Goal: Task Accomplishment & Management: Manage account settings

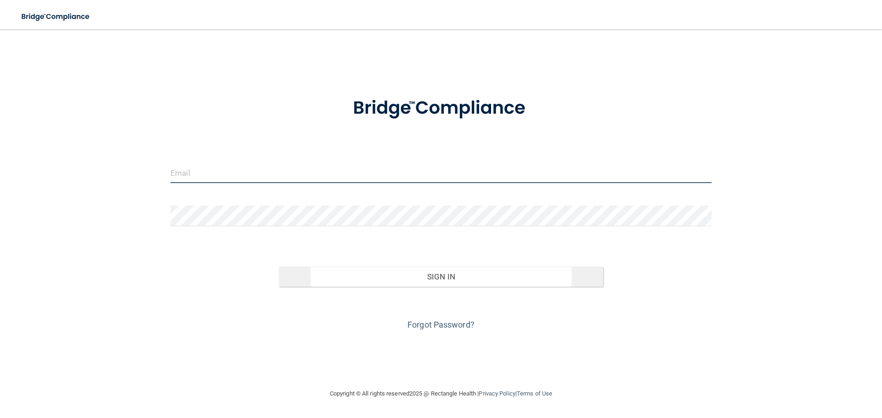
type input "[PERSON_NAME][EMAIL_ADDRESS][DOMAIN_NAME]"
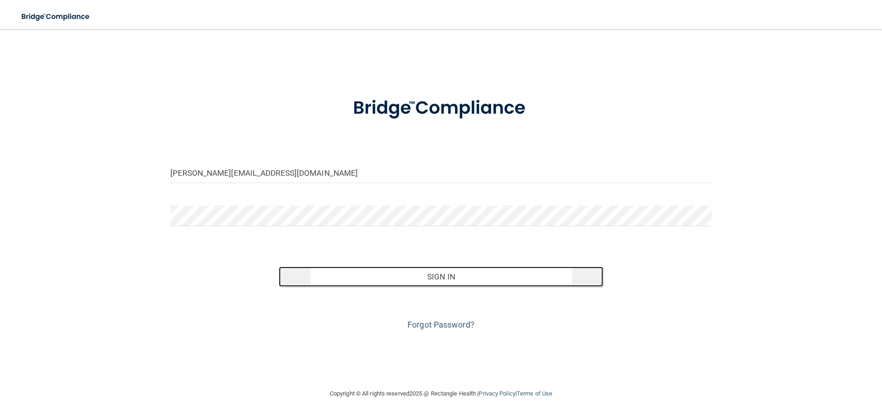
click at [444, 280] on button "Sign In" at bounding box center [441, 277] width 325 height 20
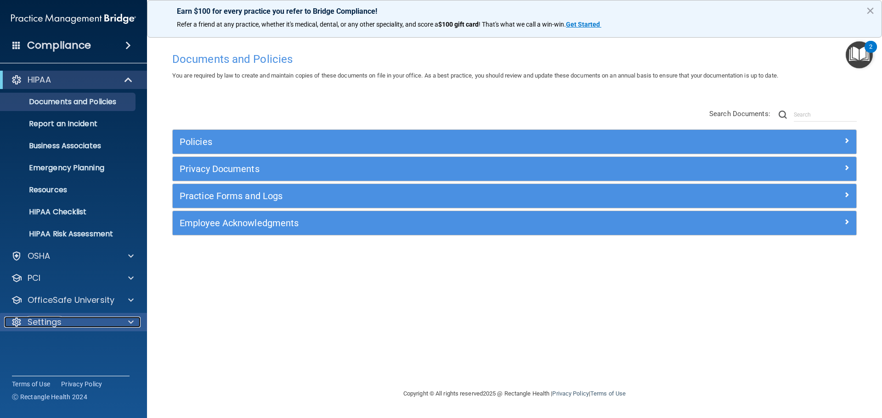
click at [59, 323] on p "Settings" at bounding box center [45, 322] width 34 height 11
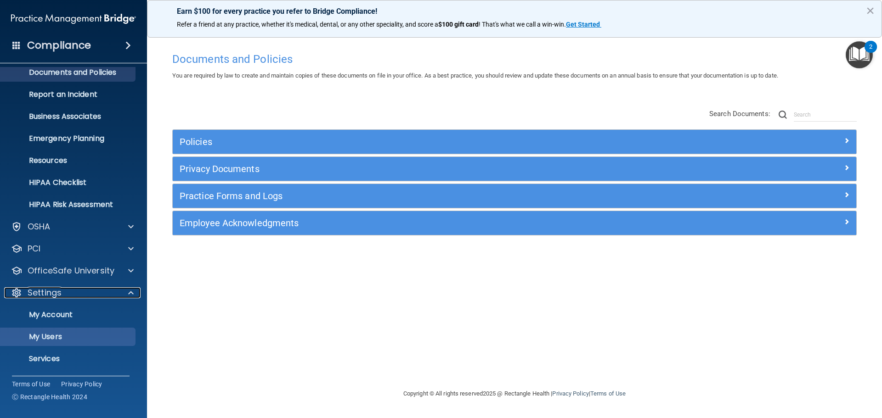
scroll to position [46, 0]
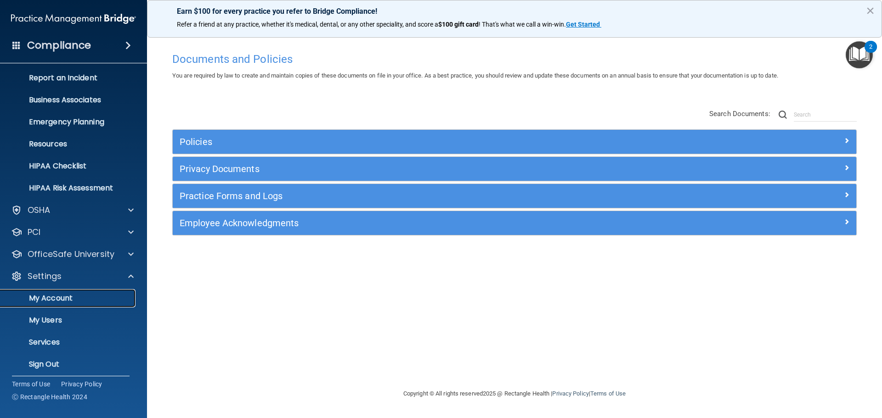
click at [82, 294] on p "My Account" at bounding box center [68, 298] width 125 height 9
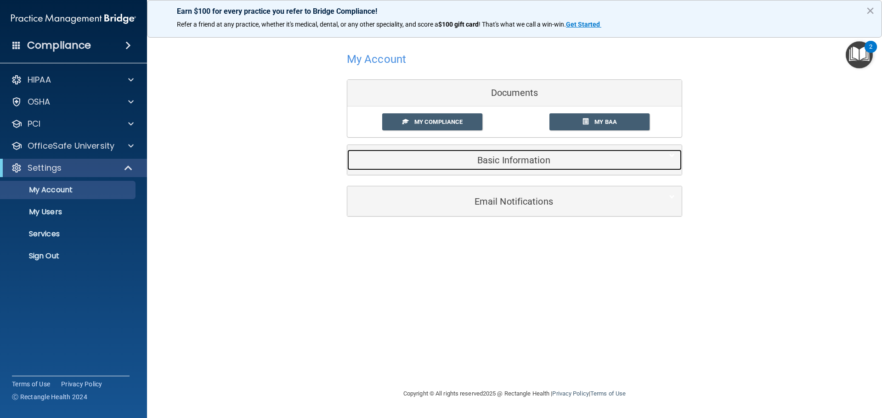
click at [542, 158] on h5 "Basic Information" at bounding box center [500, 160] width 293 height 10
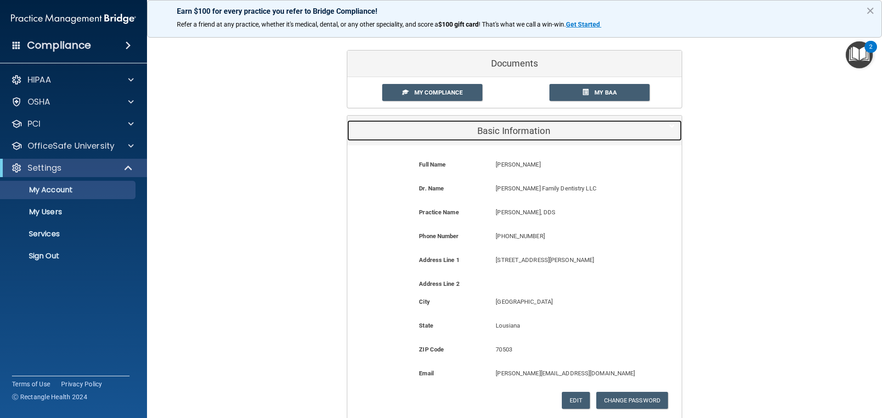
scroll to position [46, 0]
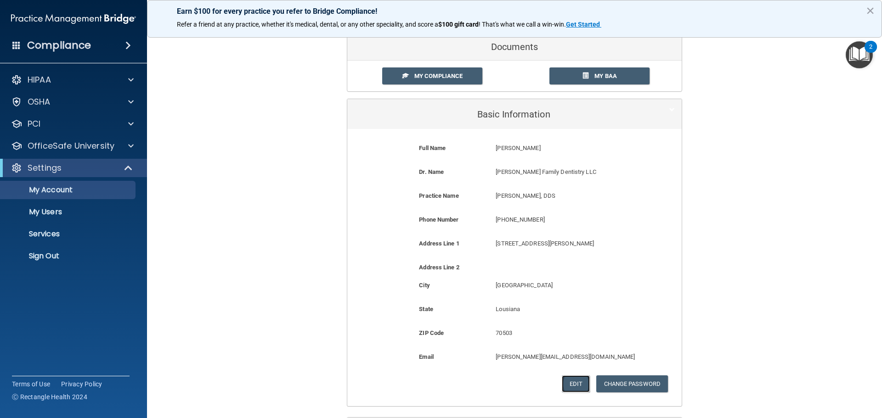
click at [570, 379] on button "Edit" at bounding box center [576, 384] width 28 height 17
select select "18"
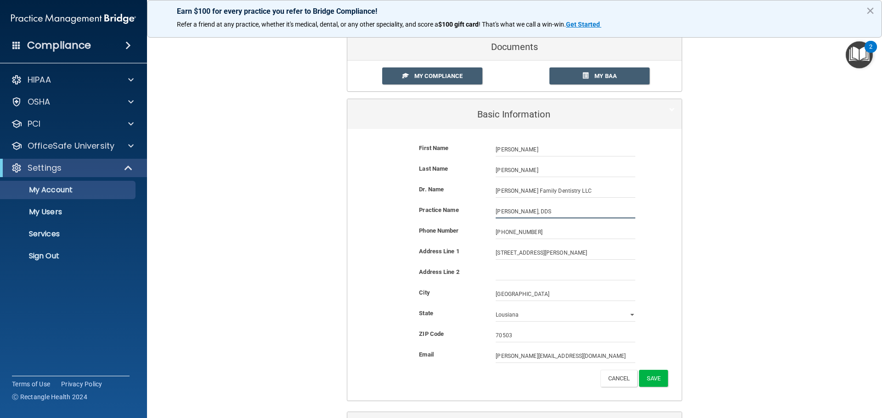
drag, startPoint x: 554, startPoint y: 211, endPoint x: 421, endPoint y: 202, distance: 133.5
click at [421, 202] on form "First Name Brenda Ray Brenda Last Name Ray Dr. Name Saloom Family Dentistry LLC…" at bounding box center [514, 265] width 321 height 258
type input "[PERSON_NAME] Family Dentistry, LLC"
click at [564, 189] on input "Saloom Family Dentistry LLC" at bounding box center [565, 191] width 140 height 14
drag, startPoint x: 563, startPoint y: 188, endPoint x: 359, endPoint y: 205, distance: 204.6
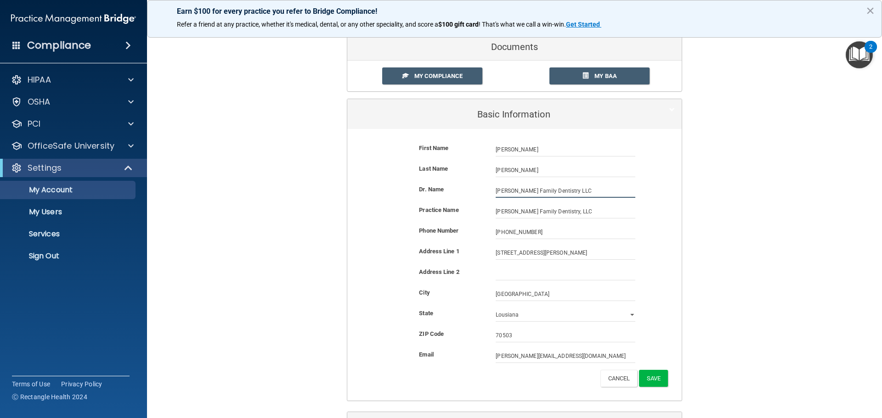
click at [359, 205] on form "First Name Brenda Ray Brenda Last Name Ray Dr. Name Saloom Family Dentistry LLC…" at bounding box center [514, 265] width 321 height 258
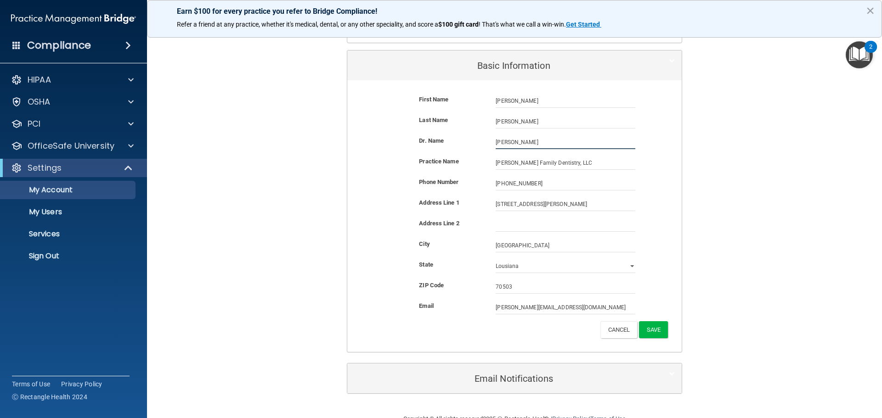
scroll to position [118, 0]
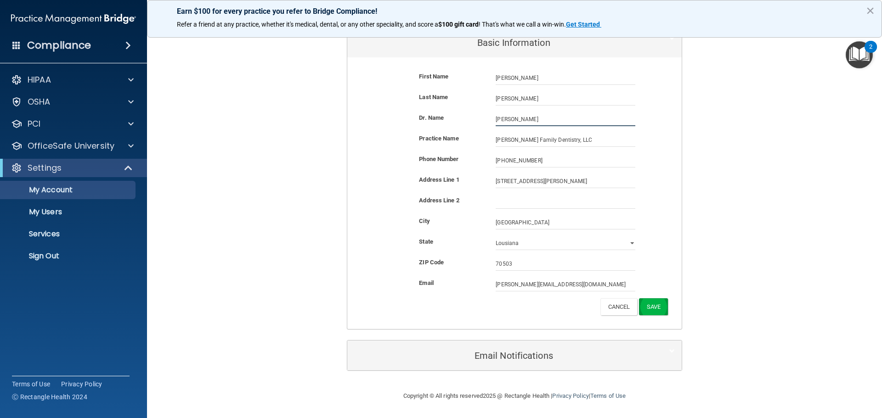
type input "Angelle Saloom"
click at [653, 305] on button "Save" at bounding box center [653, 306] width 29 height 17
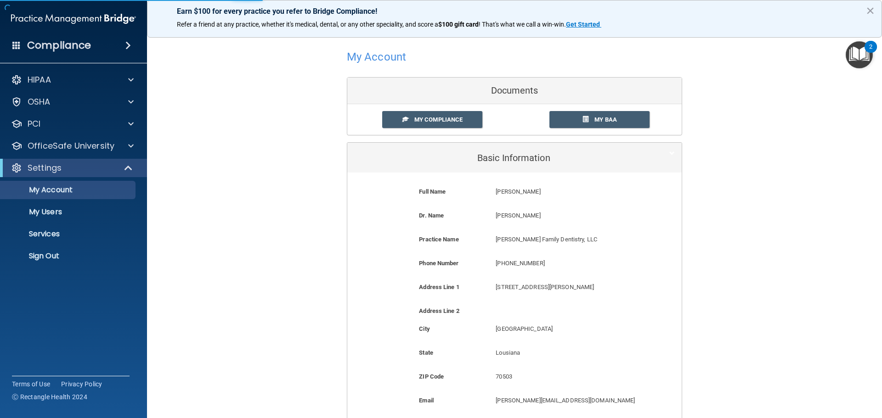
scroll to position [0, 0]
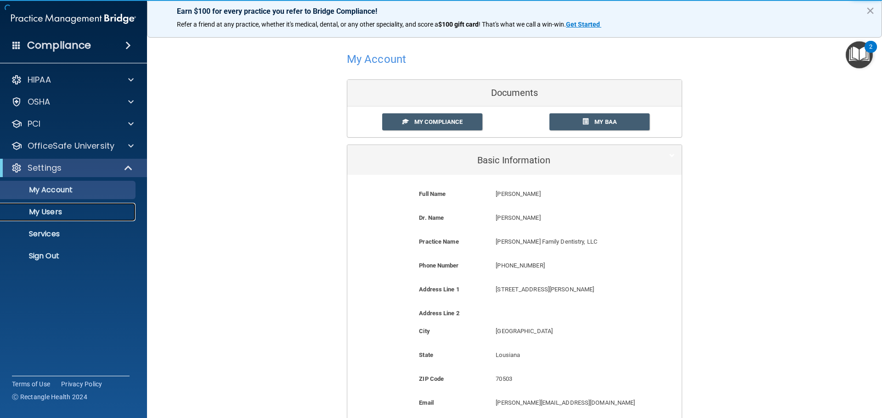
click at [80, 208] on p "My Users" at bounding box center [68, 212] width 125 height 9
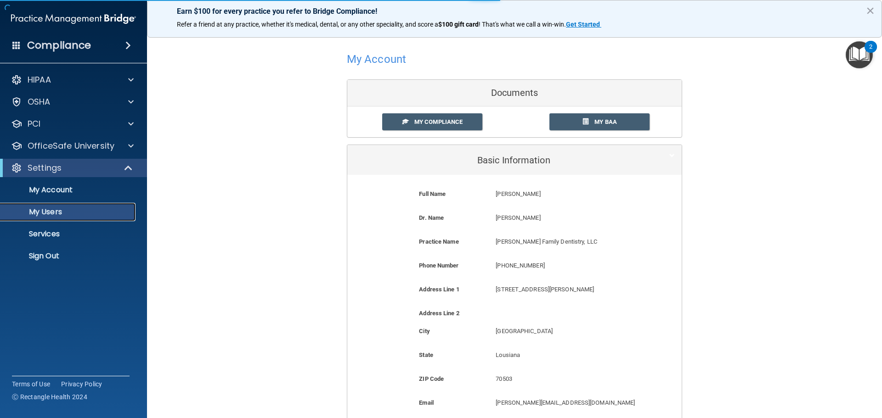
select select "20"
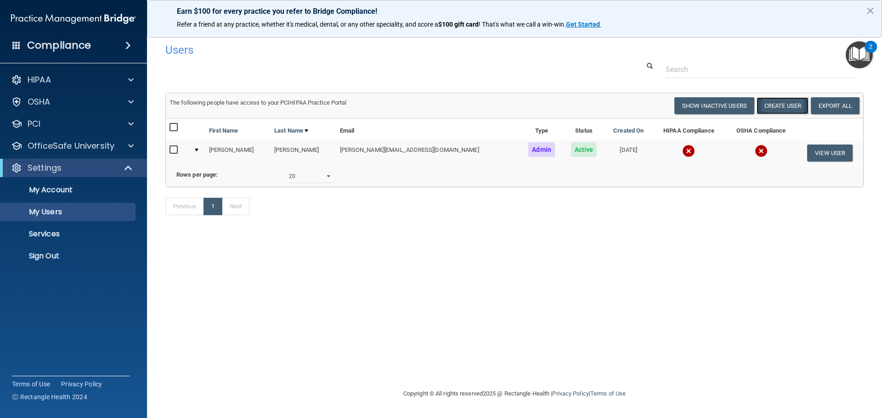
click at [778, 107] on button "Create User" at bounding box center [782, 105] width 52 height 17
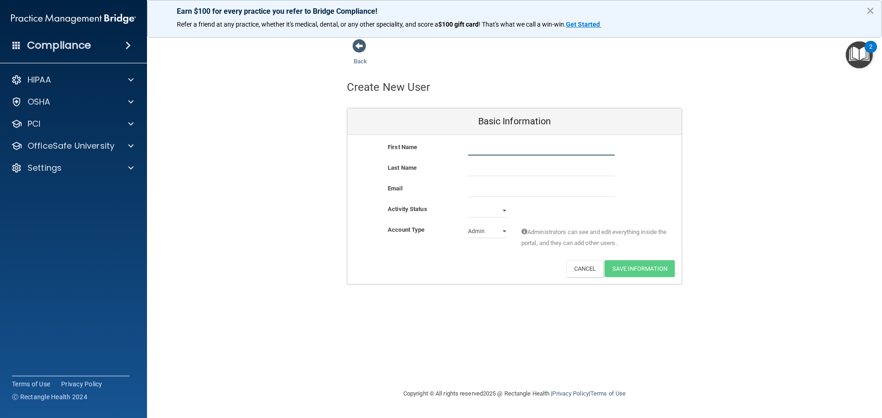
click at [503, 151] on input "text" at bounding box center [541, 149] width 146 height 14
click at [430, 155] on div "First Name" at bounding box center [514, 149] width 334 height 14
click at [499, 181] on div "Last Name" at bounding box center [514, 173] width 334 height 21
click at [483, 203] on div "Email" at bounding box center [514, 193] width 334 height 21
click at [484, 208] on select "Active Inactive" at bounding box center [487, 211] width 39 height 14
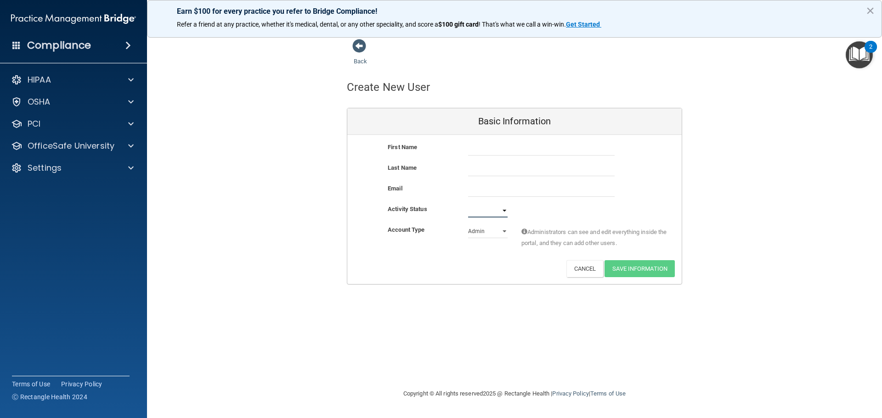
select select "active"
click at [468, 204] on select "Active Inactive" at bounding box center [487, 211] width 39 height 14
click at [476, 234] on select "Admin Member" at bounding box center [487, 232] width 39 height 14
click at [468, 225] on select "Admin Member" at bounding box center [487, 232] width 39 height 14
click at [483, 231] on select "Admin Member" at bounding box center [487, 232] width 39 height 14
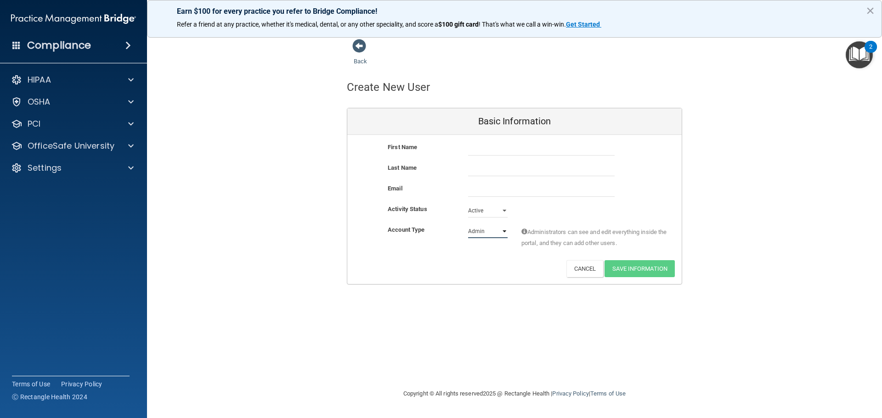
select select "practice_member"
click at [468, 225] on select "Admin Member" at bounding box center [487, 232] width 39 height 14
click at [586, 266] on button "Cancel" at bounding box center [584, 268] width 37 height 17
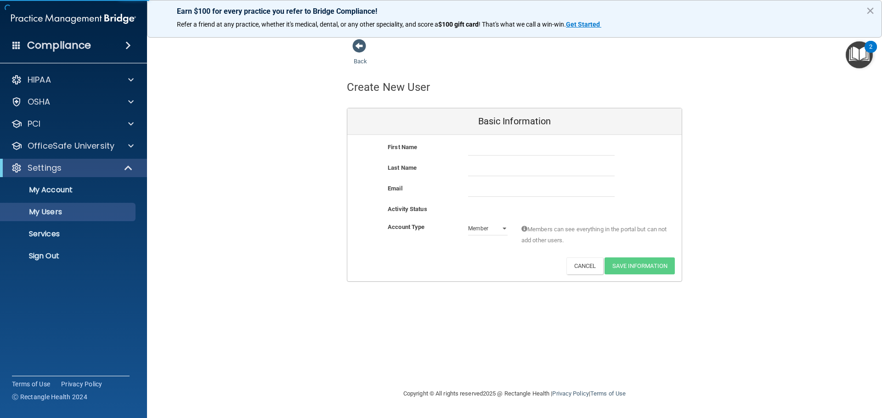
select select "20"
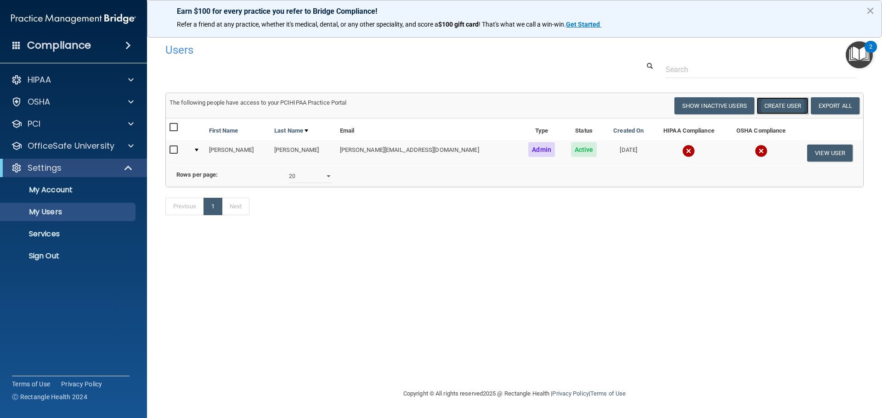
click at [771, 102] on button "Create User" at bounding box center [782, 105] width 52 height 17
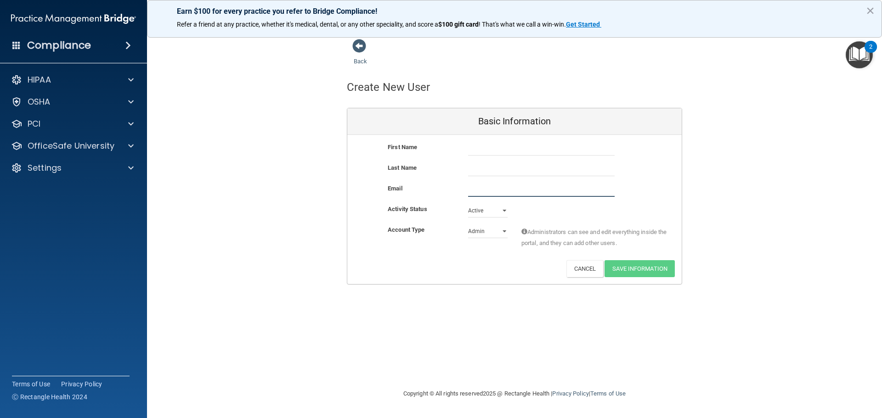
click at [491, 191] on input "email" at bounding box center [541, 190] width 146 height 14
click at [445, 190] on div "Email" at bounding box center [421, 188] width 80 height 11
click at [358, 50] on span at bounding box center [359, 46] width 14 height 14
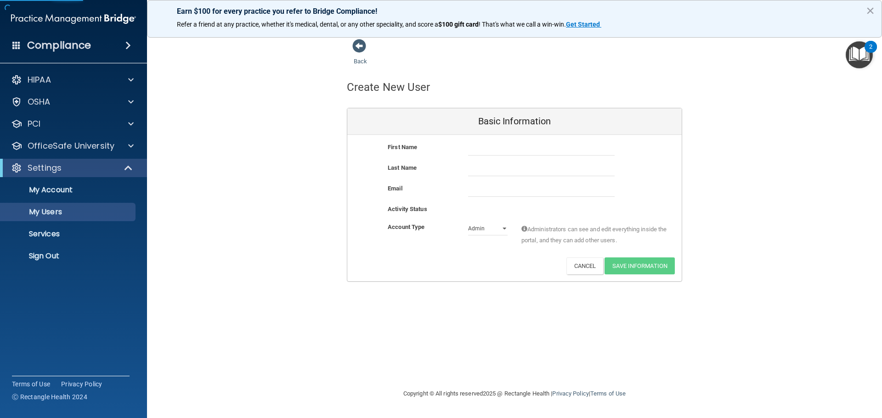
select select "20"
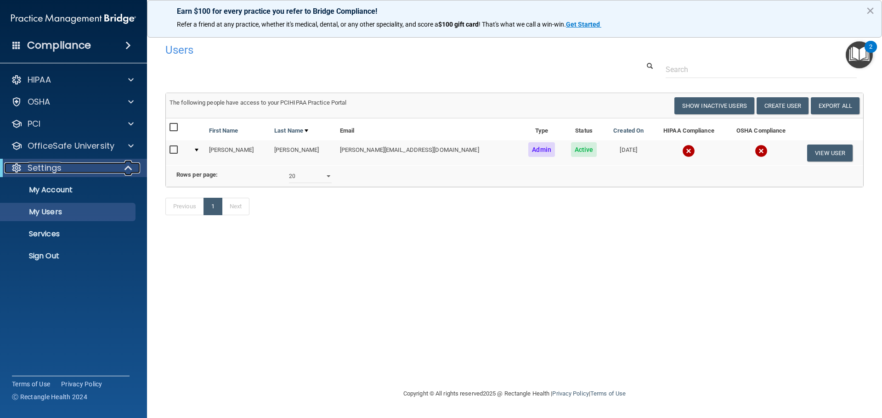
click at [101, 168] on div "Settings" at bounding box center [60, 168] width 113 height 11
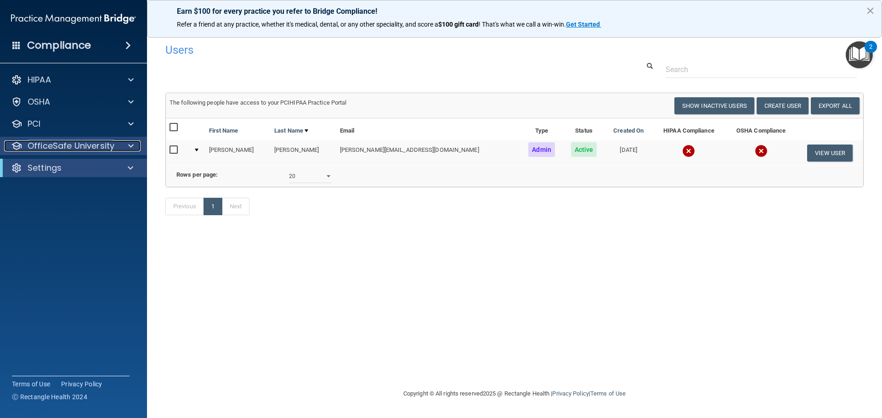
click at [95, 149] on p "OfficeSafe University" at bounding box center [71, 146] width 87 height 11
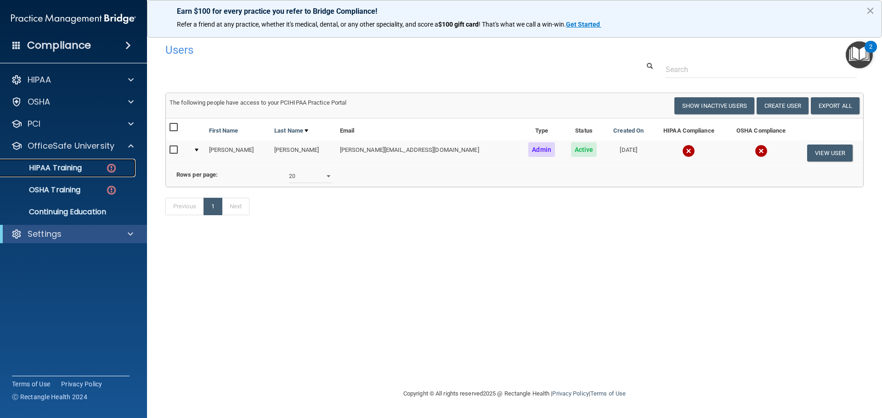
click at [94, 164] on div "HIPAA Training" at bounding box center [68, 167] width 125 height 9
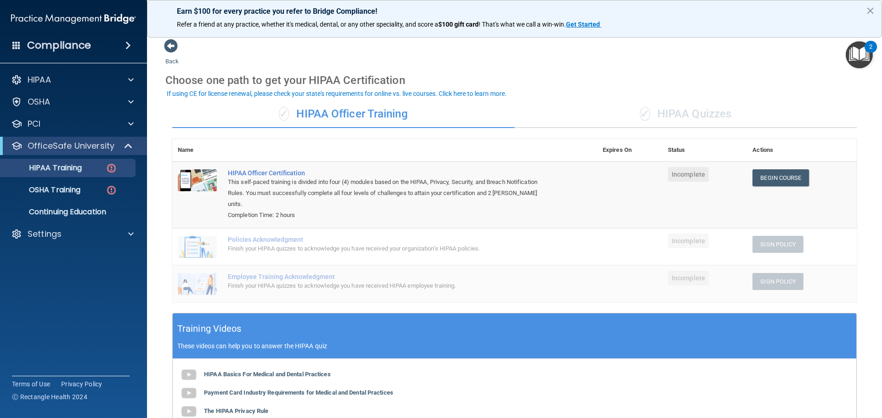
click at [724, 116] on div "✓ HIPAA Quizzes" at bounding box center [685, 115] width 342 height 28
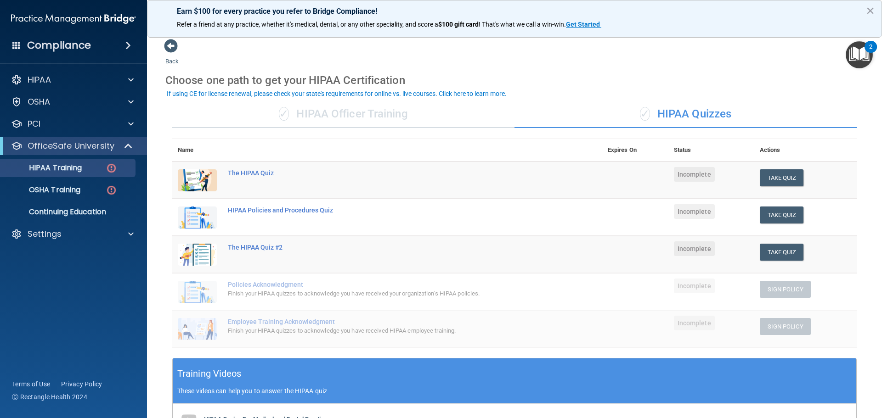
click at [350, 120] on div "✓ HIPAA Officer Training" at bounding box center [343, 115] width 342 height 28
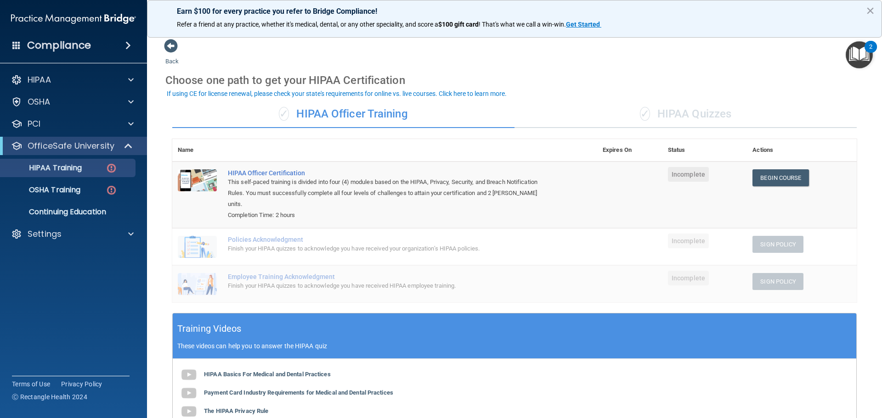
click at [702, 115] on div "✓ HIPAA Quizzes" at bounding box center [685, 115] width 342 height 28
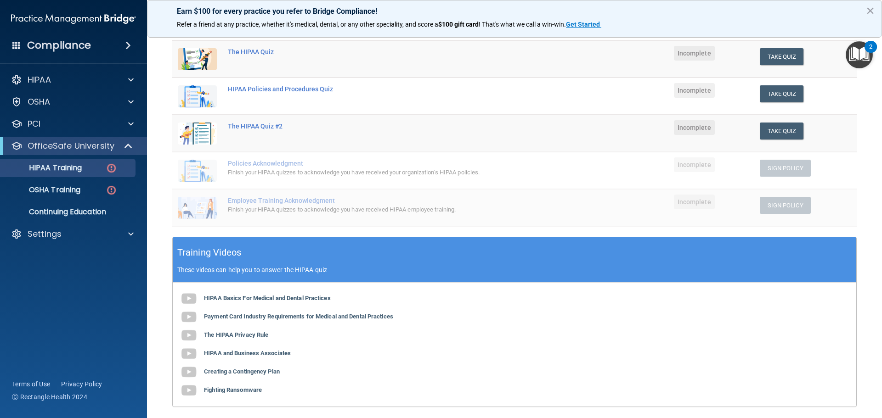
scroll to position [138, 0]
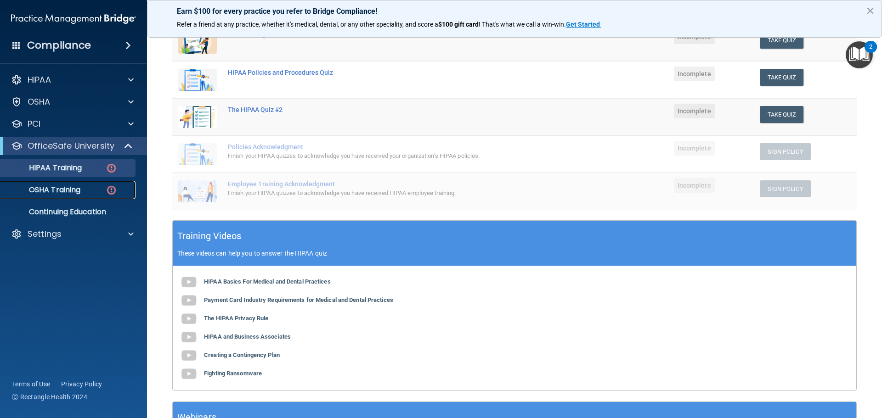
click at [91, 188] on div "OSHA Training" at bounding box center [68, 190] width 125 height 9
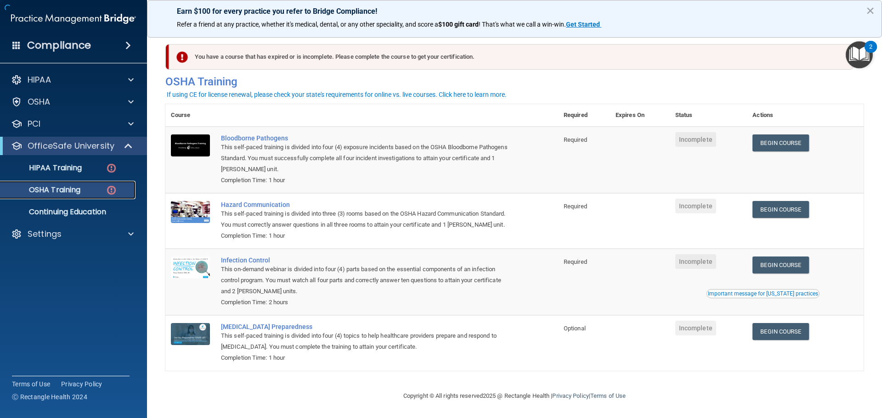
scroll to position [15, 0]
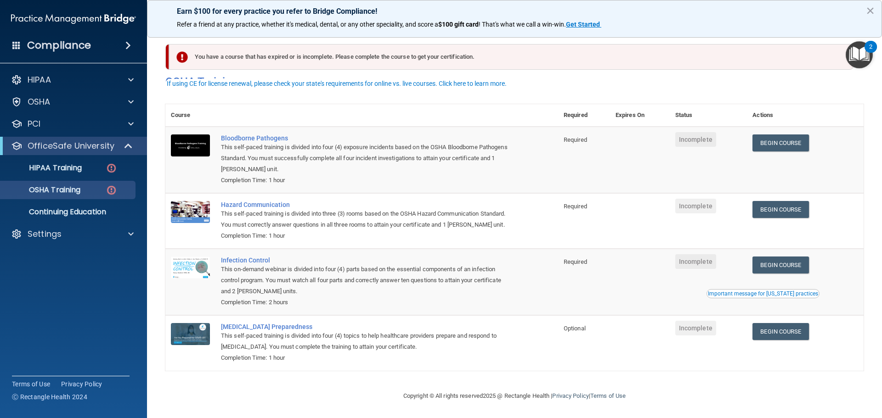
click at [578, 136] on span "Required" at bounding box center [574, 139] width 23 height 7
click at [573, 136] on span "Required" at bounding box center [574, 139] width 23 height 7
click at [577, 136] on span "Required" at bounding box center [574, 139] width 23 height 7
click at [569, 203] on span "Required" at bounding box center [574, 206] width 23 height 7
click at [570, 203] on span "Required" at bounding box center [574, 206] width 23 height 7
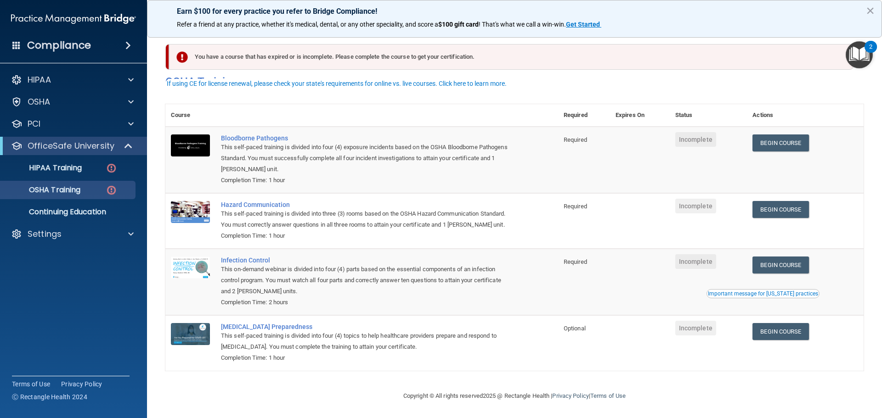
click at [579, 261] on span "Required" at bounding box center [574, 262] width 23 height 7
drag, startPoint x: 559, startPoint y: 129, endPoint x: 585, endPoint y: 127, distance: 26.2
click at [585, 127] on td "Required" at bounding box center [584, 160] width 52 height 67
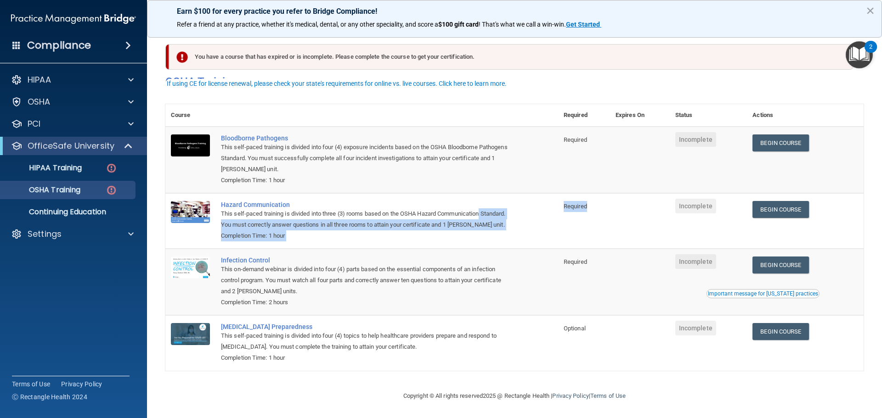
drag, startPoint x: 555, startPoint y: 201, endPoint x: 592, endPoint y: 199, distance: 37.2
click at [592, 199] on tr "Hazard Communication This self-paced training is divided into three (3) rooms b…" at bounding box center [514, 221] width 698 height 56
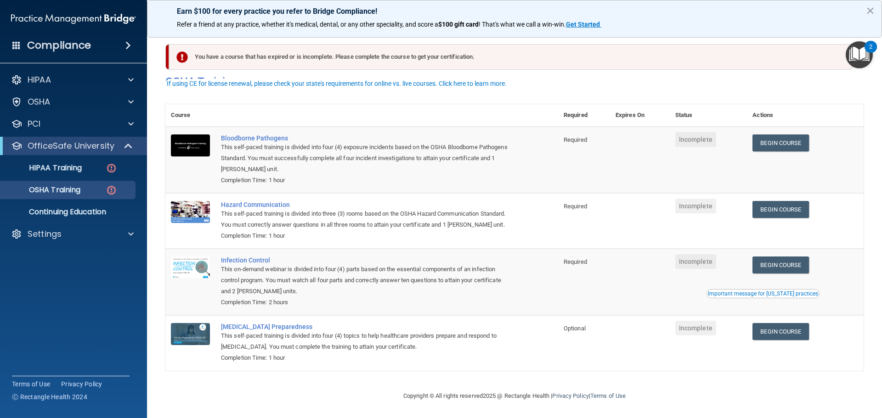
drag, startPoint x: 568, startPoint y: 261, endPoint x: 603, endPoint y: 263, distance: 34.5
click at [580, 261] on span "Required" at bounding box center [574, 262] width 23 height 7
click at [633, 219] on td at bounding box center [640, 221] width 60 height 56
drag, startPoint x: 559, startPoint y: 329, endPoint x: 590, endPoint y: 328, distance: 30.8
click at [590, 328] on td "Optional" at bounding box center [584, 342] width 52 height 55
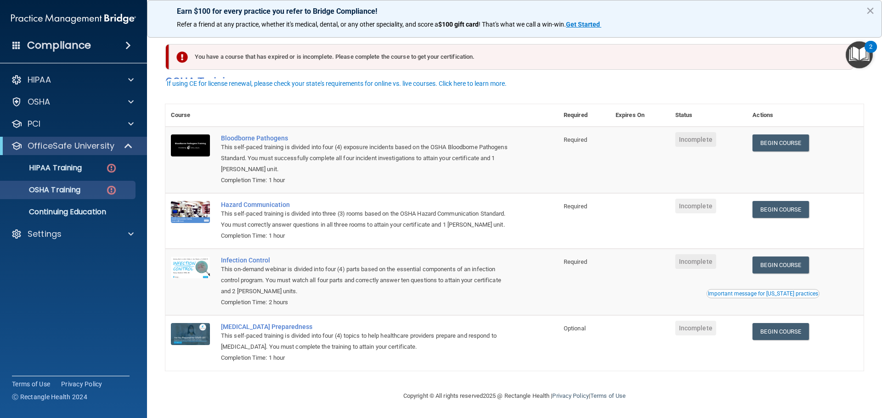
click at [523, 358] on td "COVID-19 Preparedness This self-paced training is divided into four (4) topics …" at bounding box center [386, 342] width 343 height 55
drag, startPoint x: 558, startPoint y: 332, endPoint x: 605, endPoint y: 332, distance: 47.3
click at [605, 332] on td "Optional" at bounding box center [584, 342] width 52 height 55
click at [568, 362] on td "Optional" at bounding box center [584, 342] width 52 height 55
click at [557, 343] on td "COVID-19 Preparedness This self-paced training is divided into four (4) topics …" at bounding box center [386, 342] width 343 height 55
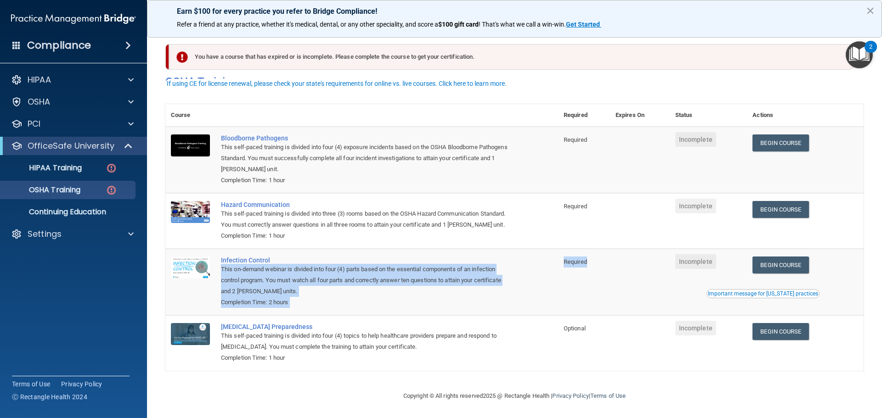
drag, startPoint x: 555, startPoint y: 261, endPoint x: 591, endPoint y: 267, distance: 35.9
click at [591, 267] on tr "Infection Control This on-demand webinar is divided into four (4) parts based o…" at bounding box center [514, 282] width 698 height 67
click at [592, 267] on td "Required" at bounding box center [584, 282] width 52 height 67
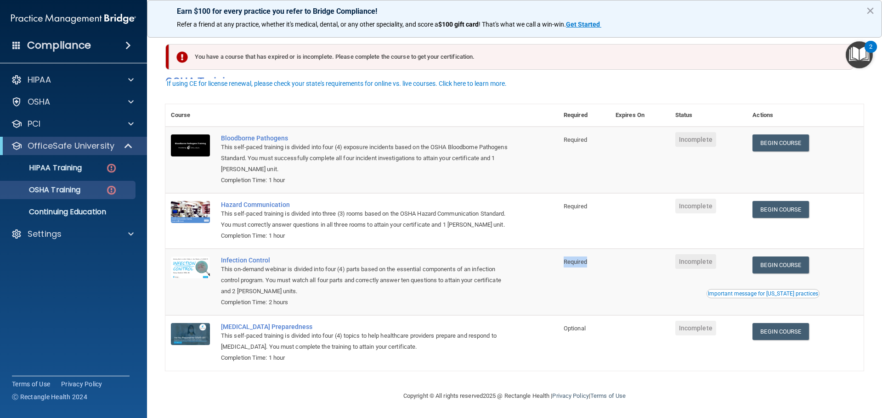
drag, startPoint x: 565, startPoint y: 258, endPoint x: 602, endPoint y: 264, distance: 36.8
click at [602, 264] on td "Required" at bounding box center [584, 282] width 52 height 67
click at [601, 274] on td "Required" at bounding box center [584, 282] width 52 height 67
click at [114, 209] on p "Continuing Education" at bounding box center [68, 212] width 125 height 9
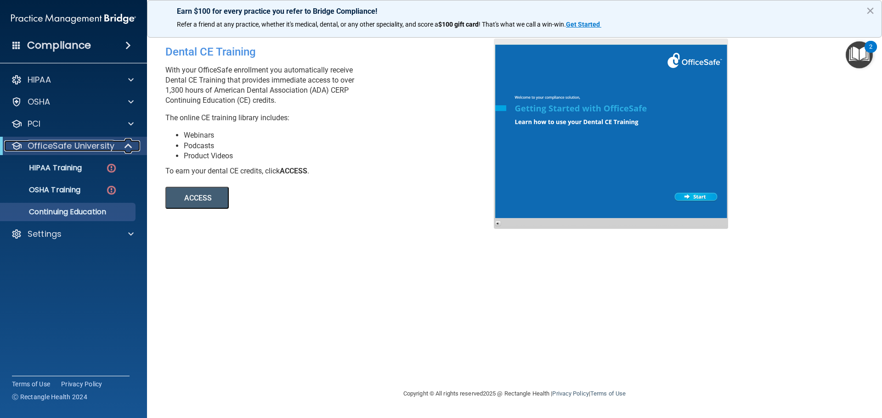
click at [47, 144] on p "OfficeSafe University" at bounding box center [71, 146] width 87 height 11
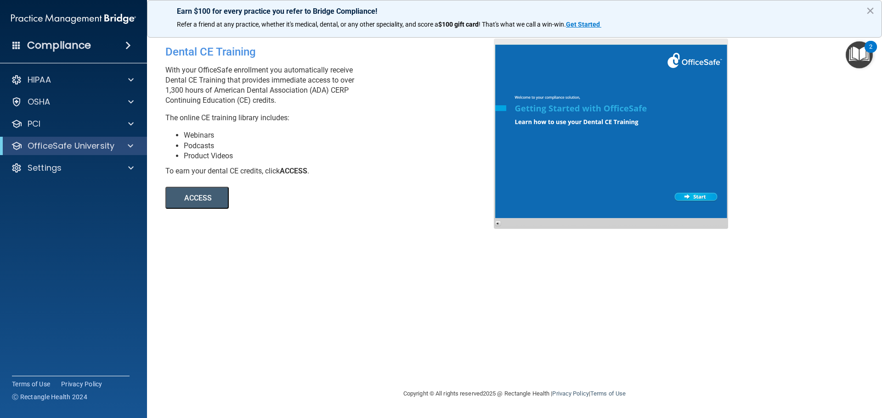
click at [75, 140] on div "OfficeSafe University" at bounding box center [73, 146] width 147 height 18
click at [109, 148] on p "OfficeSafe University" at bounding box center [71, 146] width 87 height 11
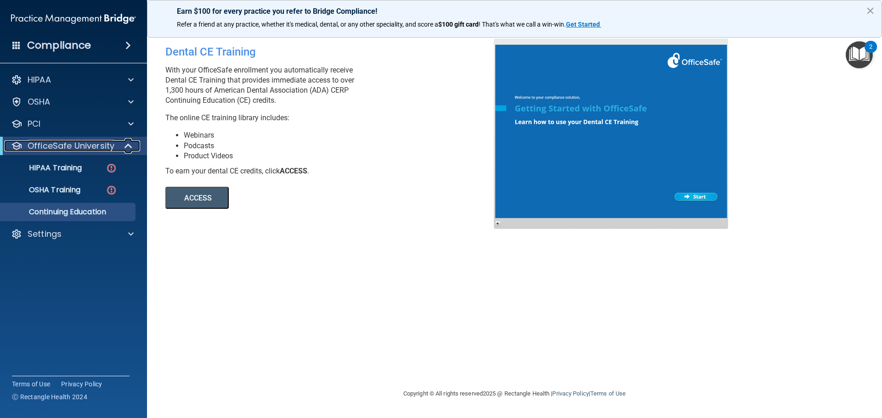
click at [81, 141] on p "OfficeSafe University" at bounding box center [71, 146] width 87 height 11
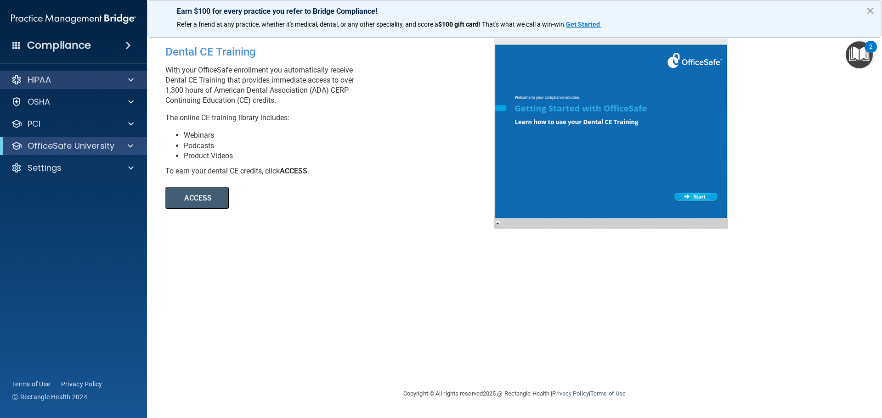
click at [61, 73] on div "HIPAA" at bounding box center [73, 80] width 147 height 18
click at [90, 83] on div "HIPAA" at bounding box center [61, 79] width 114 height 11
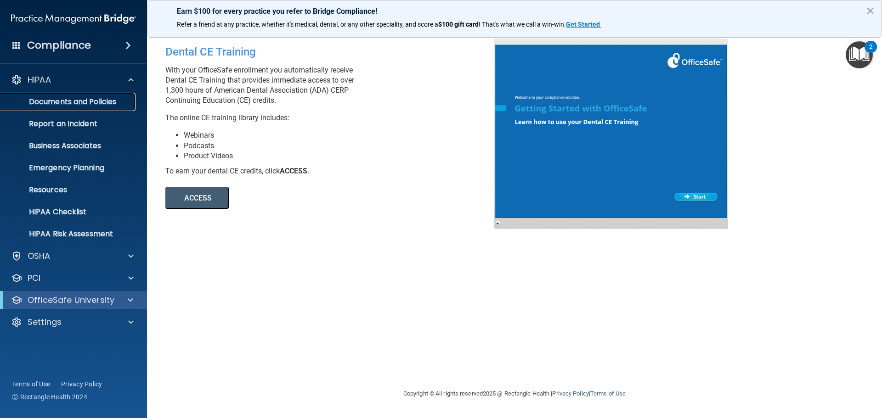
click at [125, 100] on p "Documents and Policies" at bounding box center [68, 101] width 125 height 9
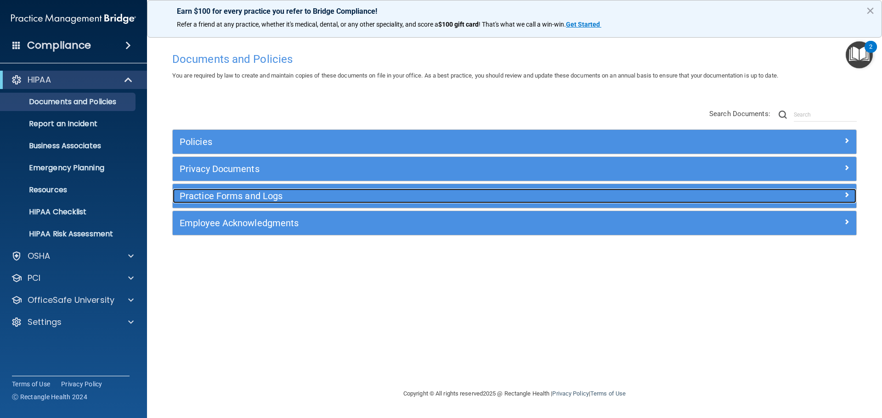
click at [312, 192] on h5 "Practice Forms and Logs" at bounding box center [429, 196] width 499 height 10
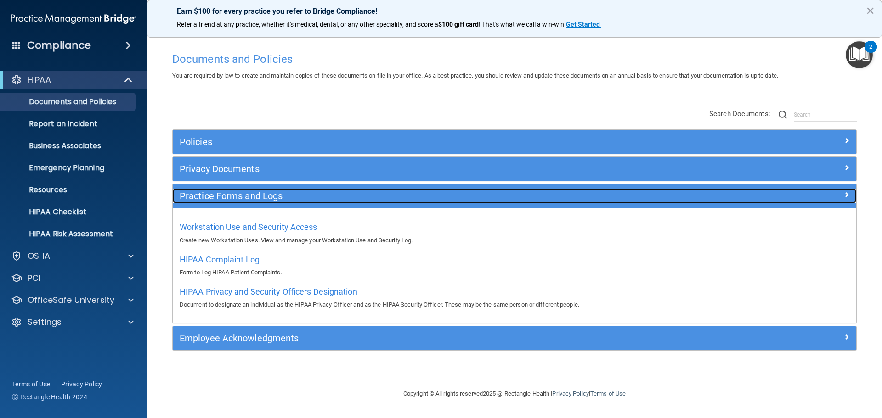
click at [312, 192] on h5 "Practice Forms and Logs" at bounding box center [429, 196] width 499 height 10
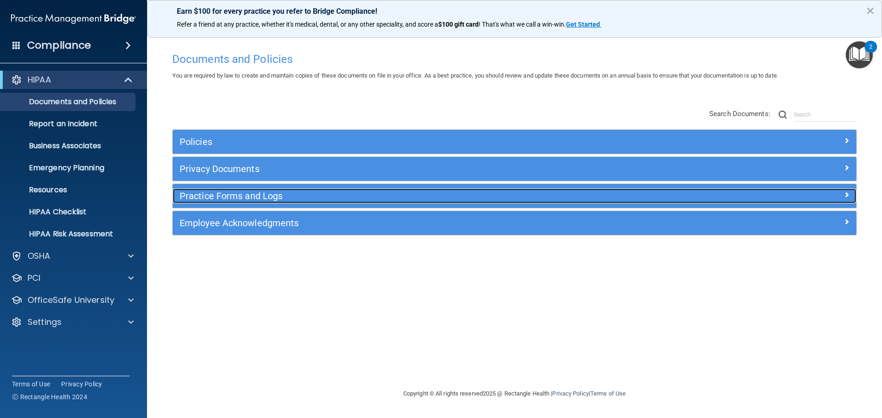
click at [314, 192] on h5 "Practice Forms and Logs" at bounding box center [429, 196] width 499 height 10
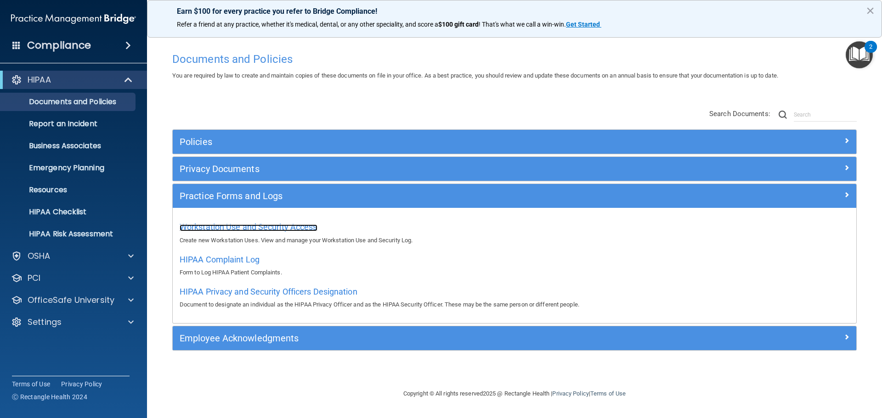
click at [246, 225] on span "Workstation Use and Security Access" at bounding box center [249, 227] width 138 height 10
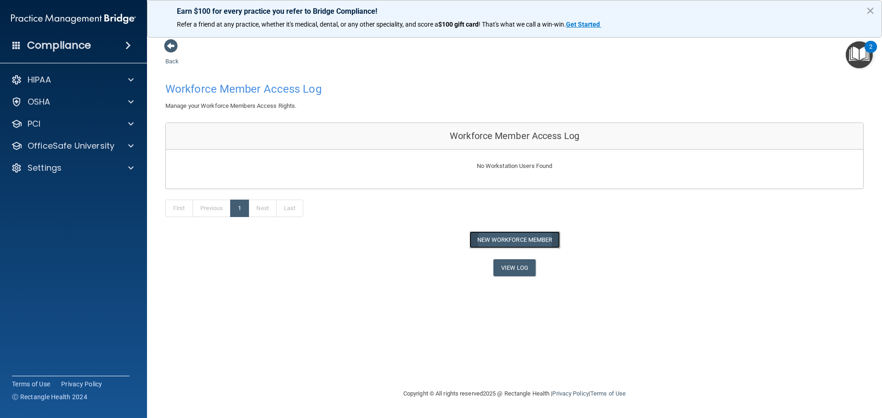
click at [503, 242] on button "New Workforce Member" at bounding box center [514, 239] width 90 height 17
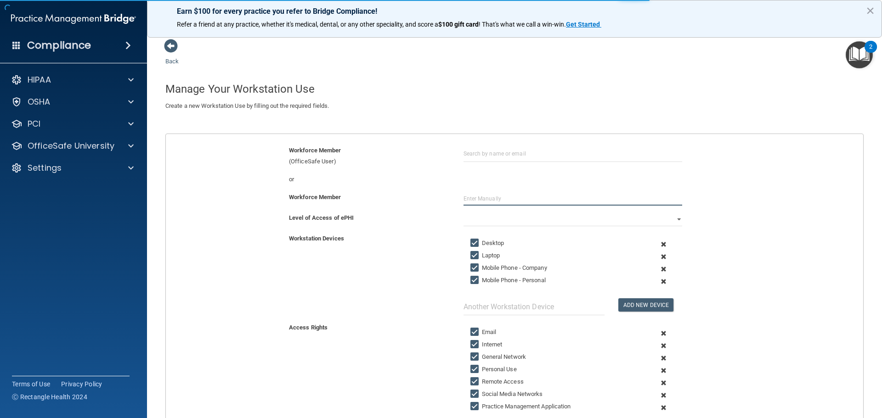
click at [480, 198] on input "text" at bounding box center [572, 199] width 219 height 14
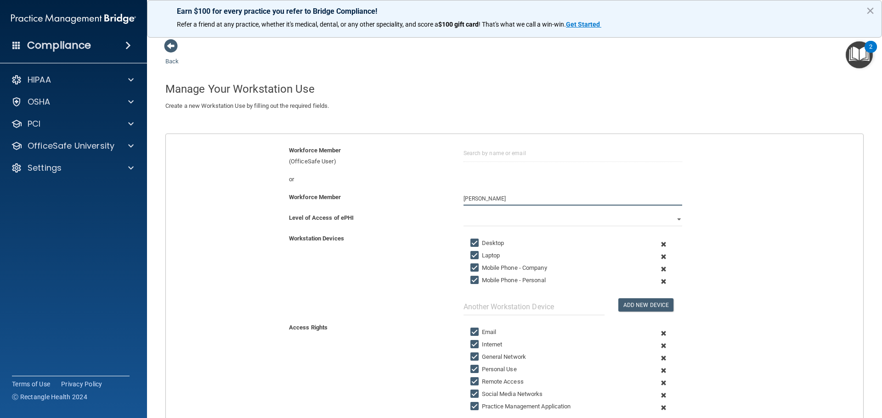
type input "[PERSON_NAME]"
click at [410, 206] on div "Workforce Member Brenda Ray" at bounding box center [514, 202] width 711 height 21
drag, startPoint x: 513, startPoint y: 197, endPoint x: 430, endPoint y: 193, distance: 82.8
click at [430, 193] on div "Workforce Member Brenda Ray" at bounding box center [514, 199] width 711 height 14
click at [424, 217] on div "Level of Access of ePHI" at bounding box center [369, 218] width 174 height 11
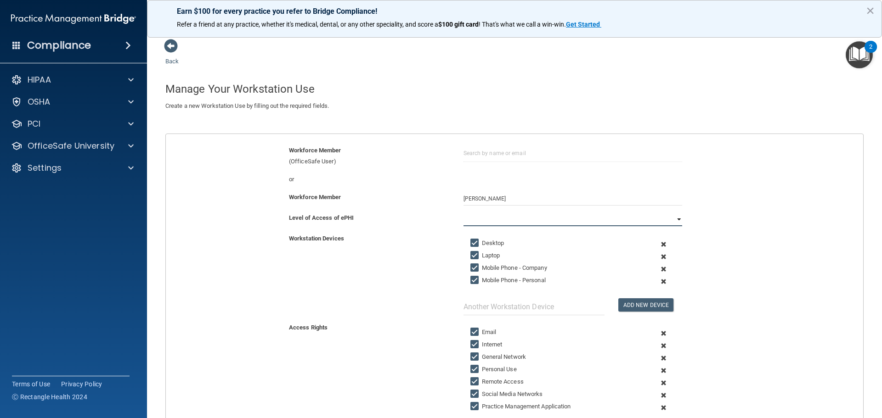
click at [489, 216] on select "Full Limited None" at bounding box center [572, 220] width 219 height 14
click at [463, 213] on select "Full Limited None" at bounding box center [572, 220] width 219 height 14
drag, startPoint x: 285, startPoint y: 238, endPoint x: 351, endPoint y: 245, distance: 66.9
click at [351, 245] on div "Workstation Devices Desktop Laptop Mobile Phone - Company Mobile Phone - Person…" at bounding box center [514, 274] width 711 height 82
click at [406, 265] on div "Workstation Devices Desktop Laptop Mobile Phone - Company Mobile Phone - Person…" at bounding box center [514, 274] width 711 height 82
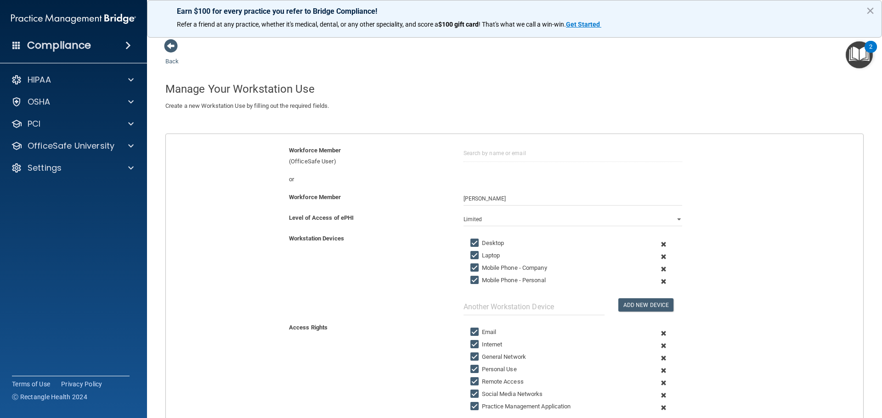
click at [656, 269] on span at bounding box center [663, 269] width 23 height 12
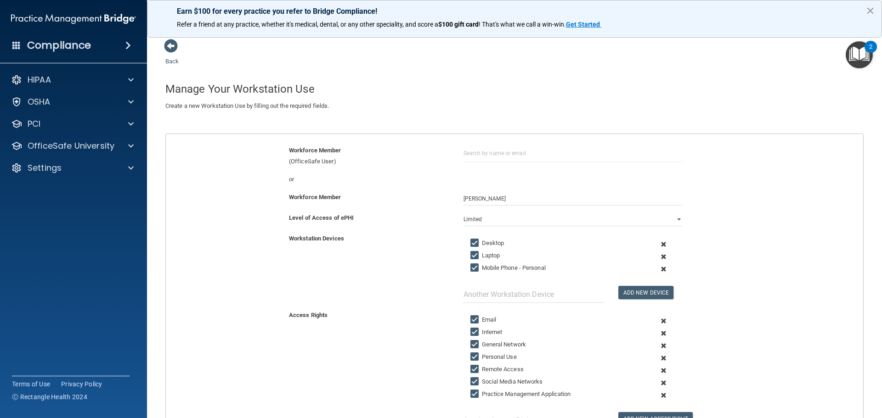
click at [443, 280] on div "Workstation Devices Desktop Laptop Mobile Phone - Personal Add New Device" at bounding box center [514, 268] width 711 height 70
click at [428, 280] on div "Workstation Devices Desktop Laptop Mobile Phone - Personal Add New Device" at bounding box center [514, 268] width 711 height 70
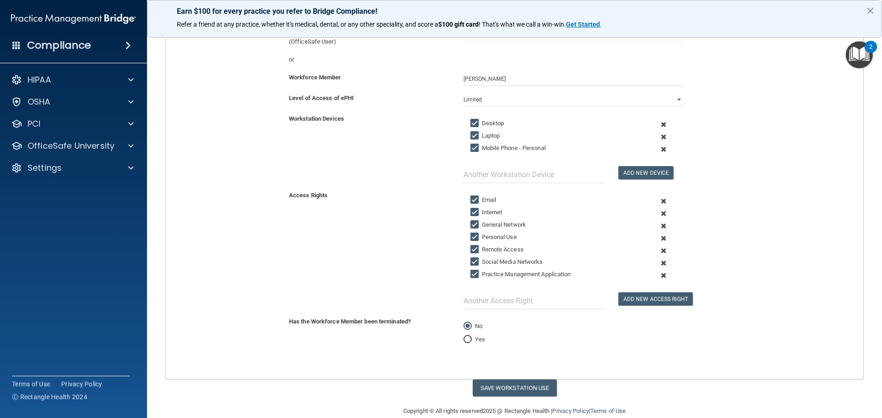
scroll to position [135, 0]
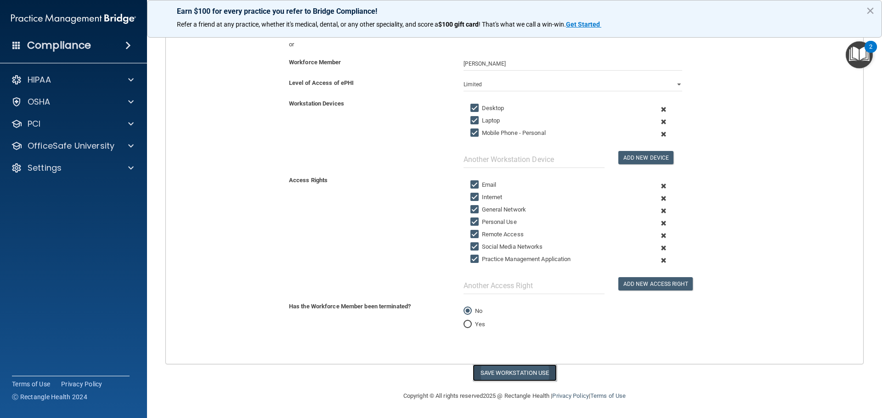
click at [533, 377] on button "Save Workstation Use" at bounding box center [515, 373] width 84 height 17
select select "? string:Full ?"
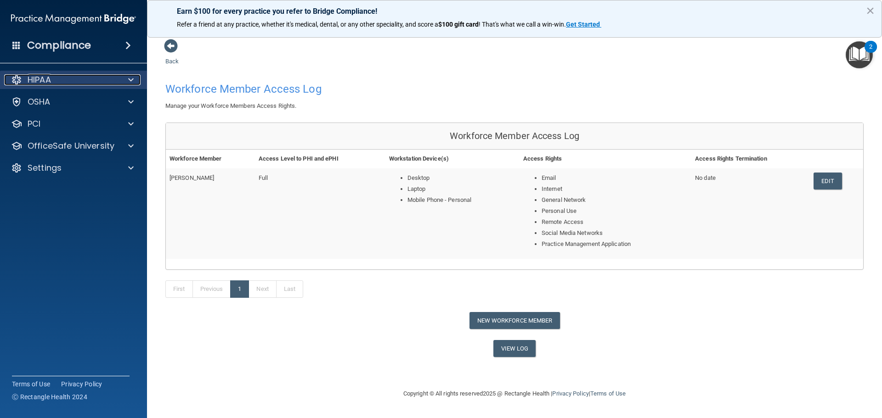
click at [94, 83] on div "HIPAA" at bounding box center [61, 79] width 114 height 11
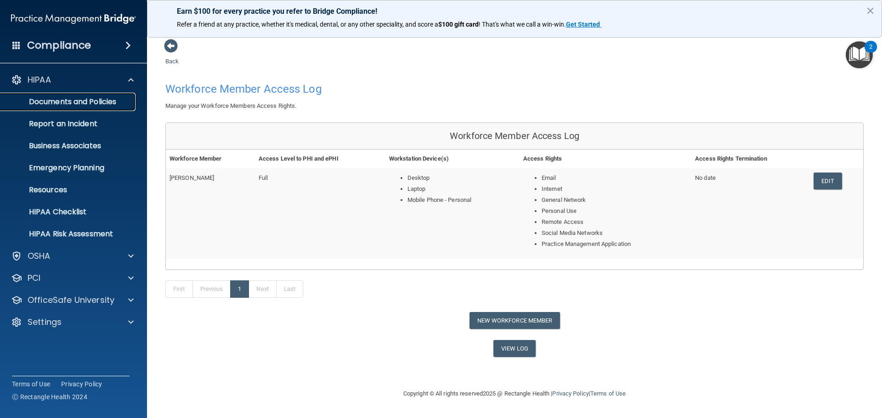
click at [114, 102] on p "Documents and Policies" at bounding box center [68, 101] width 125 height 9
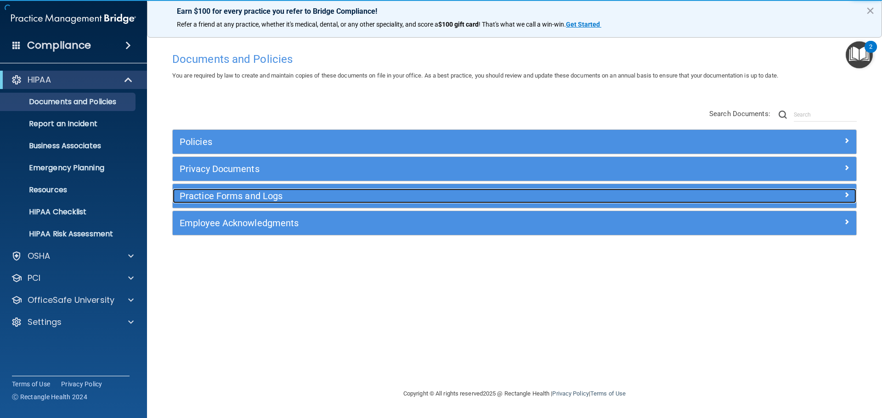
click at [268, 198] on h5 "Practice Forms and Logs" at bounding box center [429, 196] width 499 height 10
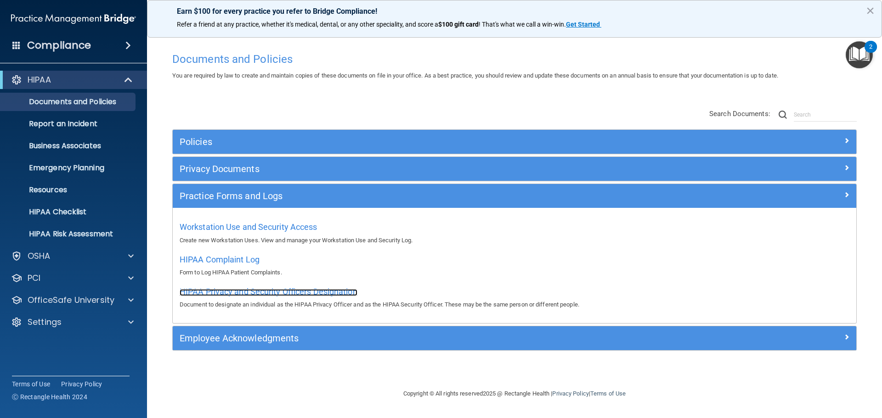
click at [274, 293] on span "HIPAA Privacy and Security Officers Designation" at bounding box center [269, 292] width 178 height 10
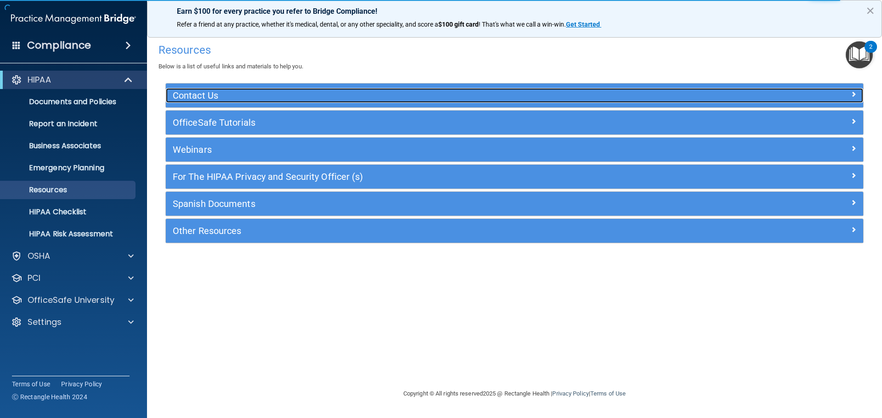
click at [246, 98] on h5 "Contact Us" at bounding box center [427, 95] width 509 height 10
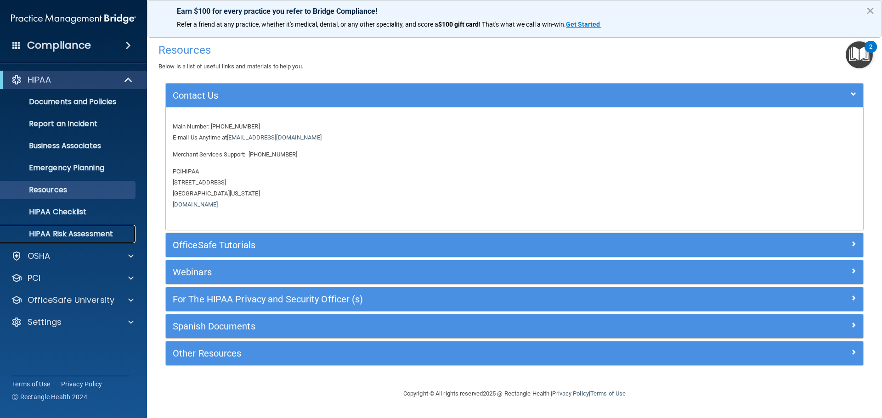
click at [106, 236] on p "HIPAA Risk Assessment" at bounding box center [68, 234] width 125 height 9
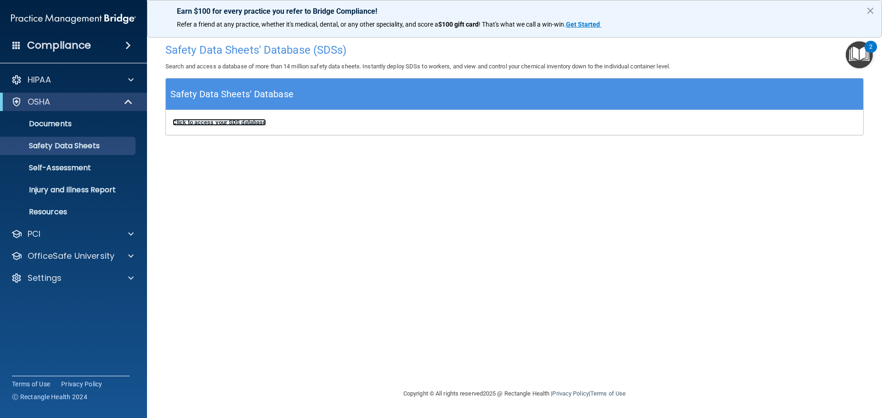
click at [222, 122] on b "Click to access your SDS database" at bounding box center [219, 122] width 93 height 7
click at [207, 123] on b "Click to access your SDS database" at bounding box center [219, 122] width 93 height 7
click at [92, 210] on p "Resources" at bounding box center [68, 212] width 125 height 9
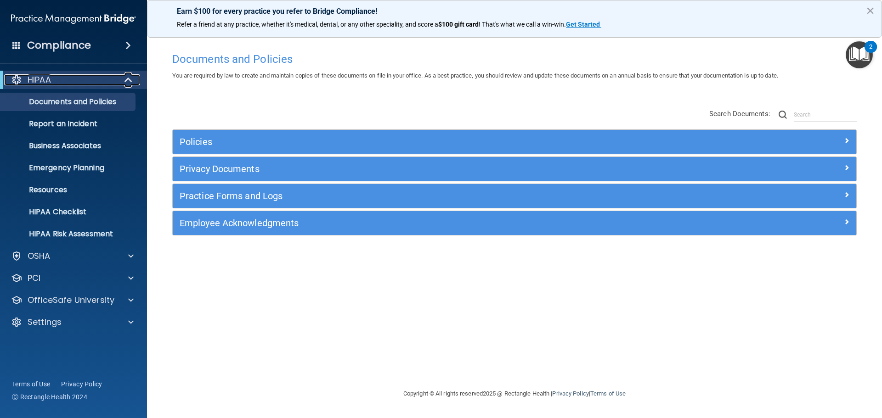
click at [39, 80] on p "HIPAA" at bounding box center [39, 79] width 23 height 11
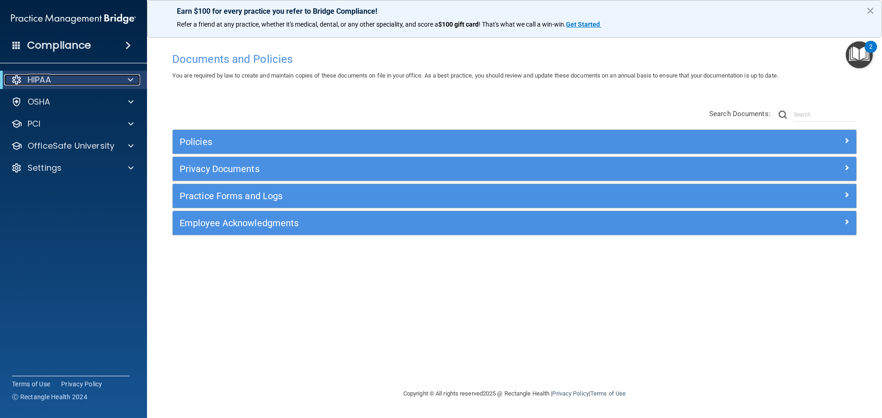
click at [39, 80] on p "HIPAA" at bounding box center [39, 79] width 23 height 11
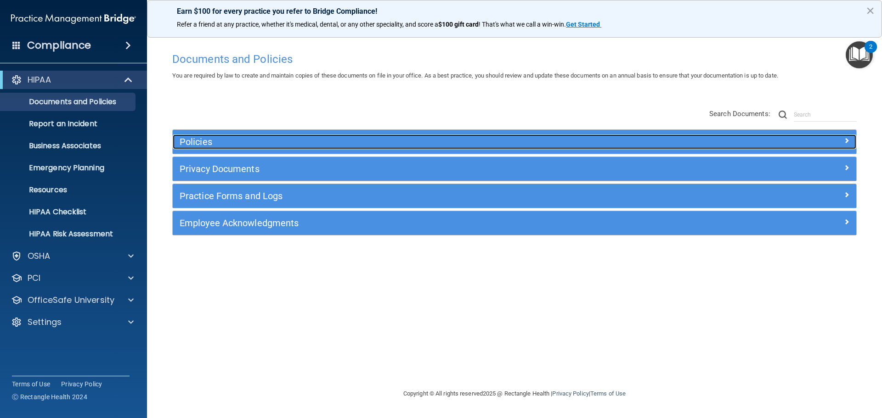
click at [191, 141] on h5 "Policies" at bounding box center [429, 142] width 499 height 10
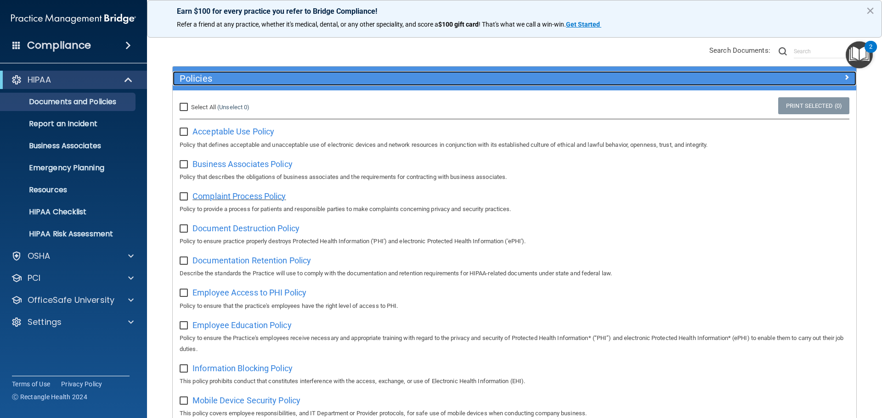
scroll to position [63, 0]
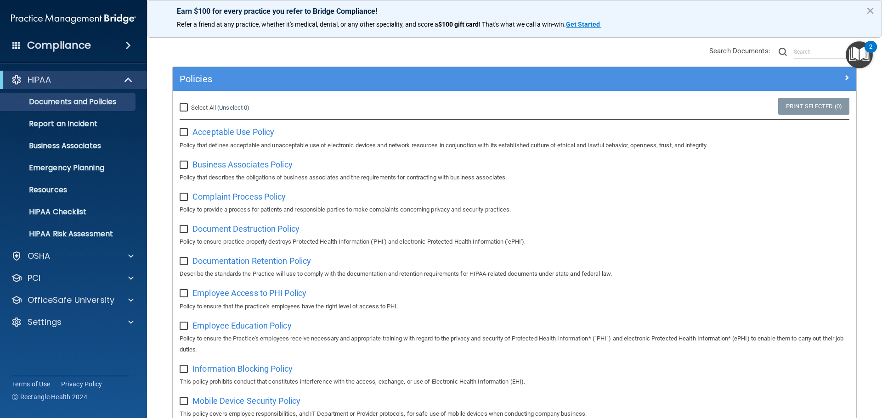
drag, startPoint x: 180, startPoint y: 105, endPoint x: 185, endPoint y: 108, distance: 6.0
click at [182, 107] on input "Select All (Unselect 0) Unselect All" at bounding box center [185, 107] width 11 height 7
checkbox input "true"
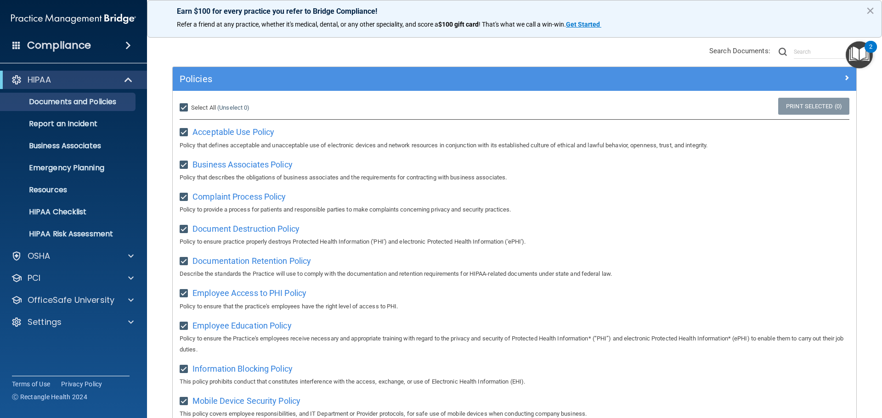
checkbox input "true"
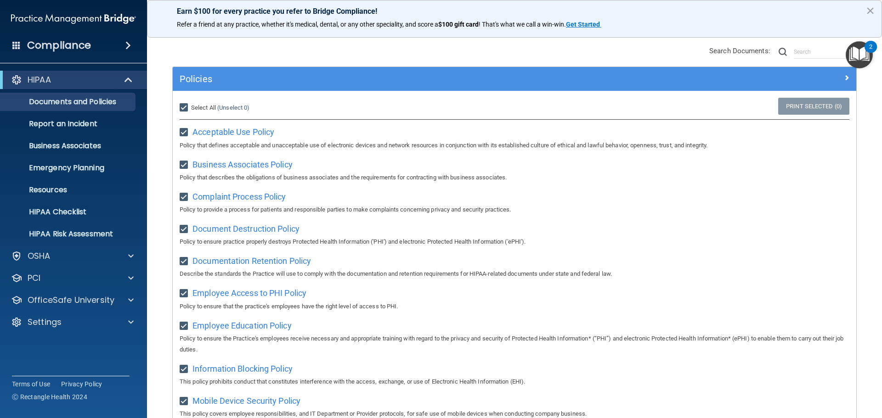
checkbox input "true"
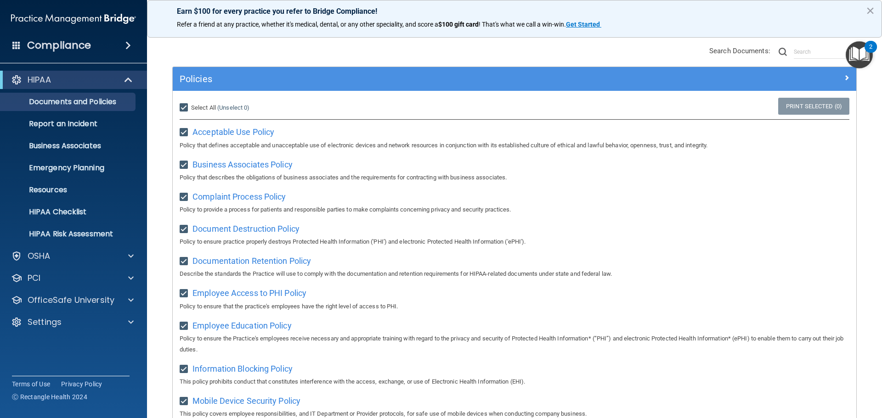
checkbox input "true"
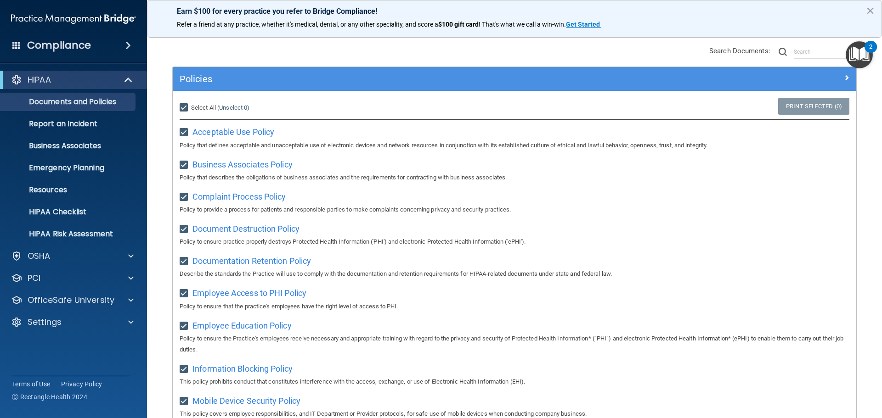
checkbox input "true"
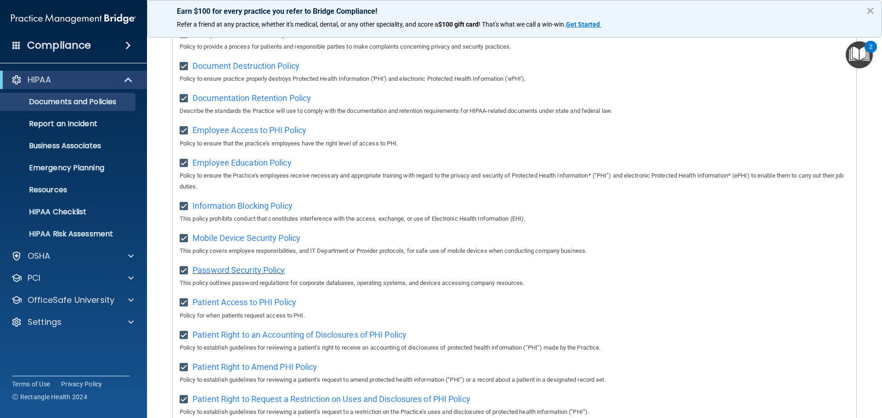
scroll to position [247, 0]
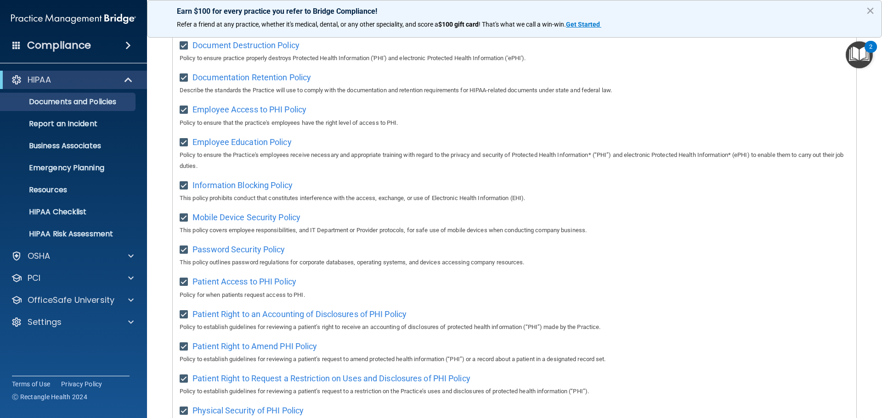
click at [182, 222] on input "checkbox" at bounding box center [185, 217] width 11 height 7
checkbox input "false"
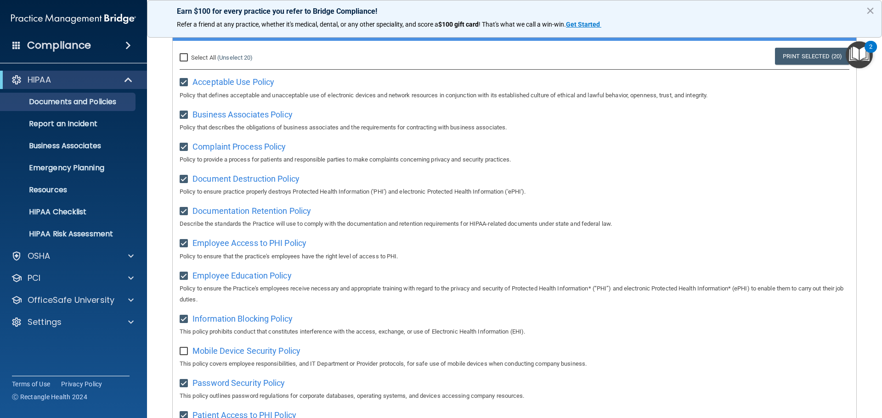
scroll to position [109, 0]
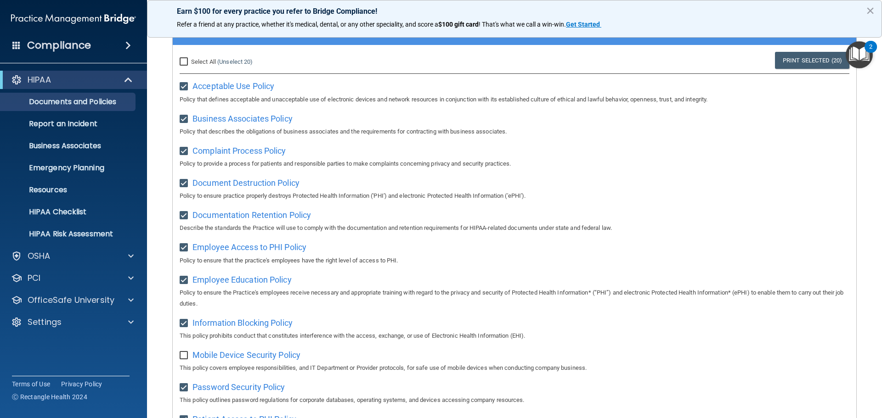
click at [183, 87] on input "checkbox" at bounding box center [185, 86] width 11 height 7
click at [203, 85] on span "Acceptable Use Policy" at bounding box center [233, 86] width 82 height 10
click at [186, 87] on input "checkbox" at bounding box center [185, 86] width 11 height 7
checkbox input "true"
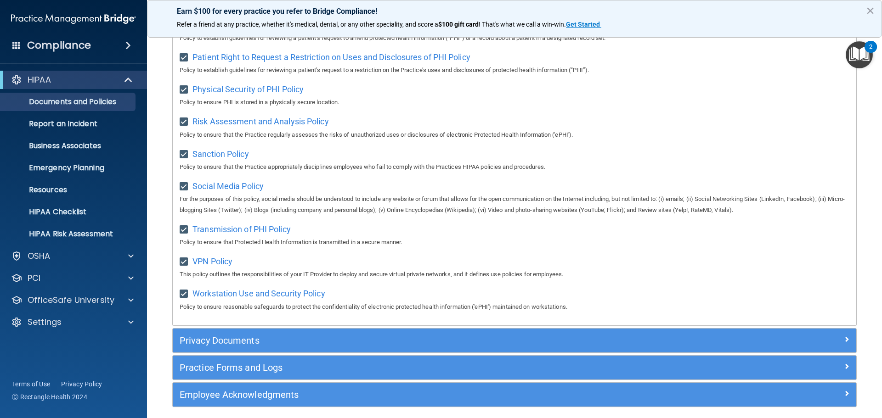
scroll to position [614, 0]
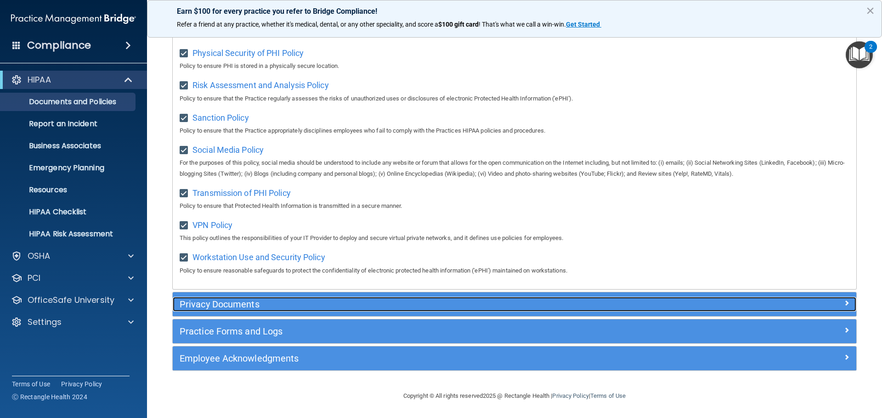
click at [229, 299] on h5 "Privacy Documents" at bounding box center [429, 304] width 499 height 10
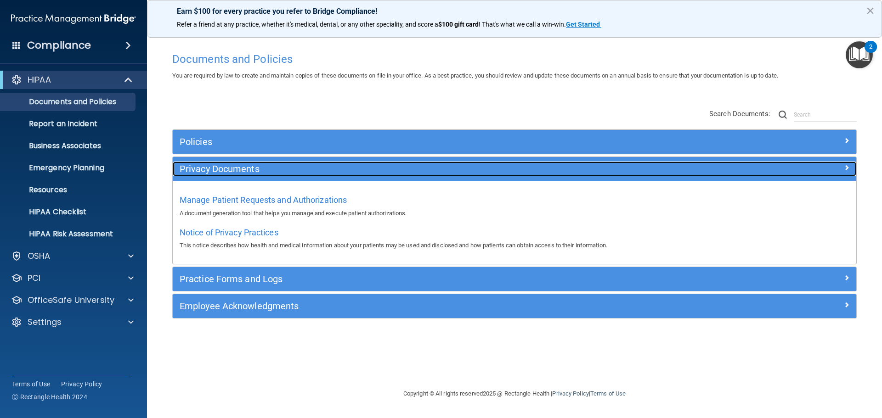
scroll to position [0, 0]
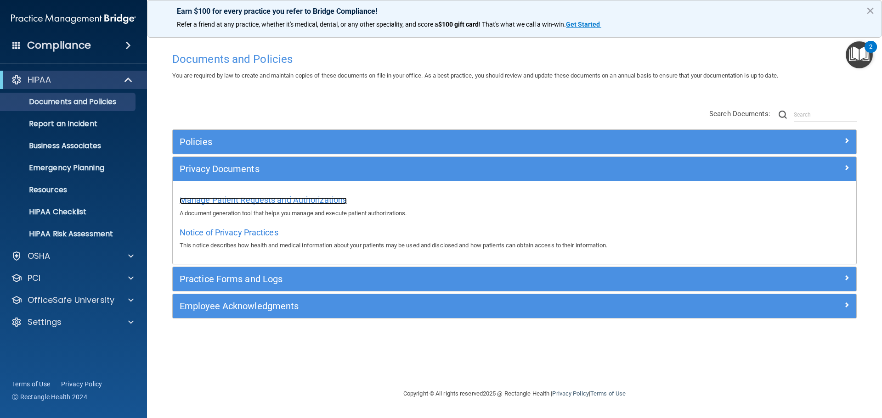
click at [246, 202] on span "Manage Patient Requests and Authorizations" at bounding box center [263, 200] width 167 height 10
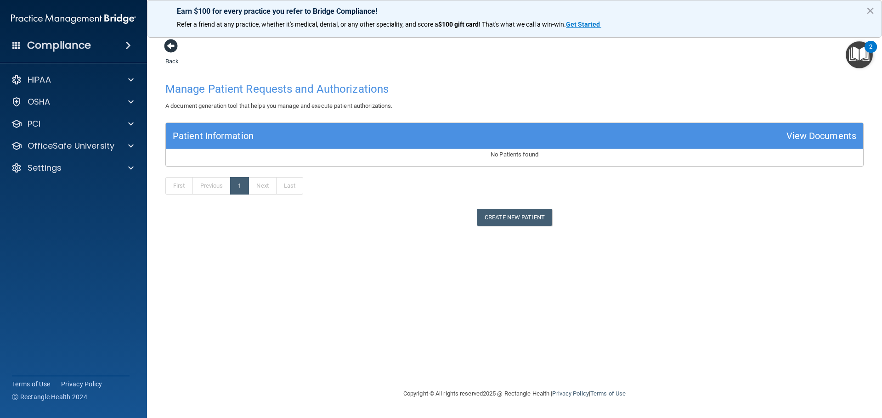
click at [172, 48] on span at bounding box center [171, 46] width 14 height 14
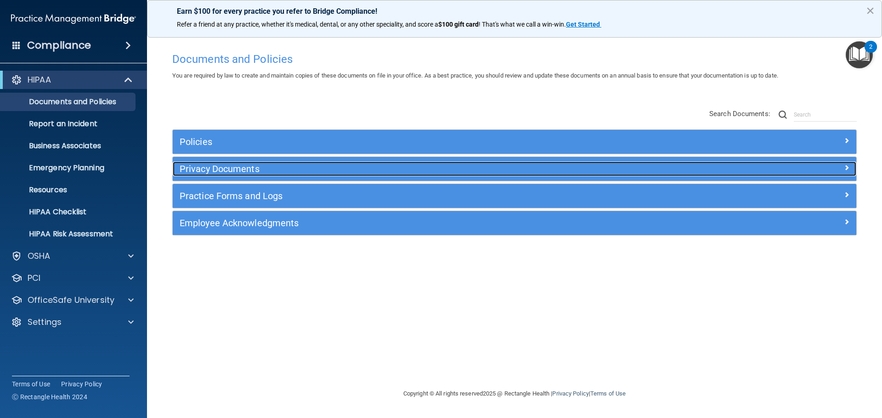
click at [221, 164] on h5 "Privacy Documents" at bounding box center [429, 169] width 499 height 10
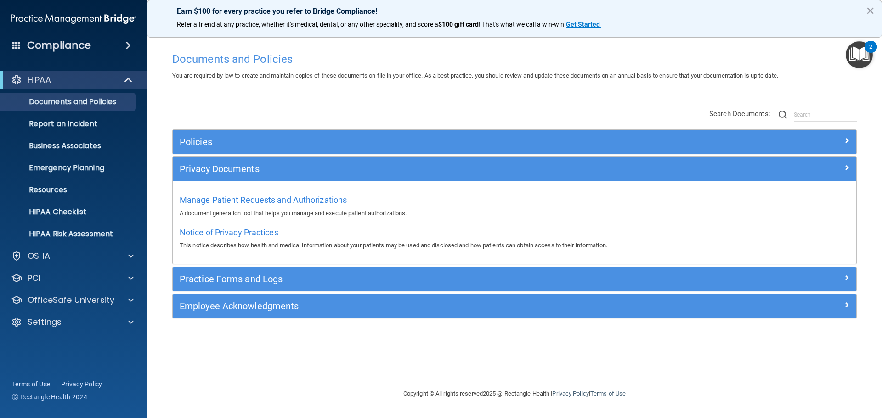
click at [225, 232] on span "Notice of Privacy Practices" at bounding box center [229, 233] width 99 height 10
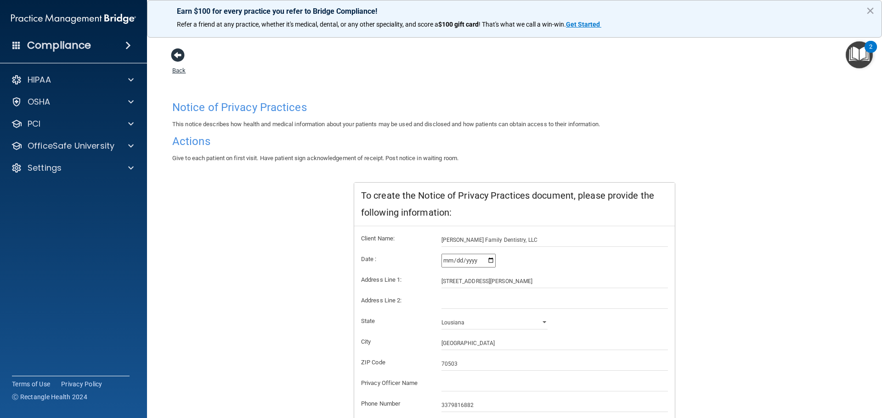
click at [175, 54] on span at bounding box center [178, 55] width 14 height 14
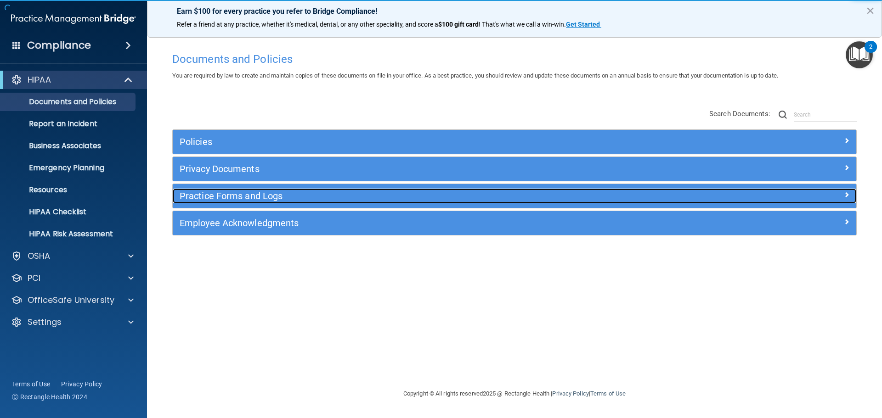
click at [281, 196] on h5 "Practice Forms and Logs" at bounding box center [429, 196] width 499 height 10
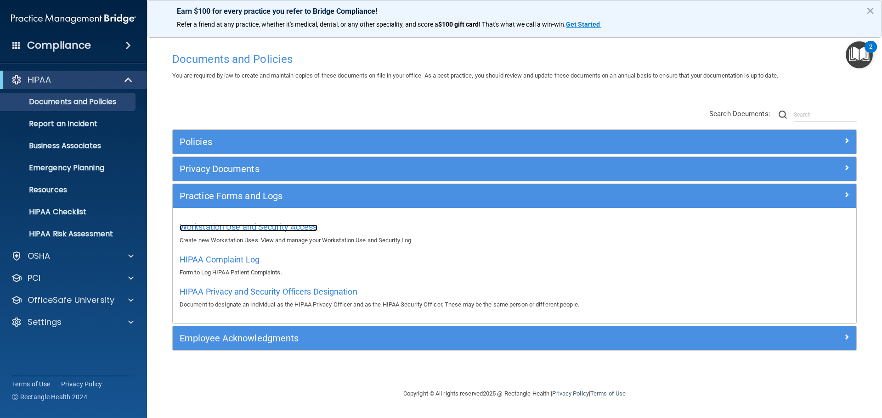
click at [245, 226] on span "Workstation Use and Security Access" at bounding box center [249, 227] width 138 height 10
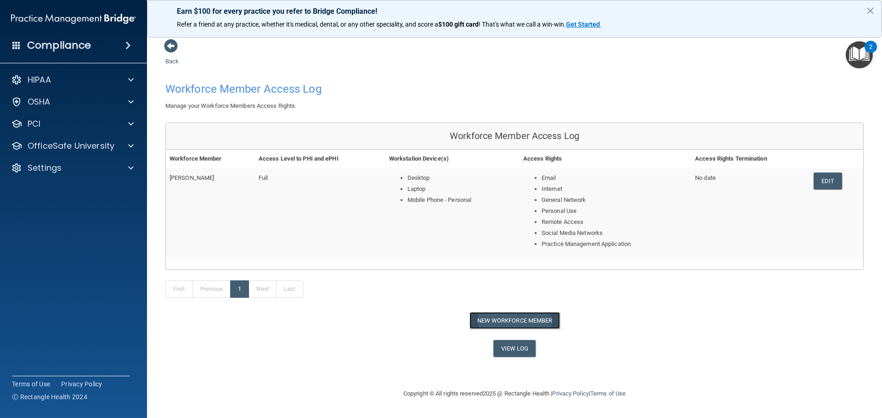
click at [506, 320] on button "New Workforce Member" at bounding box center [514, 320] width 90 height 17
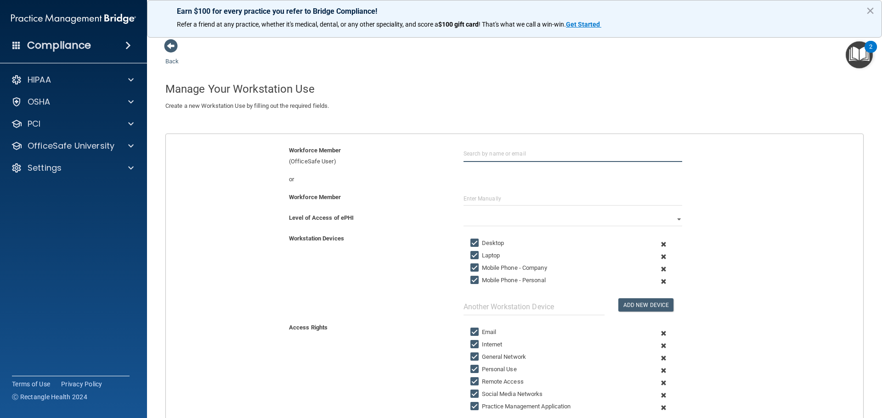
click at [494, 154] on input "text" at bounding box center [572, 153] width 219 height 17
click at [486, 155] on input "text" at bounding box center [572, 153] width 219 height 17
type input "[PERSON_NAME]"
click at [508, 200] on input "text" at bounding box center [572, 199] width 219 height 14
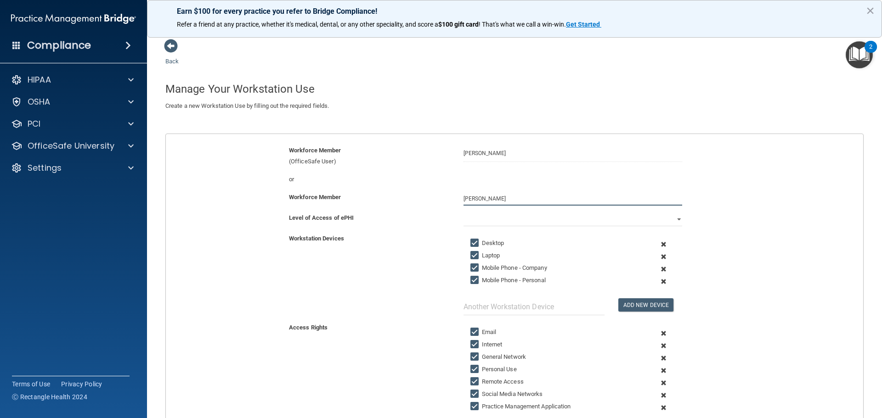
type input "[PERSON_NAME]"
click at [672, 217] on select "Full Limited None" at bounding box center [572, 220] width 219 height 14
select select "0"
click at [463, 213] on select "Full Limited None" at bounding box center [572, 220] width 219 height 14
click at [675, 219] on select "Full Limited None" at bounding box center [572, 220] width 219 height 14
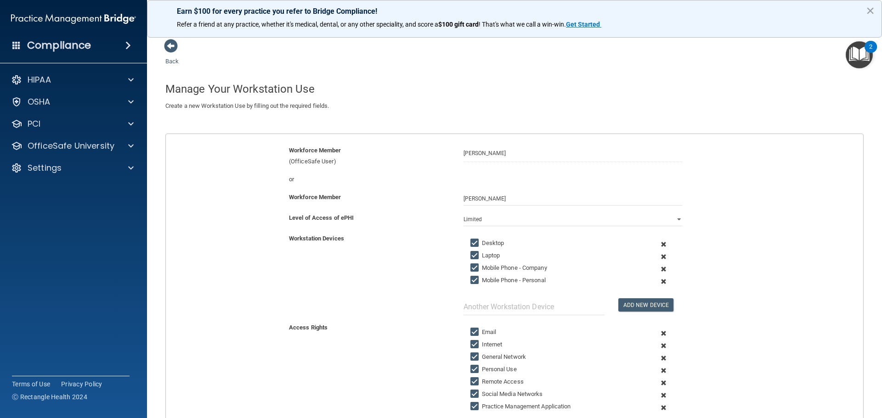
click at [441, 166] on div "Workforce Member (OfficeSafe User) Mandi Theriot" at bounding box center [514, 156] width 711 height 22
drag, startPoint x: 483, startPoint y: 203, endPoint x: 364, endPoint y: 212, distance: 118.8
click at [360, 212] on div "Workforce Member Mandi Theriot" at bounding box center [514, 202] width 711 height 21
drag, startPoint x: 473, startPoint y: 218, endPoint x: 432, endPoint y: 222, distance: 41.5
click at [430, 224] on div "Level of Access of ePHI Full Limited None" at bounding box center [514, 220] width 711 height 14
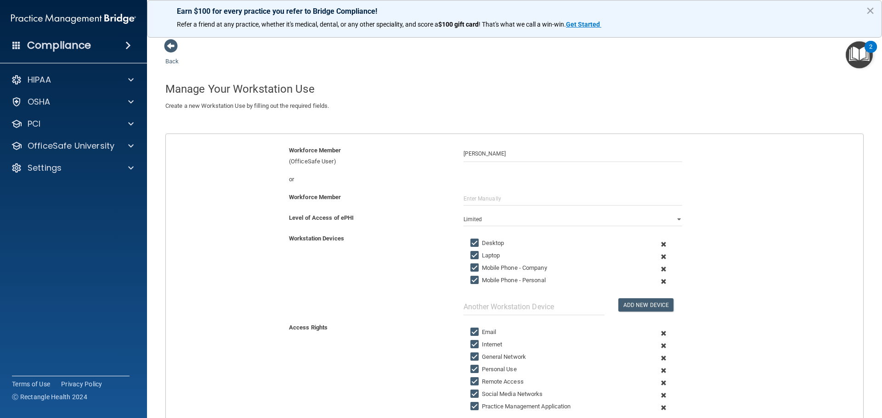
click at [401, 189] on div "or" at bounding box center [514, 183] width 711 height 18
click at [167, 43] on span at bounding box center [171, 46] width 14 height 14
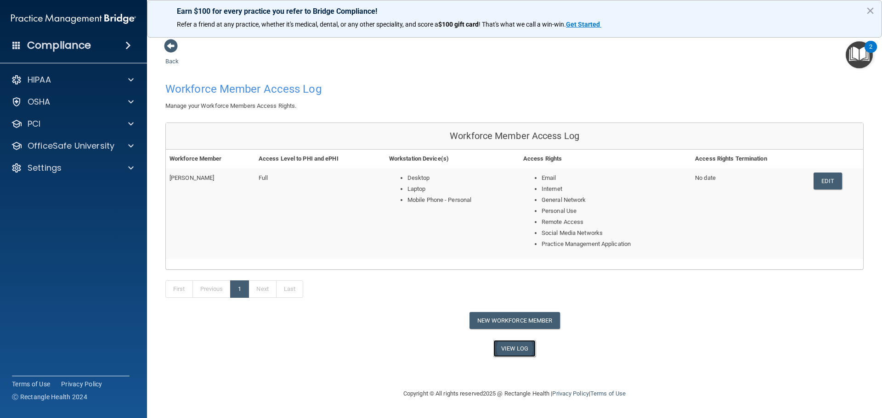
click at [515, 346] on link "View Log" at bounding box center [514, 348] width 43 height 17
click at [169, 48] on span at bounding box center [171, 46] width 14 height 14
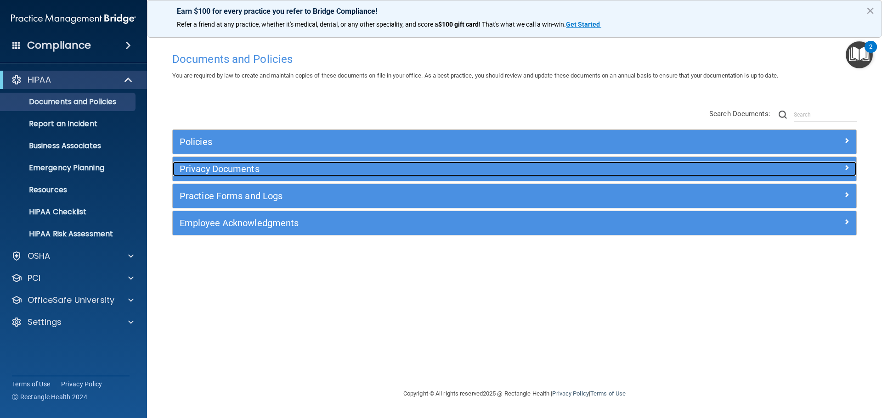
click at [237, 173] on h5 "Privacy Documents" at bounding box center [429, 169] width 499 height 10
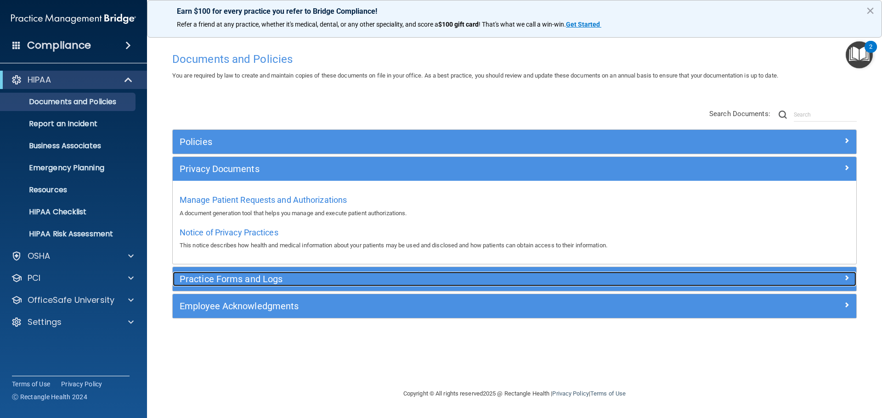
click at [215, 280] on h5 "Practice Forms and Logs" at bounding box center [429, 279] width 499 height 10
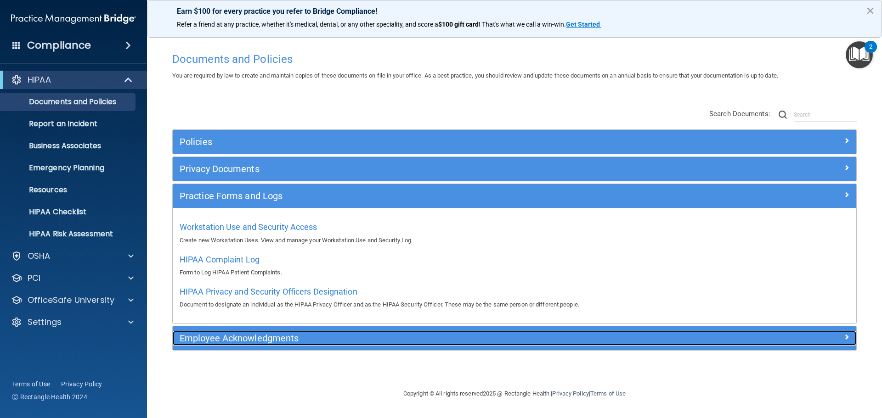
click at [222, 340] on h5 "Employee Acknowledgments" at bounding box center [429, 338] width 499 height 10
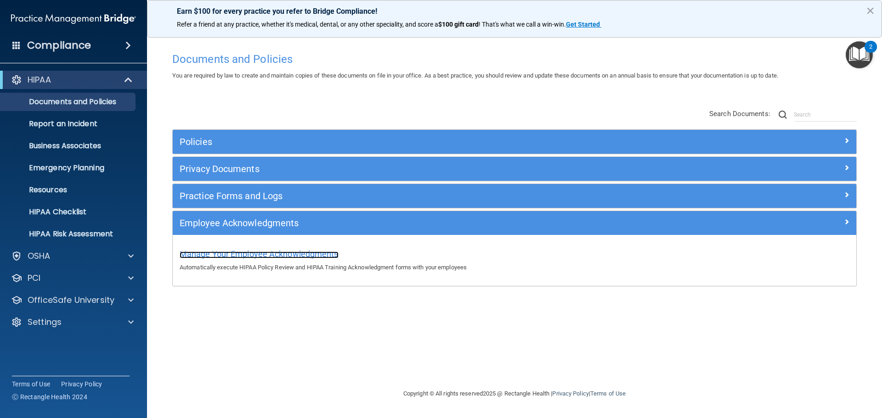
click at [256, 250] on span "Manage Your Employee Acknowledgments" at bounding box center [259, 254] width 159 height 10
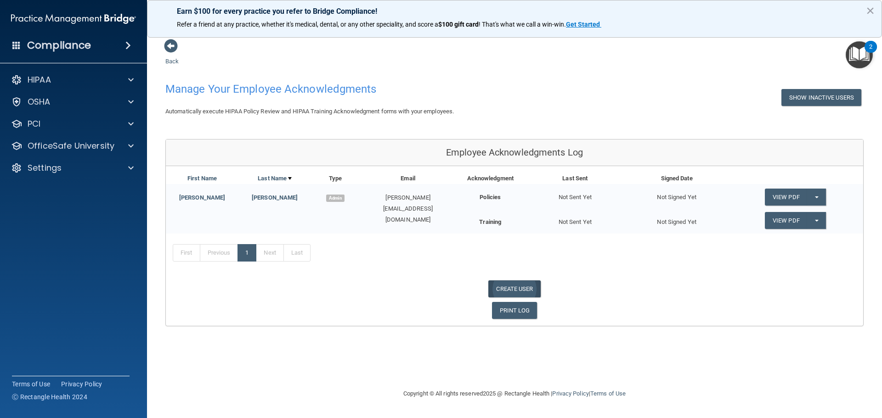
click at [517, 286] on link "CREATE USER" at bounding box center [514, 289] width 52 height 17
select select "practice_admin"
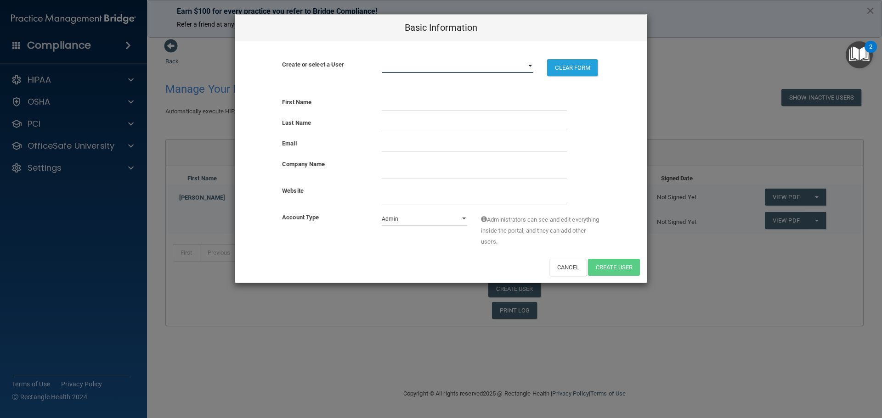
click at [388, 64] on select "[PERSON_NAME][EMAIL_ADDRESS][DOMAIN_NAME]" at bounding box center [458, 66] width 152 height 14
click at [399, 67] on select "[PERSON_NAME][EMAIL_ADDRESS][DOMAIN_NAME]" at bounding box center [458, 66] width 152 height 14
click at [382, 59] on select "[PERSON_NAME][EMAIL_ADDRESS][DOMAIN_NAME]" at bounding box center [458, 66] width 152 height 14
click at [578, 71] on button "CLEAR FORM" at bounding box center [572, 67] width 51 height 17
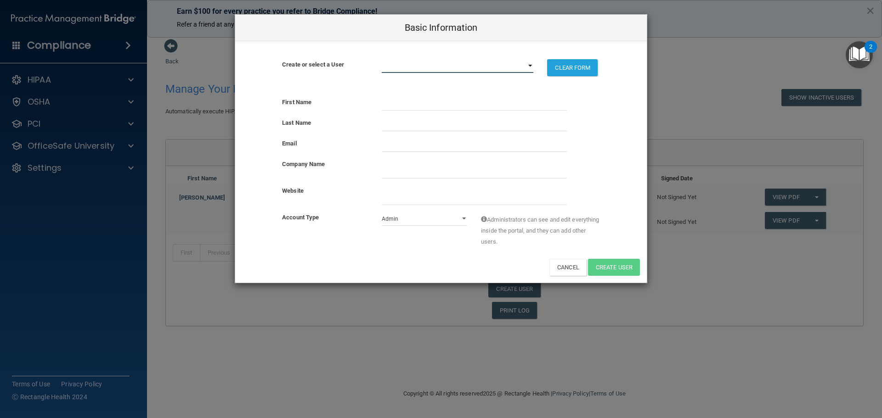
click at [442, 70] on select "[PERSON_NAME][EMAIL_ADDRESS][DOMAIN_NAME]" at bounding box center [458, 66] width 152 height 14
click at [575, 63] on button "CLEAR FORM" at bounding box center [572, 67] width 51 height 17
click at [405, 102] on input "text" at bounding box center [474, 104] width 185 height 14
type input "Mandi"
click at [421, 126] on input "text" at bounding box center [474, 125] width 185 height 14
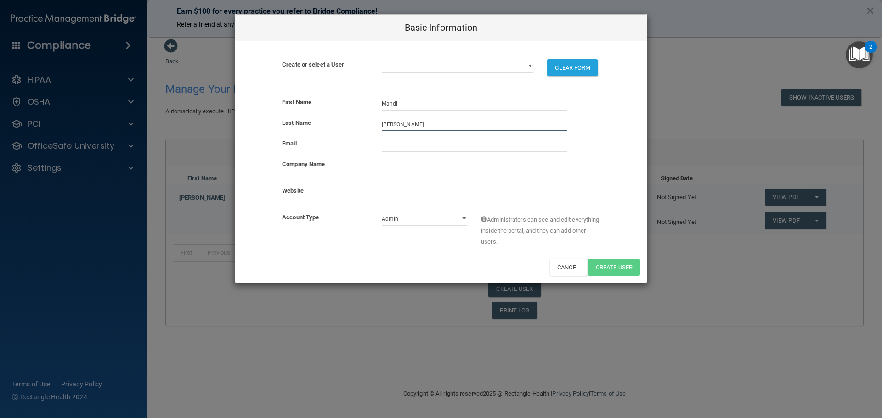
type input "[PERSON_NAME]"
click at [388, 145] on input "email" at bounding box center [474, 145] width 185 height 14
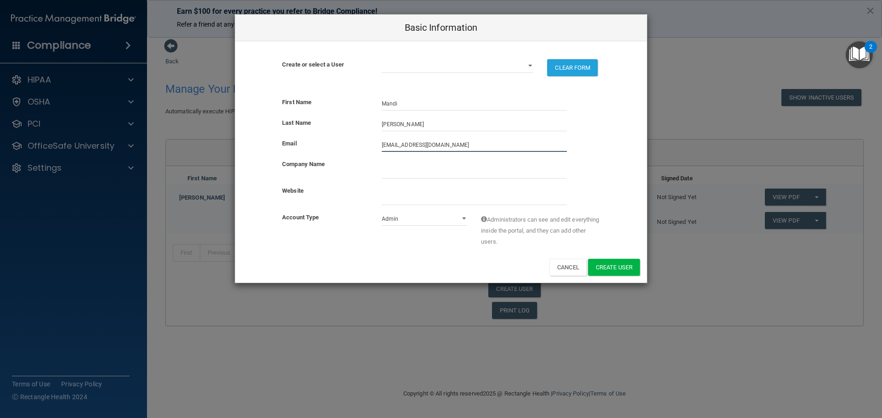
type input "[EMAIL_ADDRESS][DOMAIN_NAME]"
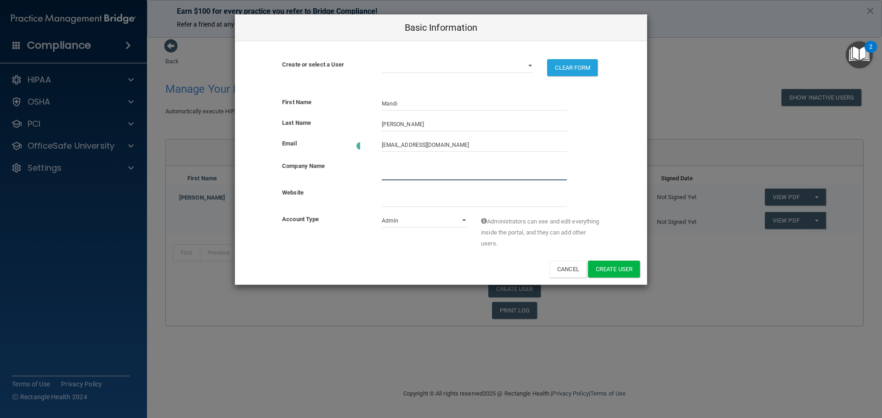
click at [422, 169] on input "company_name" at bounding box center [474, 174] width 185 height 14
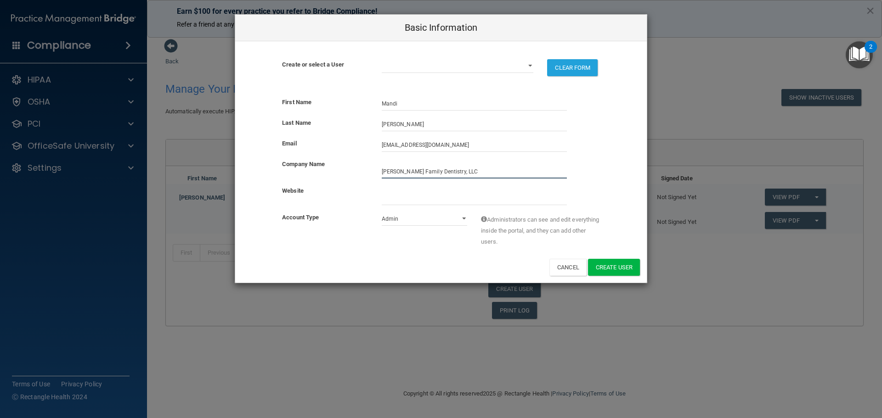
type input "[PERSON_NAME] Family Dentistry, LLC"
click at [465, 216] on select "Admin Member" at bounding box center [425, 219] width 86 height 14
select select "practice_member"
click at [382, 212] on select "Admin Member" at bounding box center [425, 219] width 86 height 14
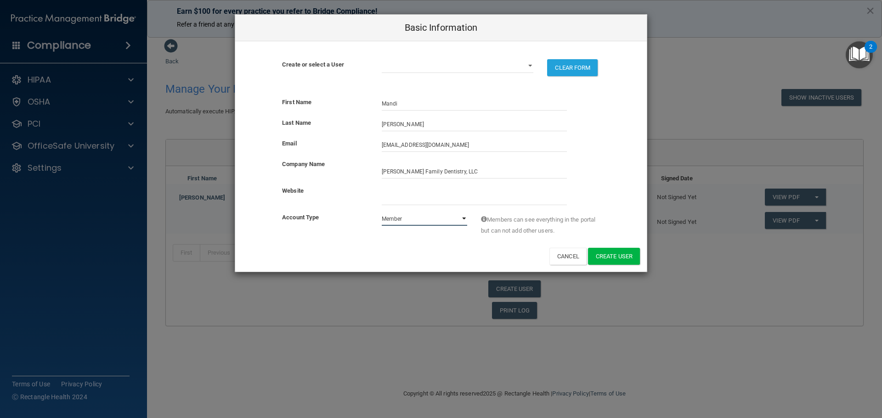
click at [462, 219] on select "Admin Member" at bounding box center [425, 219] width 86 height 14
click at [616, 257] on button "Create User" at bounding box center [614, 256] width 52 height 17
click at [441, 64] on select "[PERSON_NAME][EMAIL_ADDRESS][DOMAIN_NAME]" at bounding box center [458, 66] width 152 height 14
select select "0"
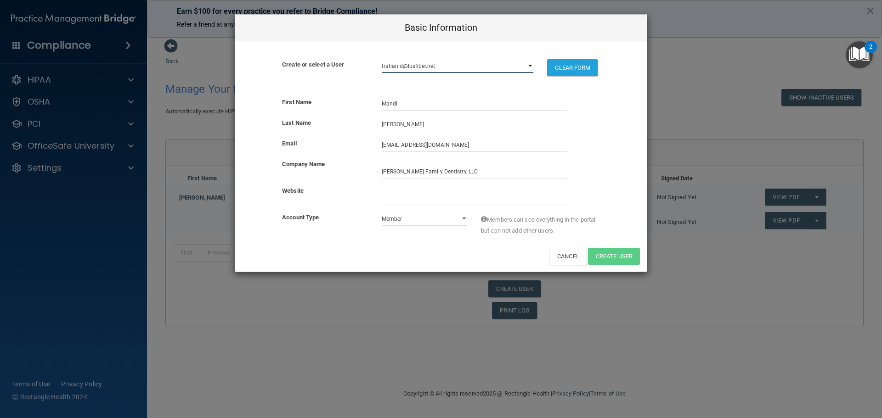
click at [382, 59] on select "[PERSON_NAME][EMAIL_ADDRESS][DOMAIN_NAME]" at bounding box center [458, 66] width 152 height 14
select select "practice_admin"
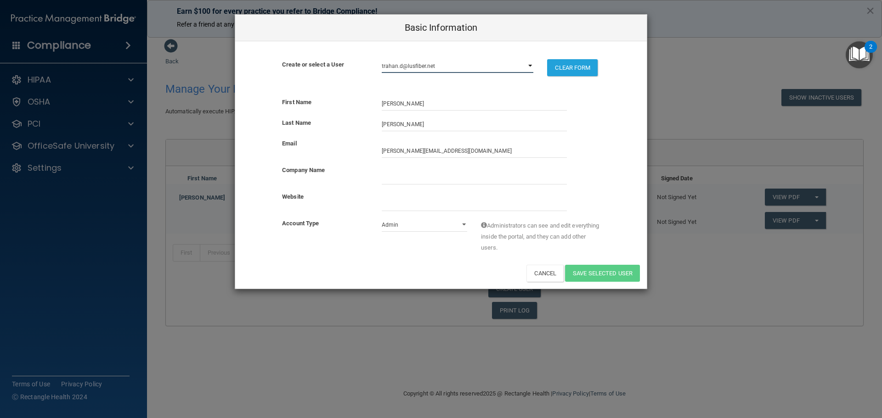
click at [526, 65] on select "[PERSON_NAME][EMAIL_ADDRESS][DOMAIN_NAME]" at bounding box center [458, 66] width 152 height 14
click at [447, 63] on select "[PERSON_NAME][EMAIL_ADDRESS][DOMAIN_NAME]" at bounding box center [458, 66] width 152 height 14
click at [565, 68] on button "CLEAR FORM" at bounding box center [572, 67] width 51 height 17
select select "practice_admin"
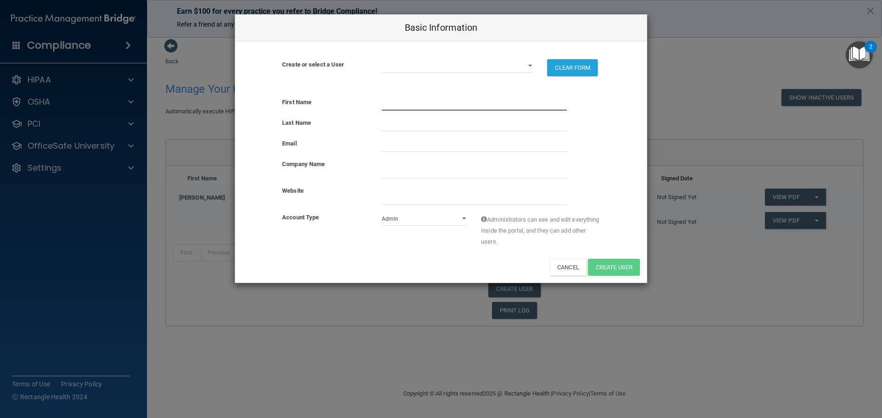
click at [403, 105] on input "text" at bounding box center [474, 104] width 185 height 14
type input "Mandi"
click at [405, 125] on input "text" at bounding box center [474, 125] width 185 height 14
type input "[PERSON_NAME]"
click at [414, 146] on input "email" at bounding box center [474, 145] width 185 height 14
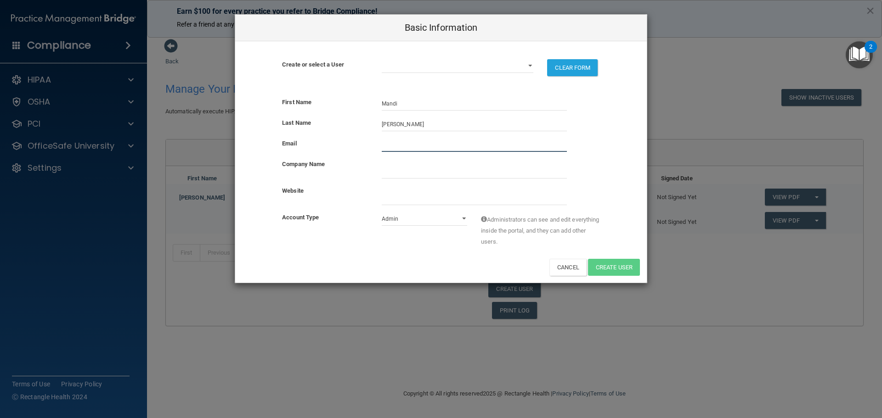
type input "[EMAIL_ADDRESS][DOMAIN_NAME]"
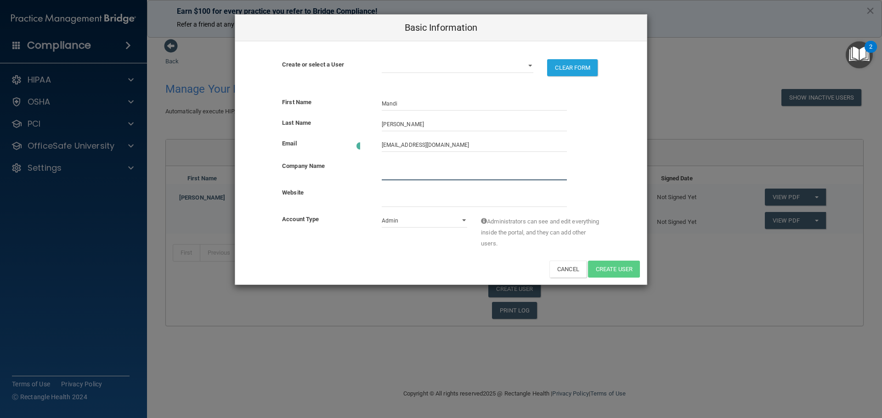
click at [399, 174] on input "company_name" at bounding box center [474, 174] width 185 height 14
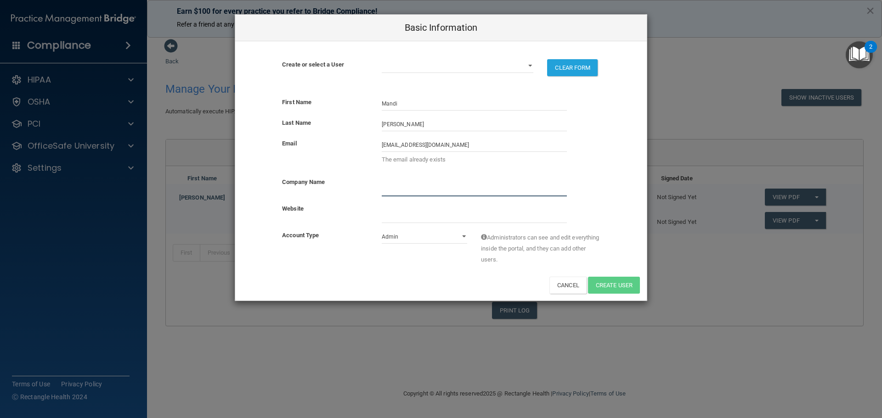
type input "[PERSON_NAME] Family Dentistry, LLC"
click at [462, 238] on select "Admin Member" at bounding box center [425, 237] width 86 height 14
select select "practice_member"
click at [382, 230] on select "Admin Member" at bounding box center [425, 237] width 86 height 14
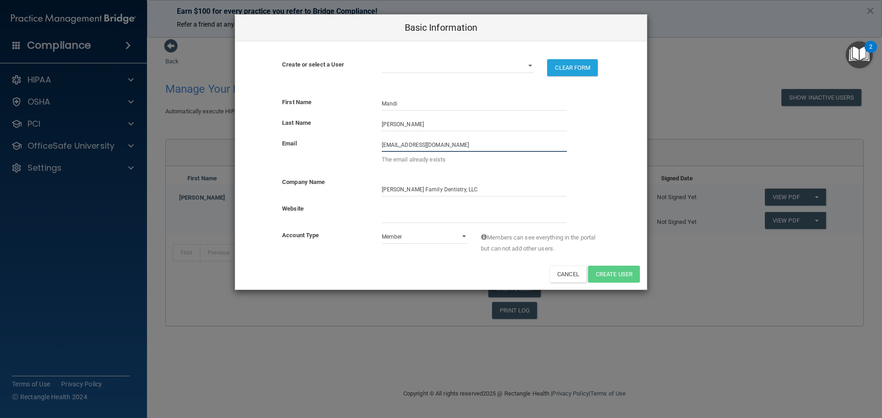
click at [456, 147] on input "[EMAIL_ADDRESS][DOMAIN_NAME]" at bounding box center [474, 145] width 185 height 14
click at [456, 146] on input "[EMAIL_ADDRESS][DOMAIN_NAME]" at bounding box center [474, 145] width 185 height 14
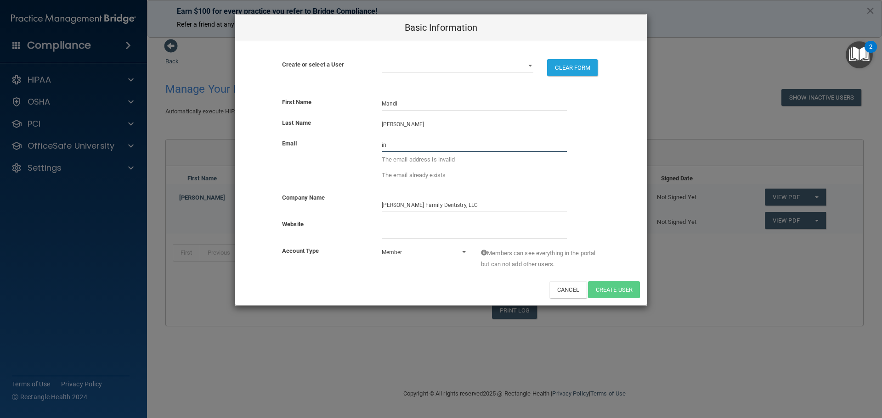
type input "i"
click at [418, 149] on input "email" at bounding box center [474, 145] width 185 height 14
type input "[PERSON_NAME][EMAIL_ADDRESS][DOMAIN_NAME]"
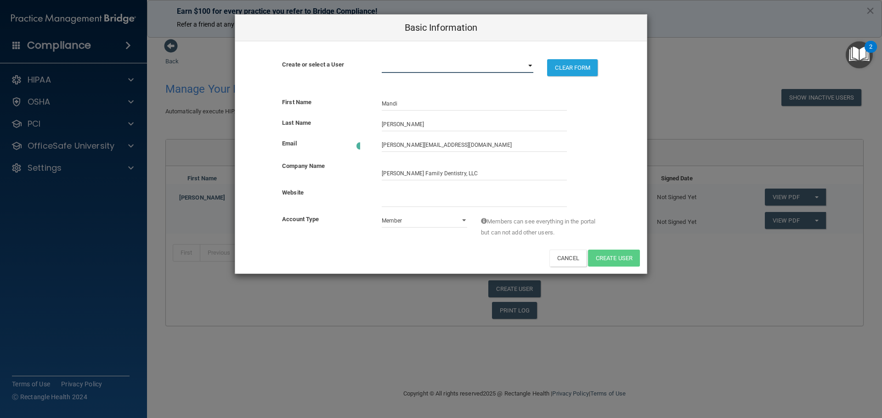
click at [528, 67] on select "[PERSON_NAME][EMAIL_ADDRESS][DOMAIN_NAME]" at bounding box center [458, 66] width 152 height 14
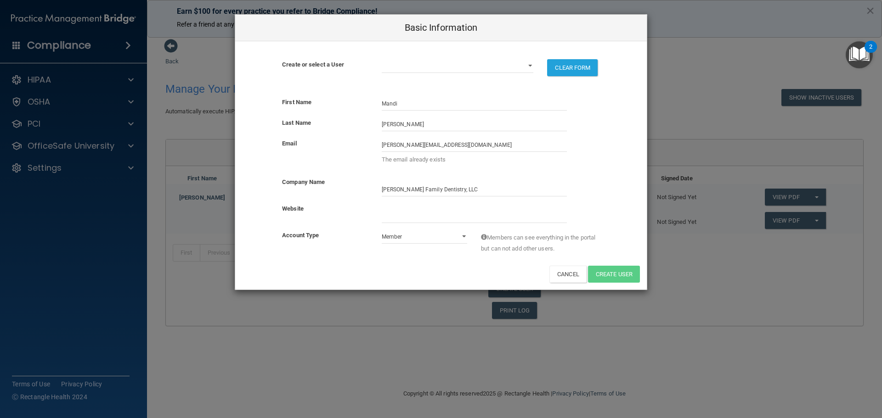
click at [596, 89] on div "Create or select a User trahan.d@lusfiber.net CLEAR FORM There are already Ackn…" at bounding box center [440, 65] width 411 height 49
click at [596, 105] on div "First Name Mandi" at bounding box center [440, 104] width 411 height 14
click at [391, 60] on select "[PERSON_NAME][EMAIL_ADDRESS][DOMAIN_NAME]" at bounding box center [458, 66] width 152 height 14
click at [613, 131] on div "Last Name Theriot" at bounding box center [440, 128] width 411 height 21
select select
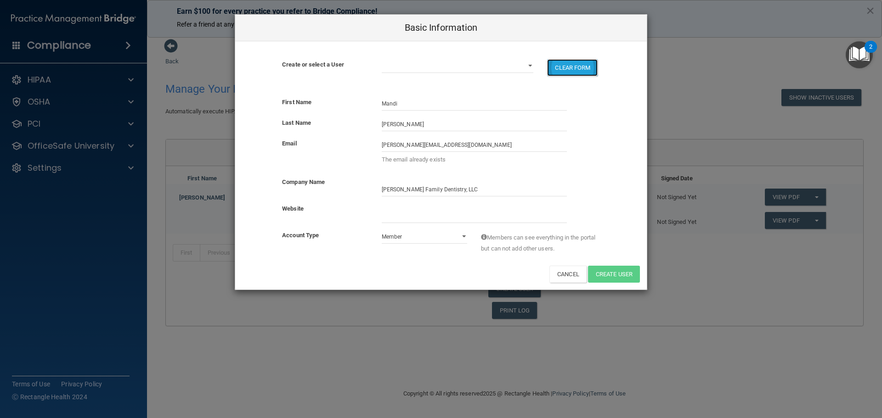
click at [566, 70] on button "CLEAR FORM" at bounding box center [572, 67] width 51 height 17
select select "practice_admin"
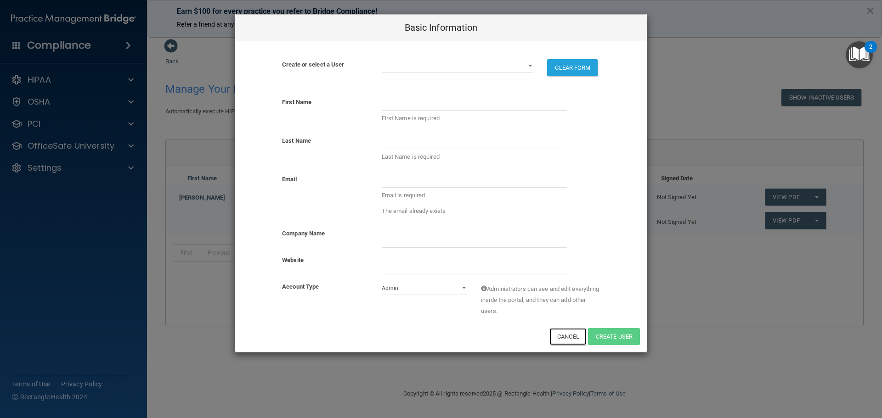
drag, startPoint x: 559, startPoint y: 337, endPoint x: 553, endPoint y: 333, distance: 6.8
click at [558, 336] on button "Cancel" at bounding box center [567, 336] width 37 height 17
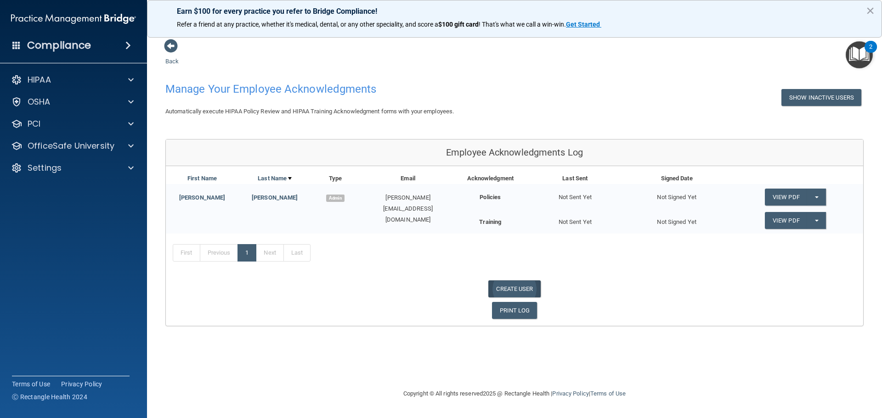
click at [525, 292] on link "CREATE USER" at bounding box center [514, 289] width 52 height 17
select select "practice_admin"
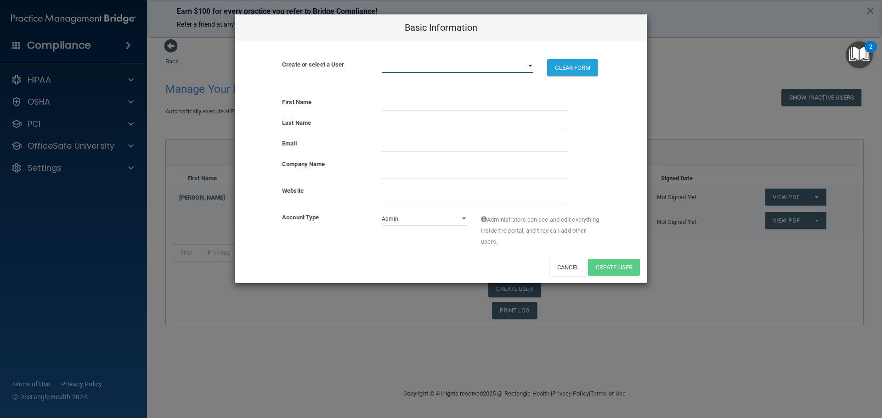
click at [456, 66] on select "trahan.d@lusfiber.net infotrahandds@lusfiber.net" at bounding box center [458, 66] width 152 height 14
click at [563, 268] on button "Cancel" at bounding box center [567, 267] width 37 height 17
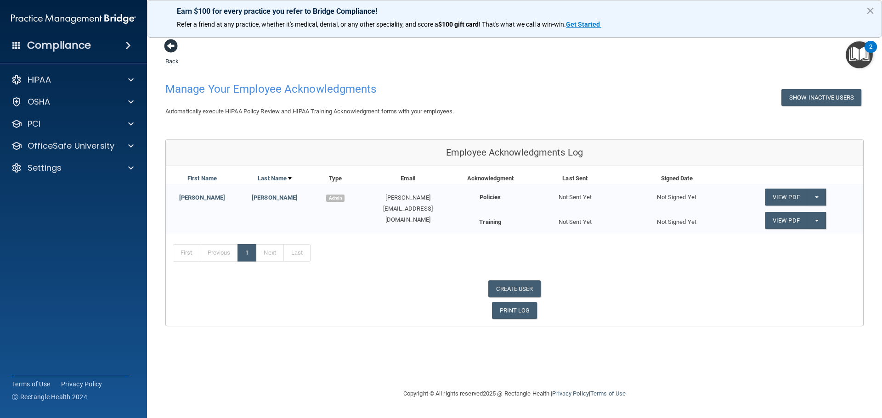
click at [171, 52] on span at bounding box center [171, 46] width 14 height 14
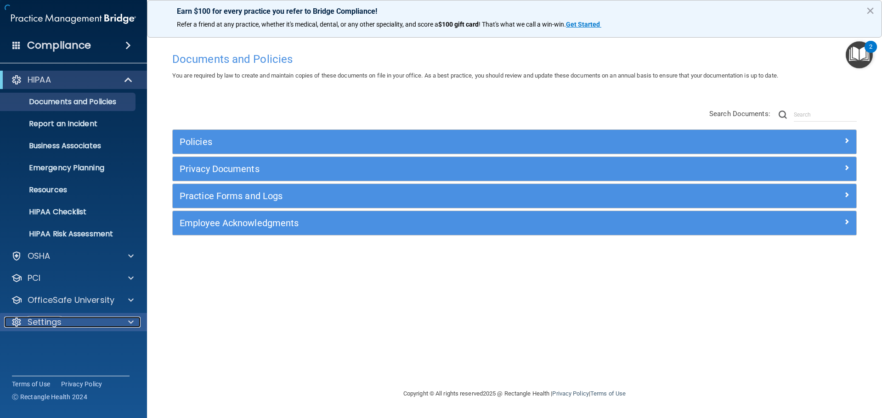
click at [131, 320] on span at bounding box center [131, 322] width 6 height 11
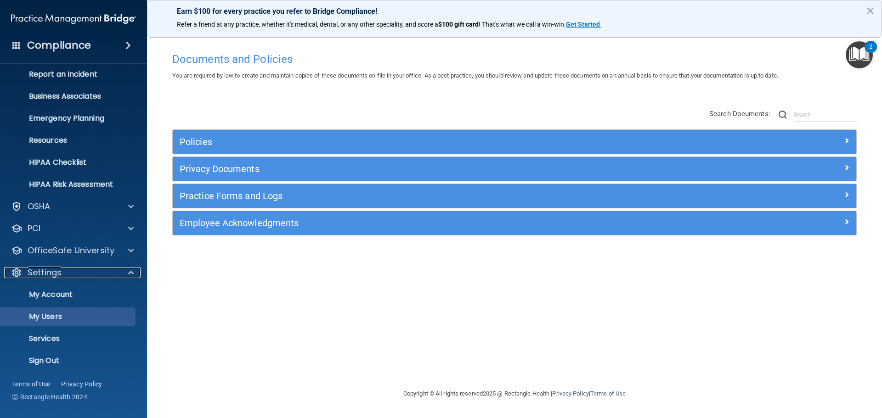
scroll to position [51, 0]
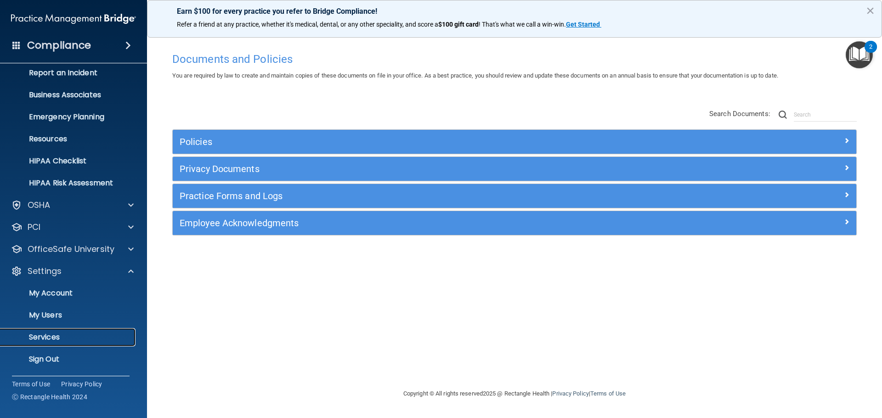
click at [52, 341] on p "Services" at bounding box center [68, 337] width 125 height 9
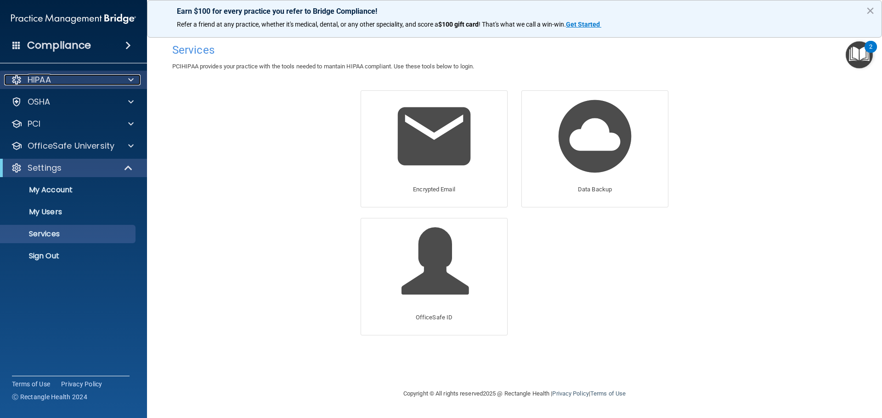
click at [48, 81] on p "HIPAA" at bounding box center [39, 79] width 23 height 11
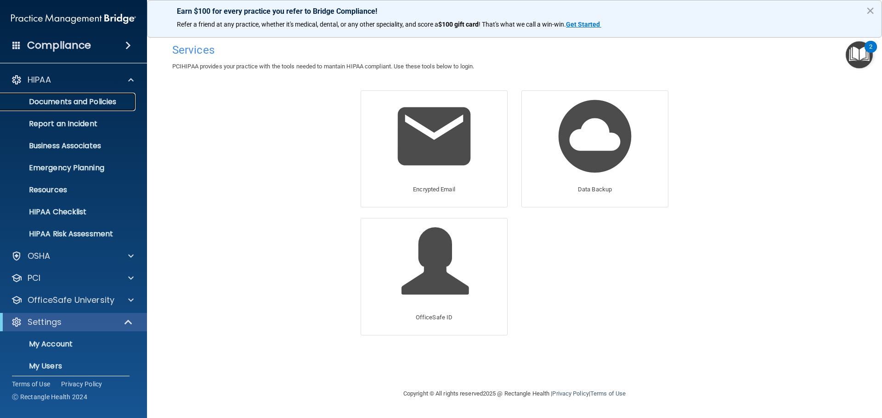
click at [76, 99] on p "Documents and Policies" at bounding box center [68, 101] width 125 height 9
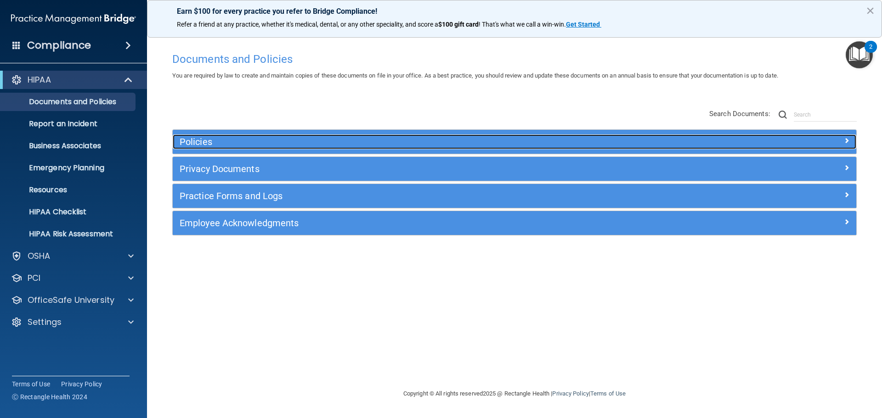
click at [210, 146] on h5 "Policies" at bounding box center [429, 142] width 499 height 10
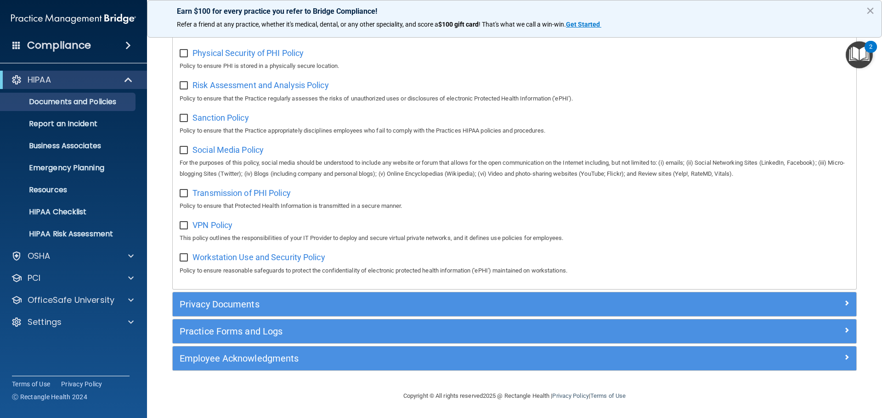
scroll to position [614, 0]
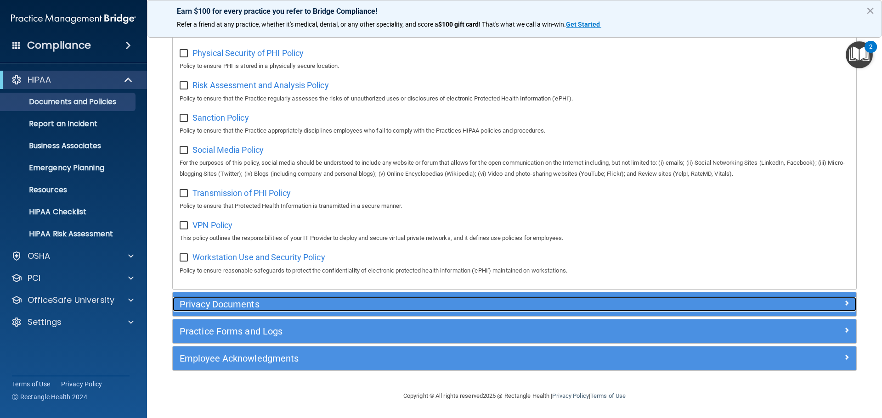
click at [233, 306] on h5 "Privacy Documents" at bounding box center [429, 304] width 499 height 10
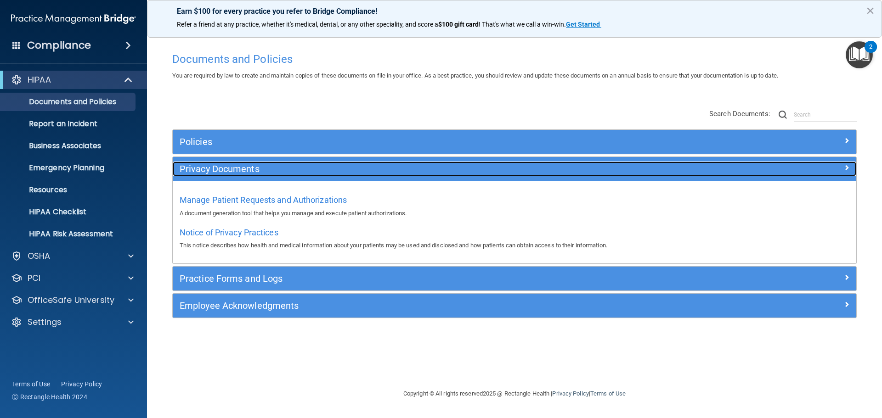
scroll to position [0, 0]
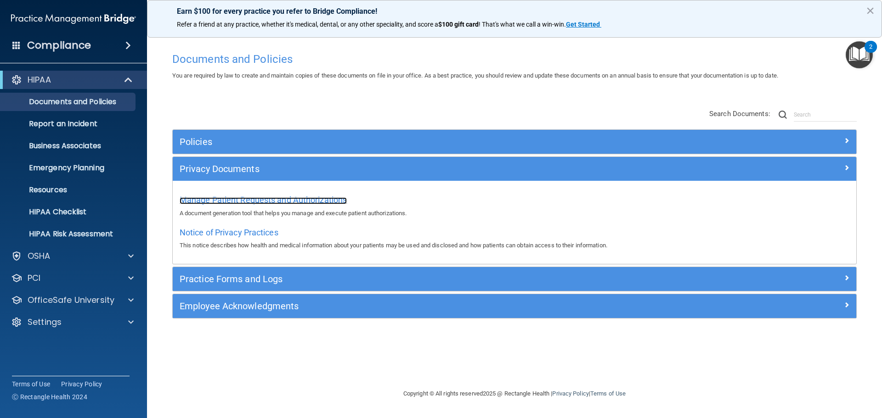
click at [268, 200] on span "Manage Patient Requests and Authorizations" at bounding box center [263, 200] width 167 height 10
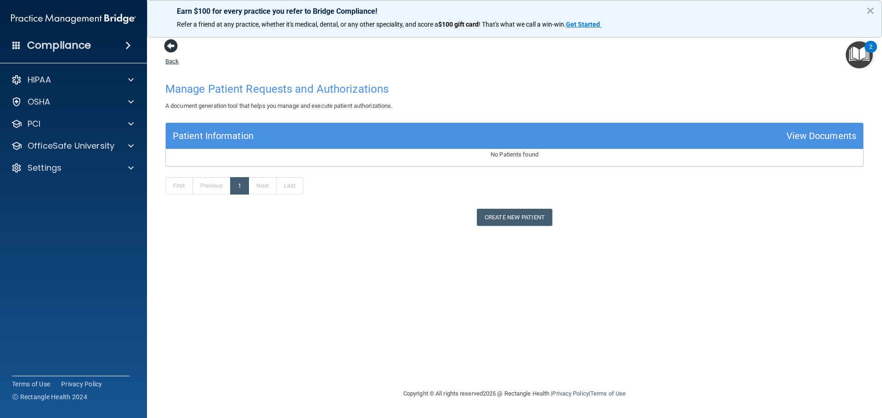
click at [175, 46] on span at bounding box center [171, 46] width 14 height 14
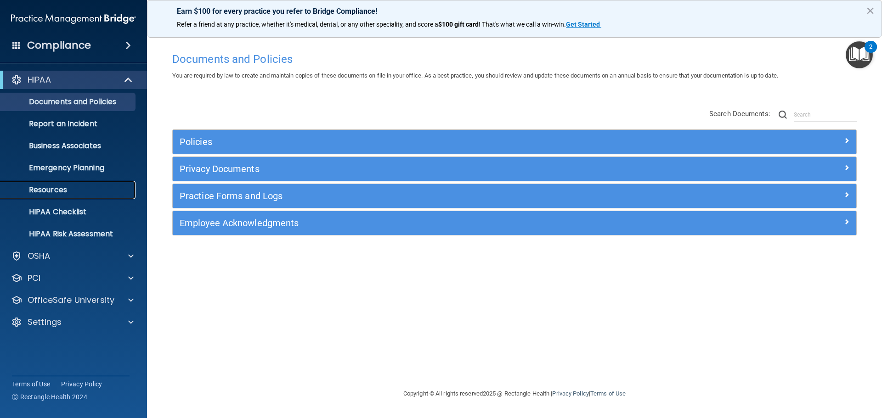
click at [61, 191] on p "Resources" at bounding box center [68, 190] width 125 height 9
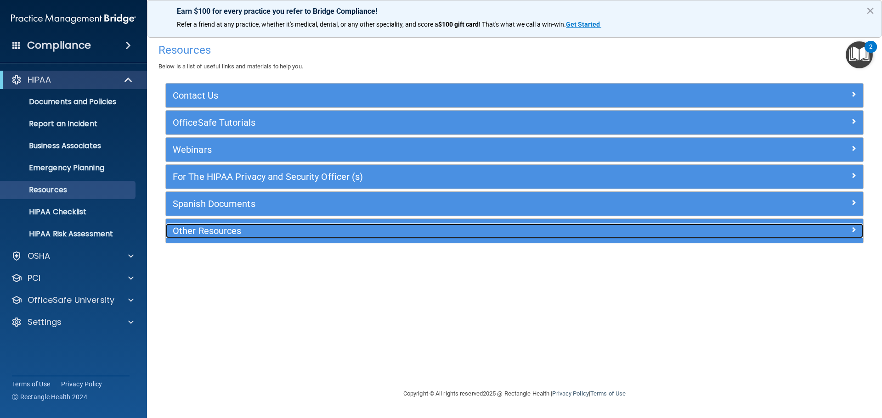
click at [181, 231] on h5 "Other Resources" at bounding box center [427, 231] width 509 height 10
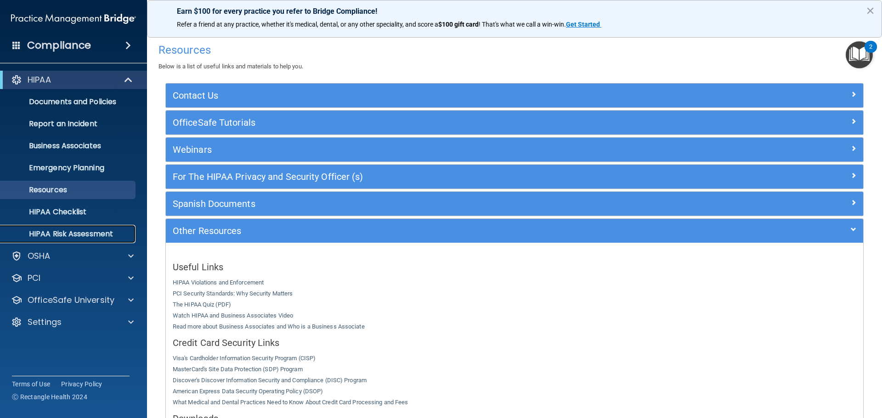
click at [72, 230] on p "HIPAA Risk Assessment" at bounding box center [68, 234] width 125 height 9
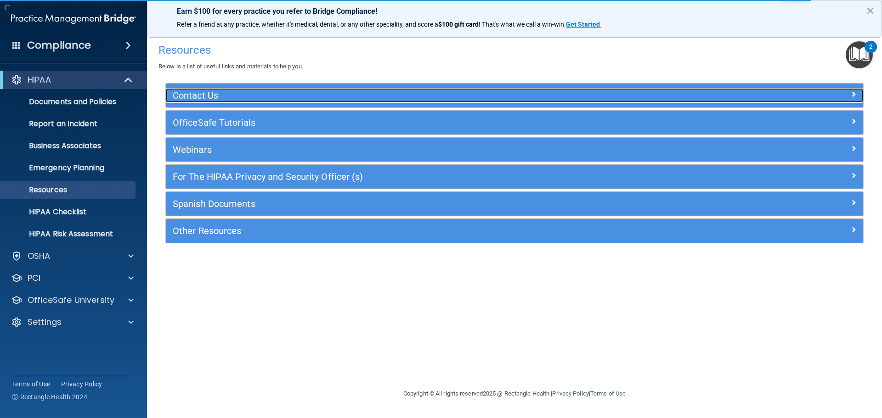
click at [207, 94] on h5 "Contact Us" at bounding box center [427, 95] width 509 height 10
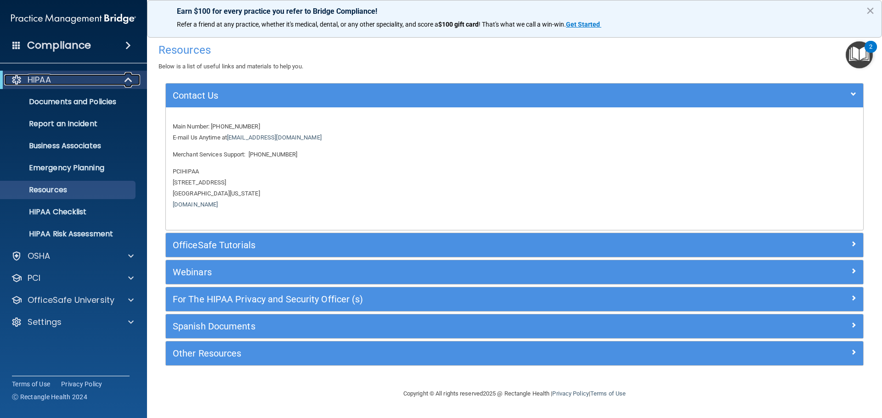
click at [38, 83] on p "HIPAA" at bounding box center [39, 79] width 23 height 11
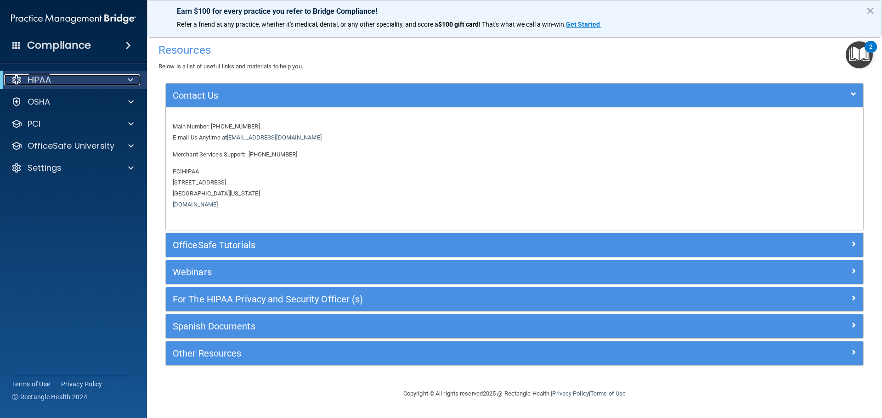
click at [125, 78] on div at bounding box center [129, 79] width 23 height 11
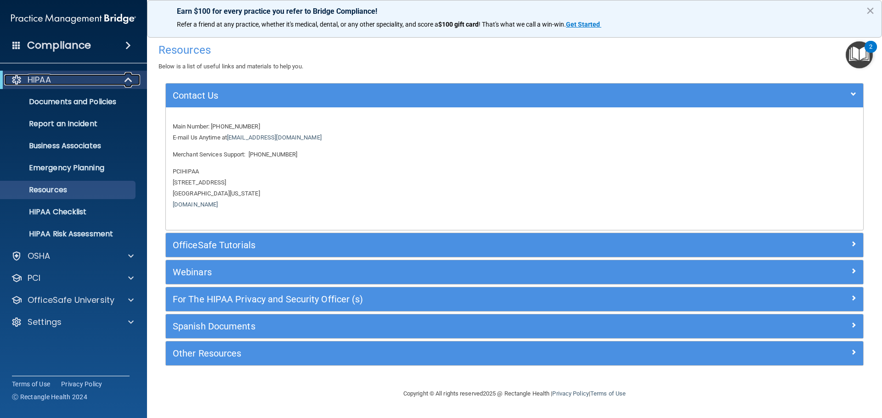
click at [44, 80] on p "HIPAA" at bounding box center [39, 79] width 23 height 11
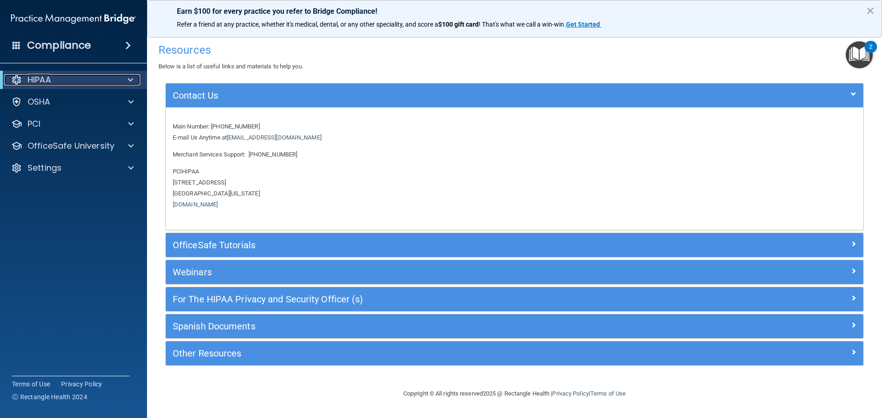
click at [131, 79] on span at bounding box center [131, 79] width 6 height 11
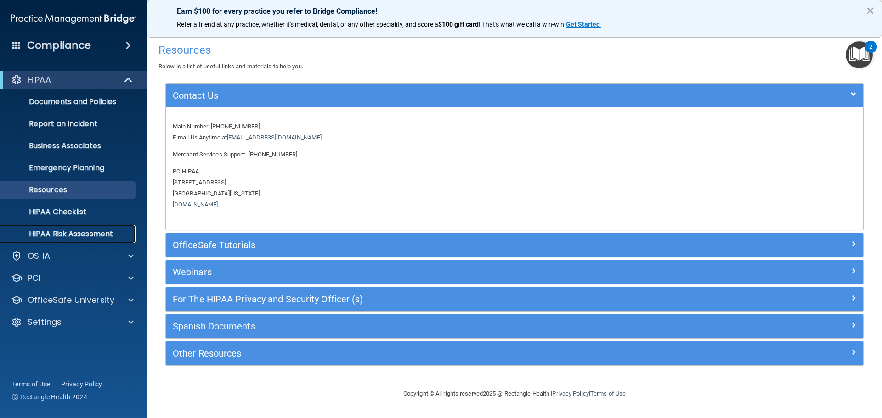
click at [39, 231] on p "HIPAA Risk Assessment" at bounding box center [68, 234] width 125 height 9
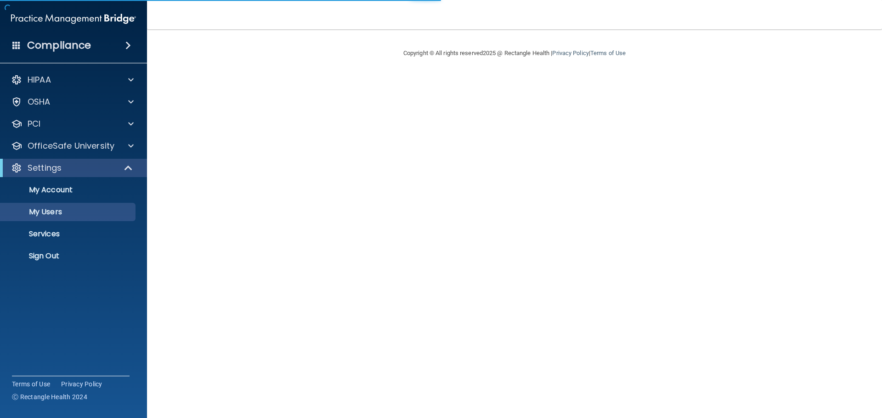
select select "20"
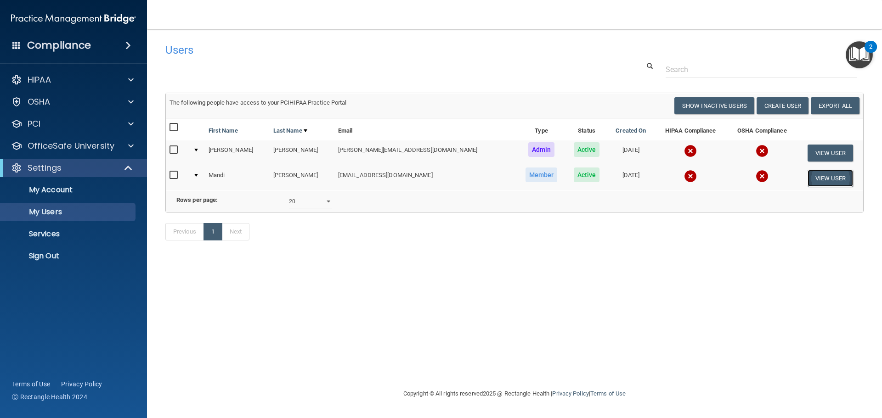
click at [832, 178] on button "View User" at bounding box center [829, 178] width 45 height 17
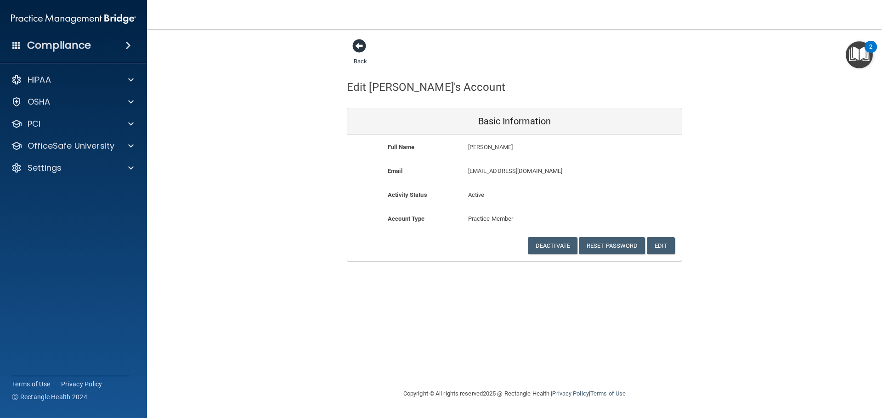
click at [360, 48] on span at bounding box center [359, 46] width 14 height 14
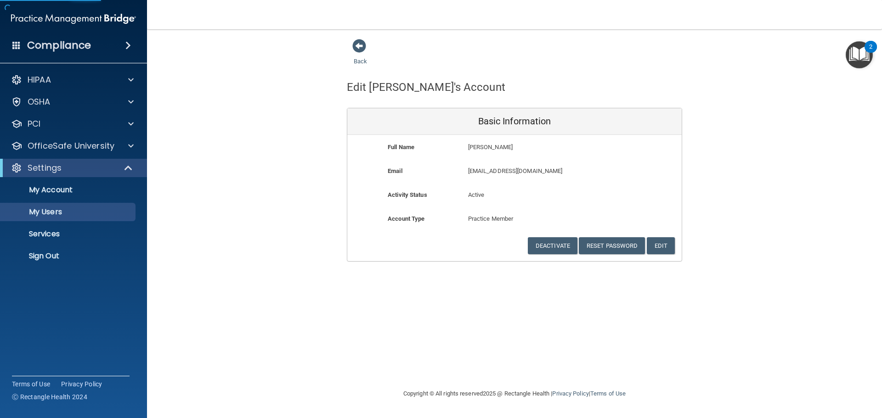
select select "20"
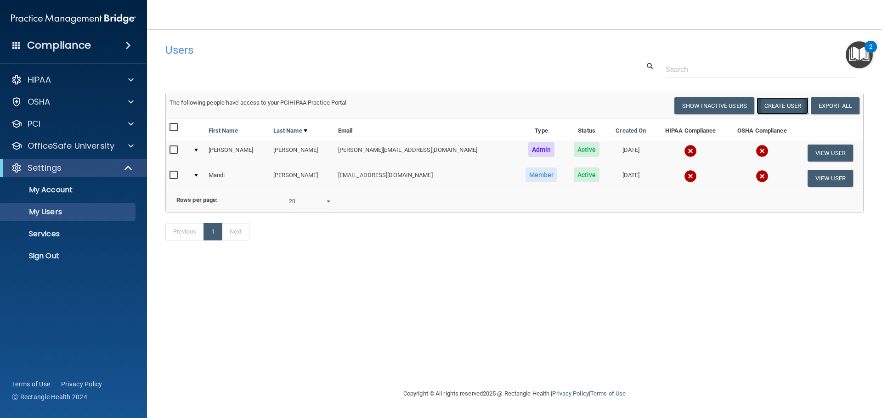
click at [782, 105] on button "Create User" at bounding box center [782, 105] width 52 height 17
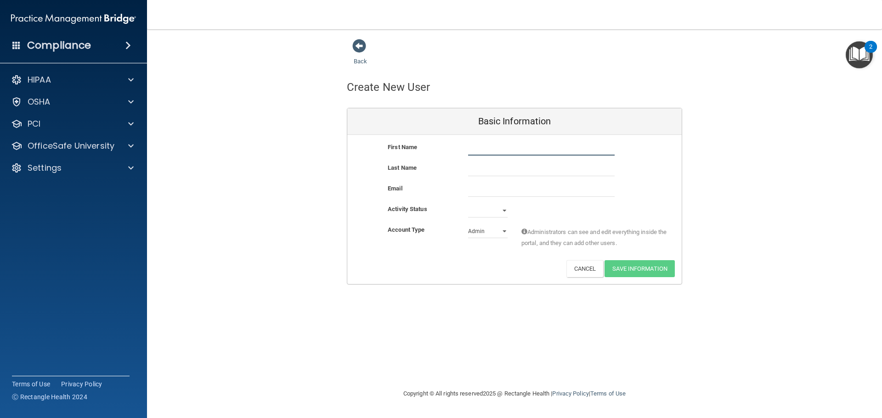
click at [491, 152] on input "text" at bounding box center [541, 149] width 146 height 14
type input "Mandi"
click at [484, 170] on input "text" at bounding box center [541, 170] width 146 height 14
type input "[PERSON_NAME]"
click at [506, 190] on input "email" at bounding box center [541, 190] width 146 height 14
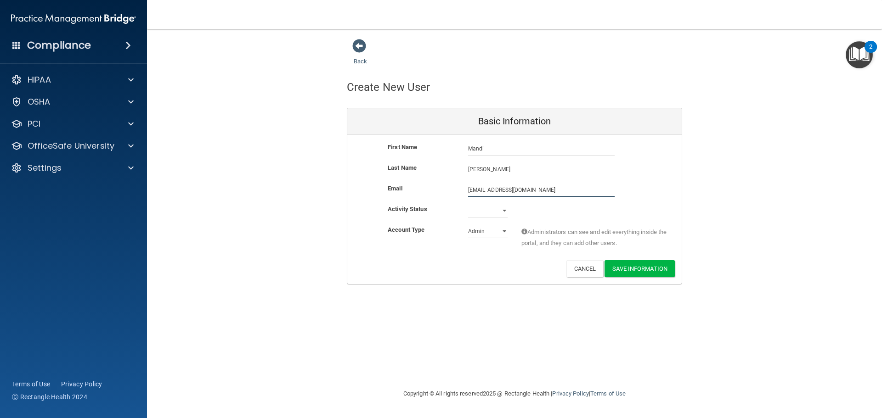
type input "[EMAIL_ADDRESS][DOMAIN_NAME]"
click at [504, 210] on select "Active Inactive" at bounding box center [487, 213] width 39 height 14
select select "active"
click at [468, 204] on select "Active Inactive" at bounding box center [487, 211] width 39 height 14
click at [502, 233] on select "Admin Member" at bounding box center [487, 232] width 39 height 14
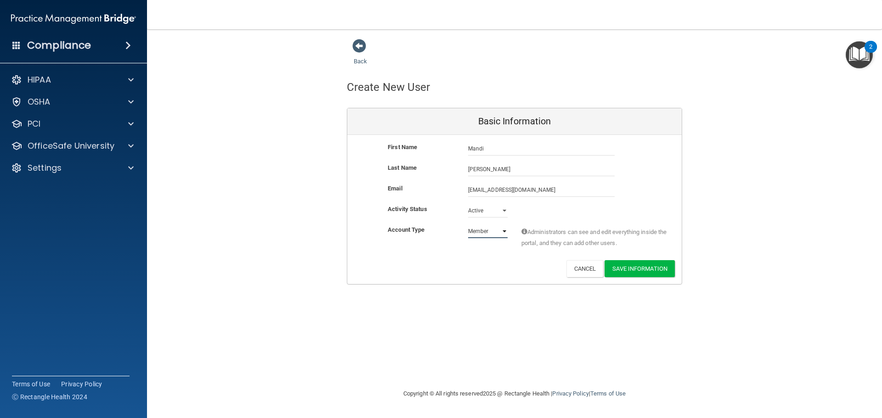
click at [468, 225] on select "Admin Member" at bounding box center [487, 232] width 39 height 14
click at [504, 231] on select "Admin Member" at bounding box center [487, 232] width 39 height 14
click at [468, 225] on select "Admin Member" at bounding box center [487, 232] width 39 height 14
click at [502, 231] on select "Admin Member" at bounding box center [487, 232] width 39 height 14
select select "practice_member"
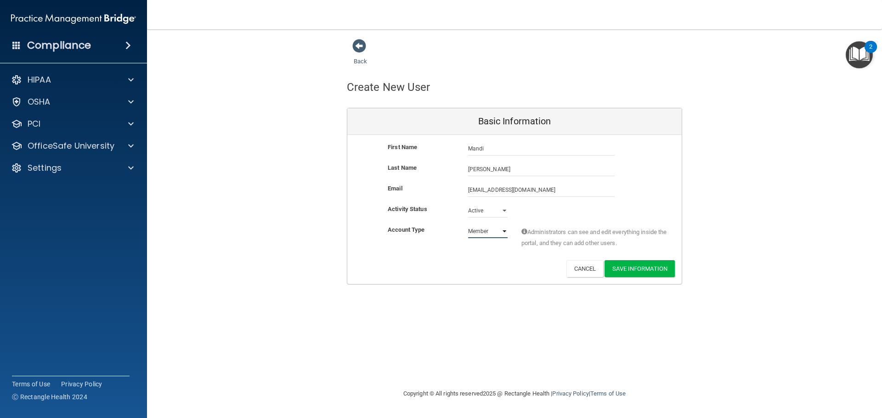
click at [468, 225] on select "Admin Member" at bounding box center [487, 232] width 39 height 14
click at [631, 268] on button "Save Information" at bounding box center [639, 268] width 70 height 17
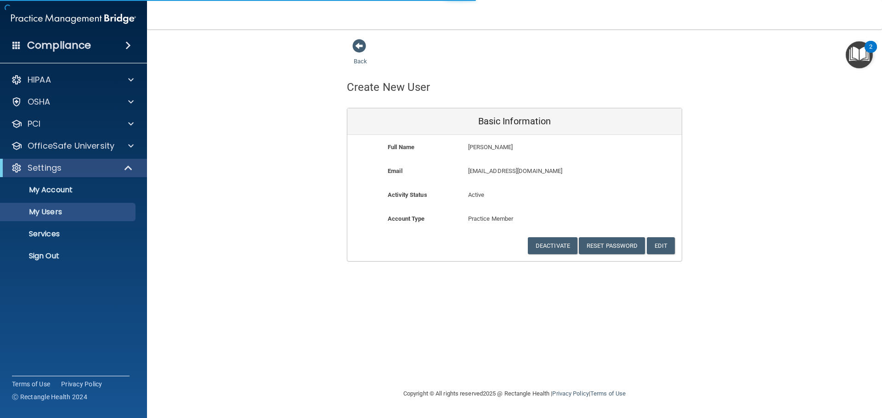
select select "20"
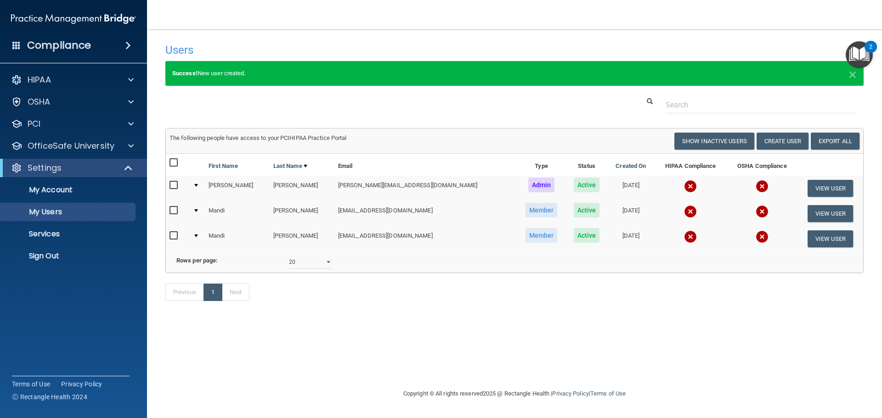
click at [174, 208] on input "checkbox" at bounding box center [174, 210] width 11 height 7
checkbox input "true"
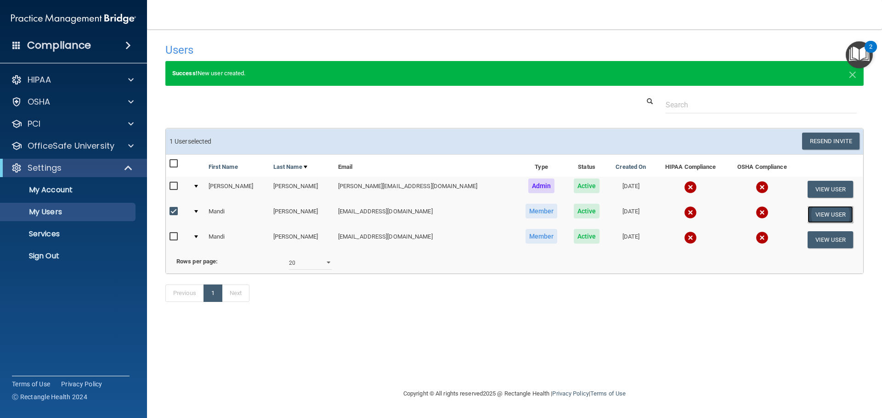
click at [823, 216] on button "View User" at bounding box center [829, 214] width 45 height 17
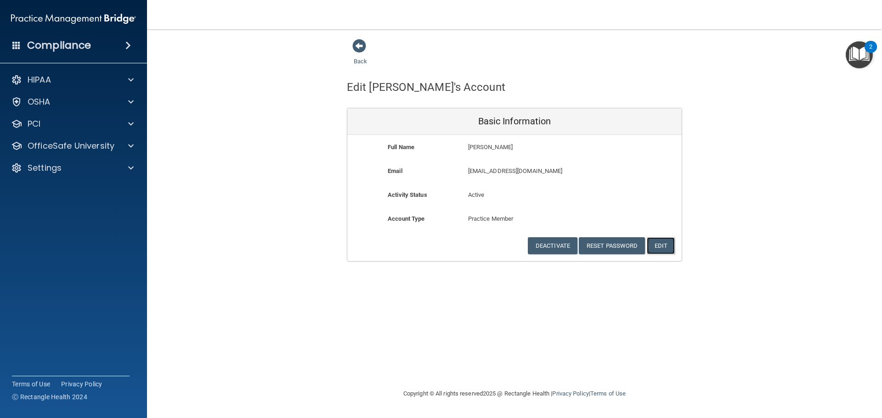
click at [658, 242] on button "Edit" at bounding box center [661, 245] width 28 height 17
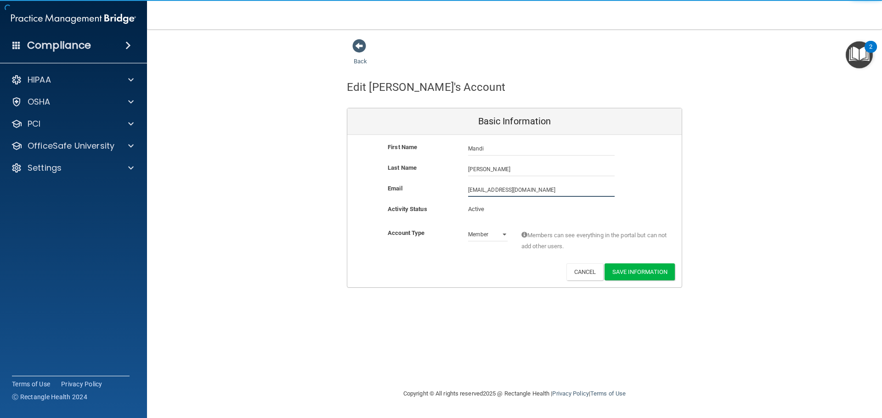
click at [540, 186] on input "[EMAIL_ADDRESS][DOMAIN_NAME]" at bounding box center [541, 190] width 146 height 14
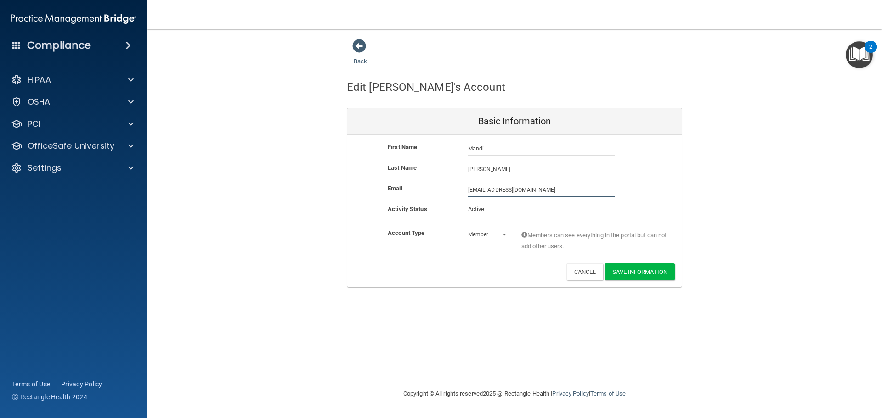
drag, startPoint x: 540, startPoint y: 186, endPoint x: 417, endPoint y: 193, distance: 123.7
click at [417, 193] on div "Email [EMAIL_ADDRESS][DOMAIN_NAME] [EMAIL_ADDRESS][DOMAIN_NAME]" at bounding box center [514, 190] width 334 height 14
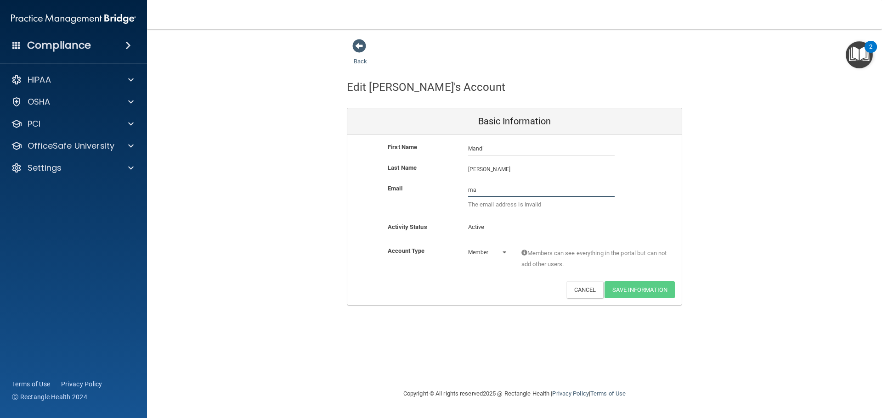
type input "[EMAIL_ADDRESS][DOMAIN_NAME]"
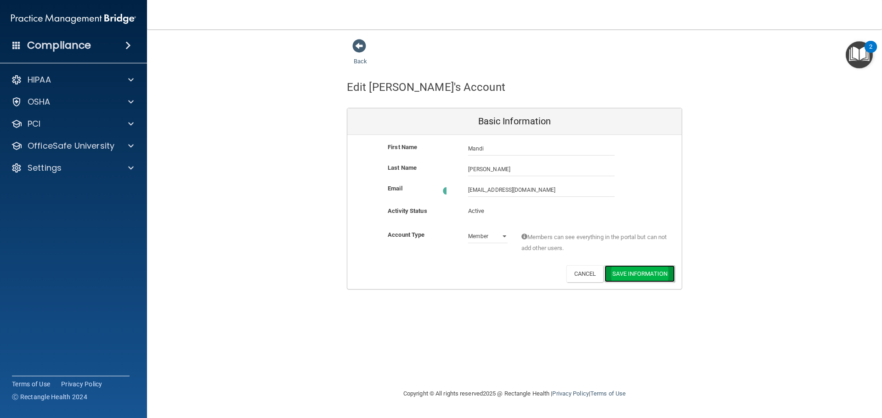
click at [630, 271] on button "Save Information" at bounding box center [639, 273] width 70 height 17
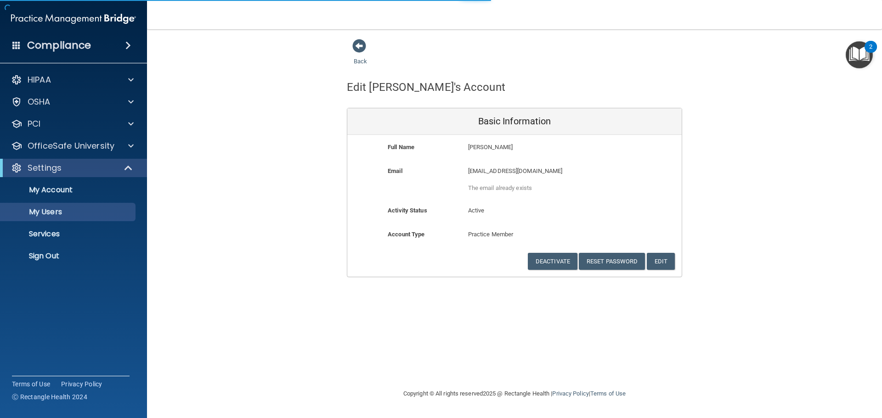
select select "20"
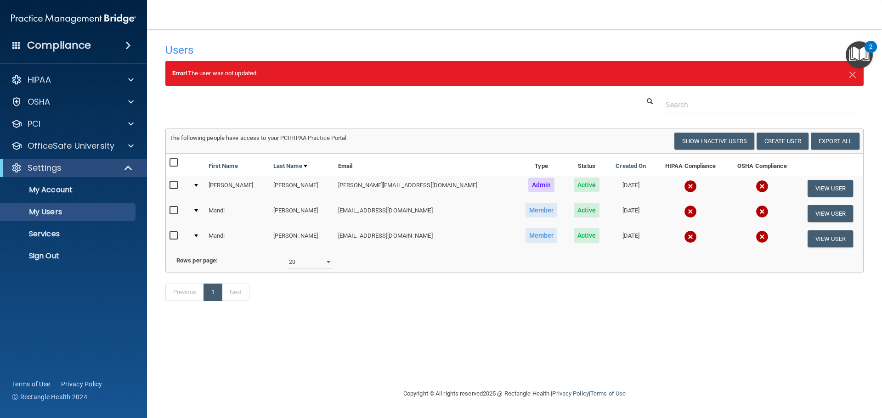
drag, startPoint x: 175, startPoint y: 208, endPoint x: 185, endPoint y: 208, distance: 9.7
click at [176, 208] on input "checkbox" at bounding box center [174, 210] width 11 height 7
checkbox input "true"
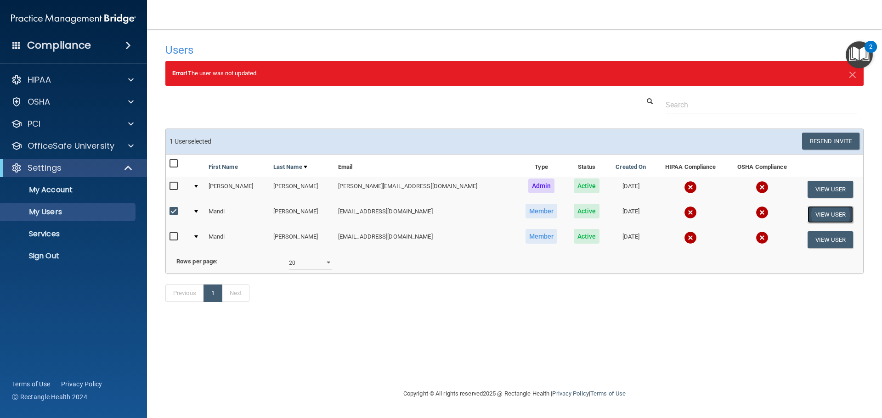
click at [822, 214] on button "View User" at bounding box center [829, 214] width 45 height 17
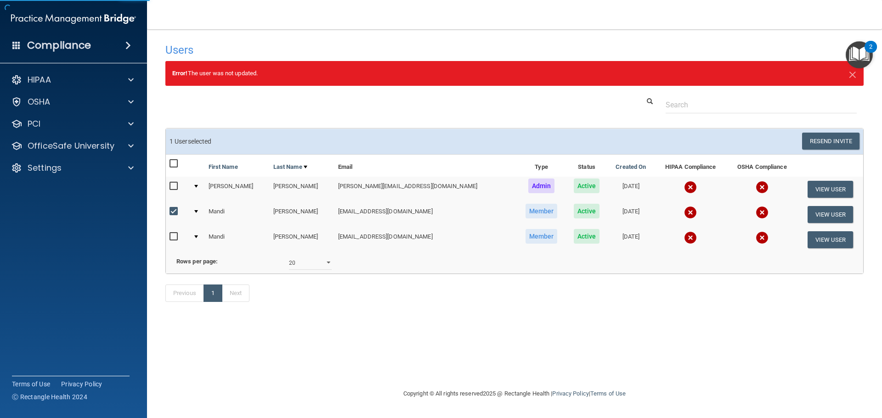
select select "practice_member"
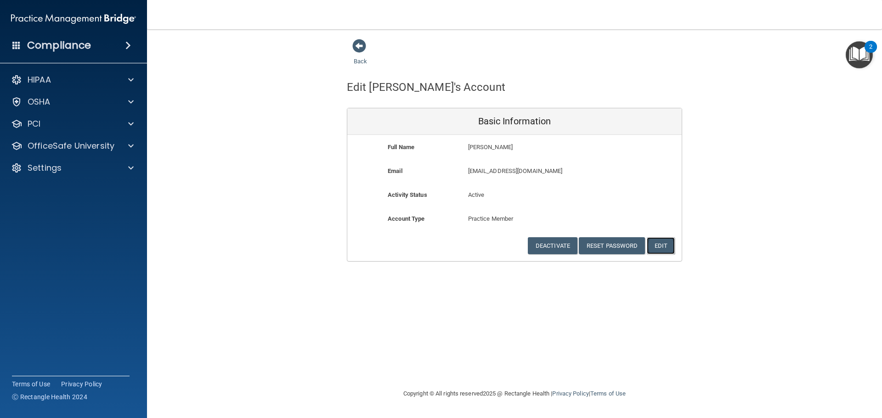
click at [664, 245] on button "Edit" at bounding box center [661, 245] width 28 height 17
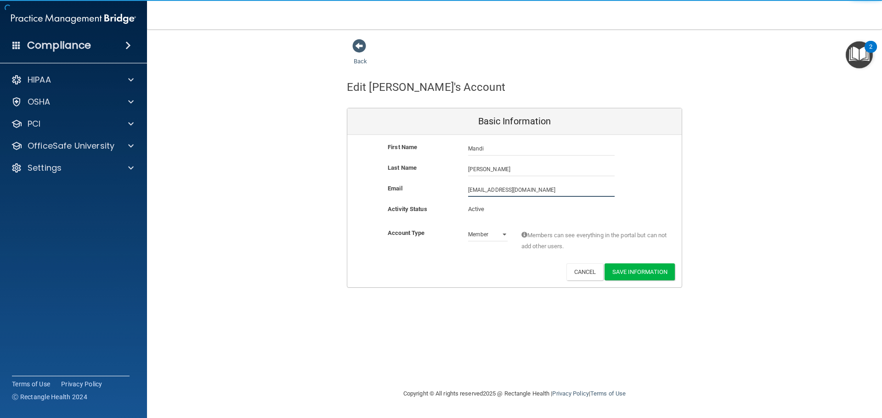
click at [548, 192] on input "[EMAIL_ADDRESS][DOMAIN_NAME]" at bounding box center [541, 190] width 146 height 14
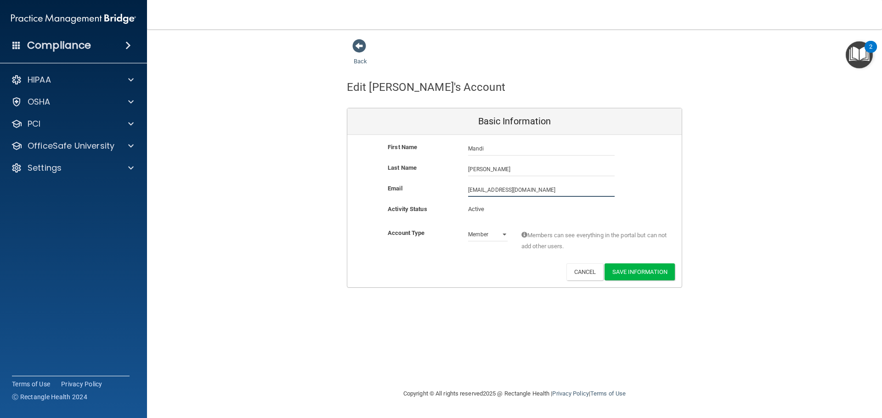
drag, startPoint x: 548, startPoint y: 192, endPoint x: 359, endPoint y: 205, distance: 189.6
click at [359, 205] on div "First Name Mandi Theriot Mandi Last Name Theriot Email infotrahandds@lusfiber.n…" at bounding box center [514, 211] width 334 height 152
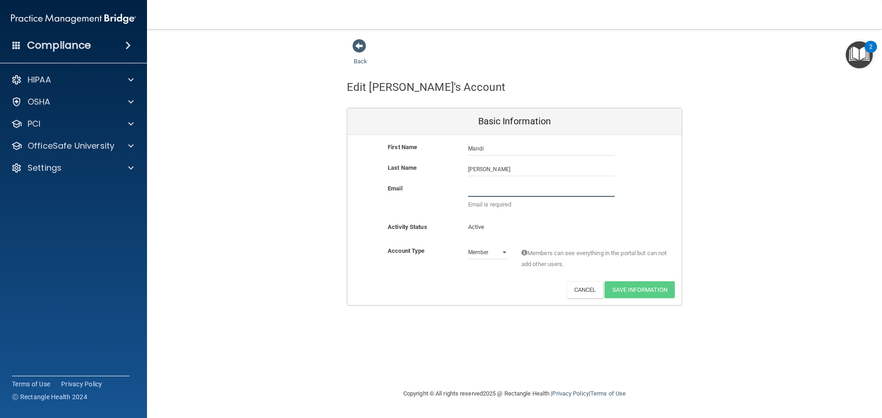
click at [506, 190] on input "email" at bounding box center [541, 190] width 146 height 14
type input "[EMAIL_ADDRESS][DOMAIN_NAME]"
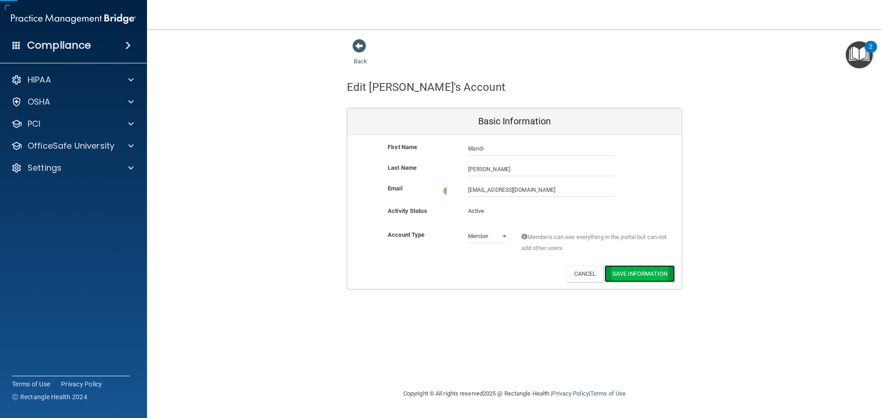
click at [636, 271] on button "Save Information" at bounding box center [639, 273] width 70 height 17
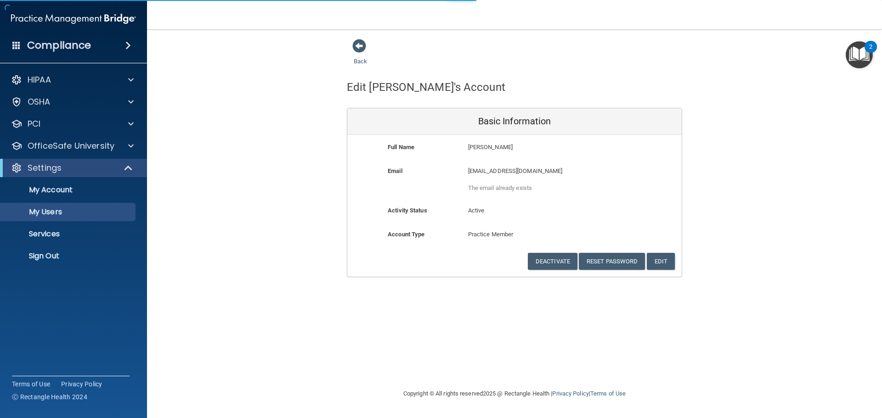
select select "20"
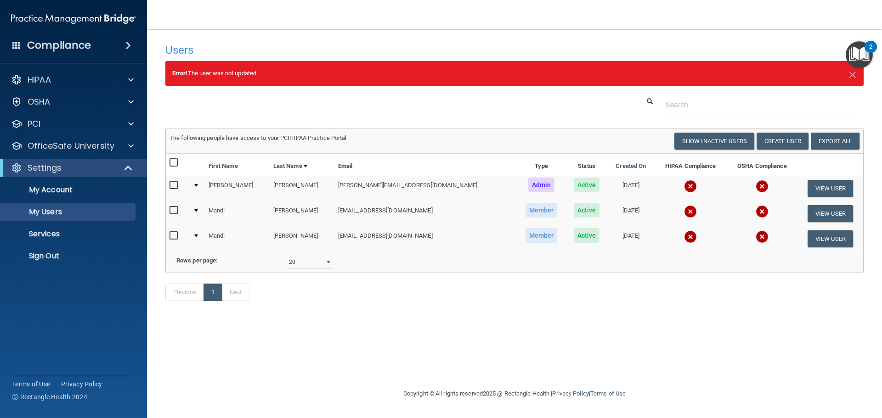
click at [171, 208] on input "checkbox" at bounding box center [174, 210] width 11 height 7
checkbox input "true"
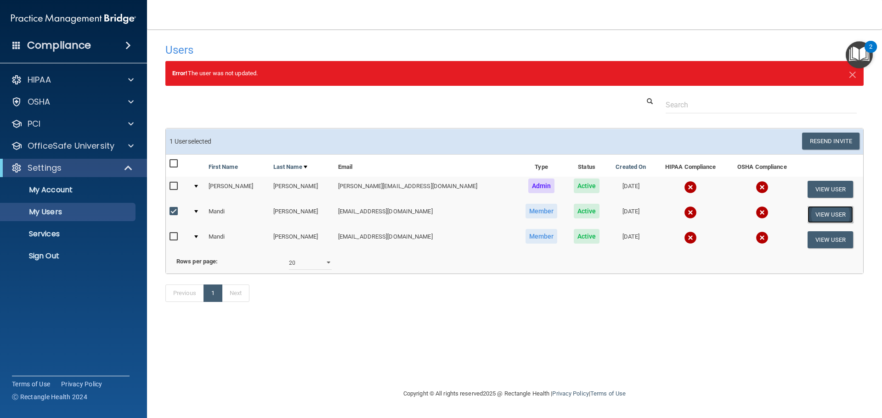
click at [823, 211] on button "View User" at bounding box center [829, 214] width 45 height 17
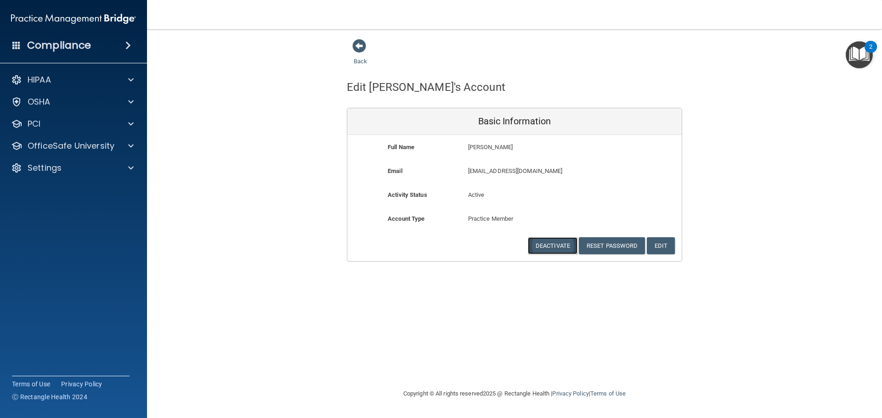
click at [545, 248] on button "Deactivate" at bounding box center [553, 245] width 50 height 17
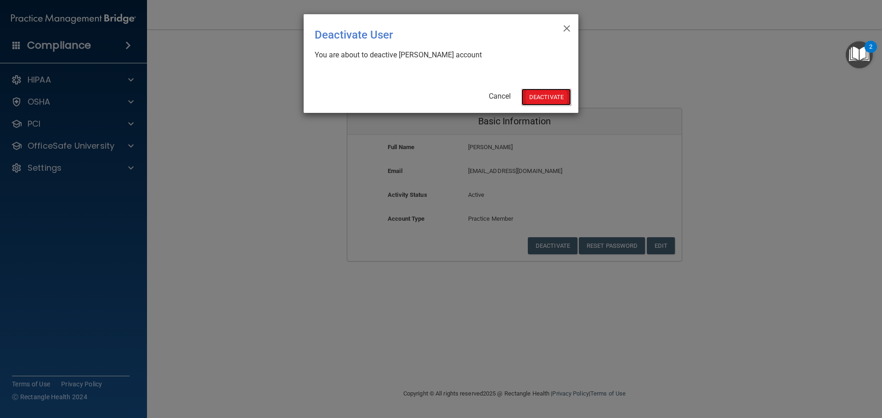
click at [548, 96] on button "Deactivate" at bounding box center [546, 97] width 50 height 17
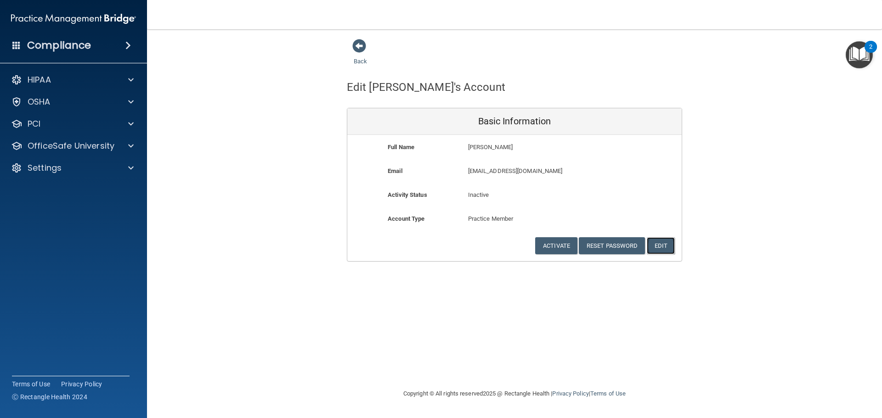
click at [658, 246] on button "Edit" at bounding box center [661, 245] width 28 height 17
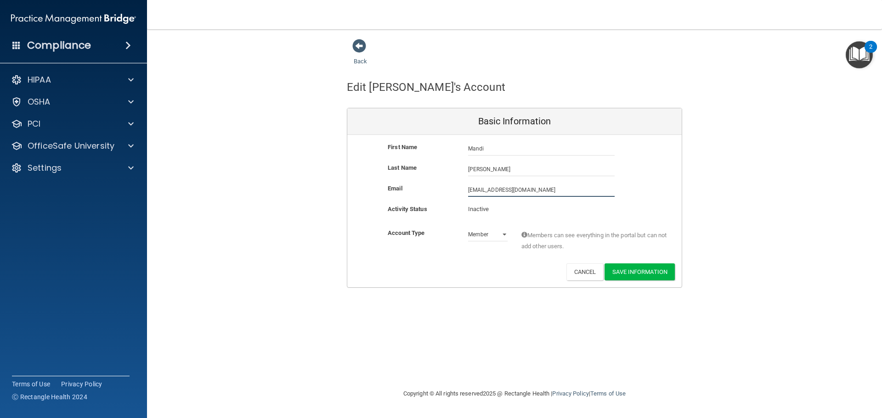
click at [545, 190] on input "[EMAIL_ADDRESS][DOMAIN_NAME]" at bounding box center [541, 190] width 146 height 14
drag, startPoint x: 545, startPoint y: 191, endPoint x: 179, endPoint y: 251, distance: 371.4
click at [179, 251] on div "Back Edit [PERSON_NAME]'s Account Basic Information First Name [PERSON_NAME] [P…" at bounding box center [514, 163] width 698 height 249
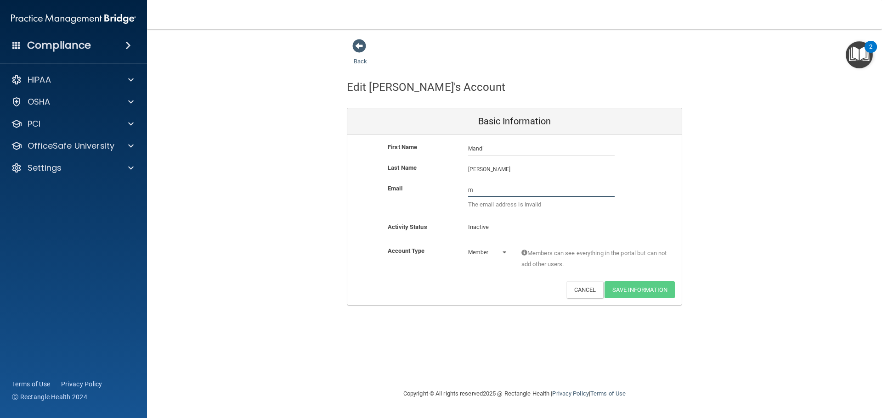
type input "[EMAIL_ADDRESS][DOMAIN_NAME]"
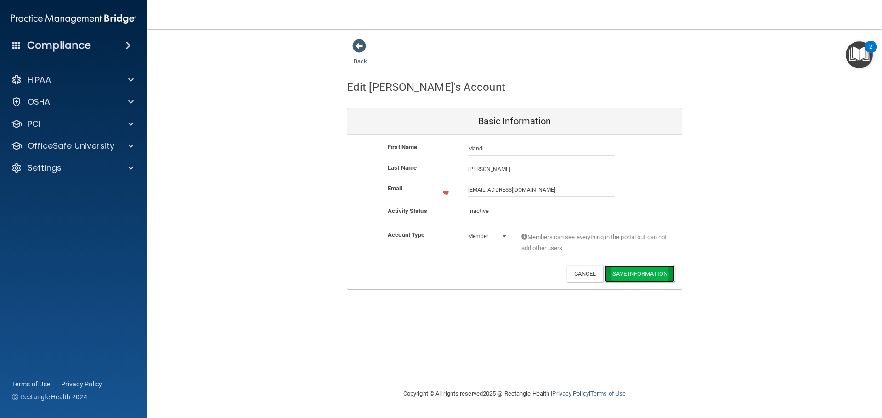
click at [647, 267] on button "Save Information" at bounding box center [639, 273] width 70 height 17
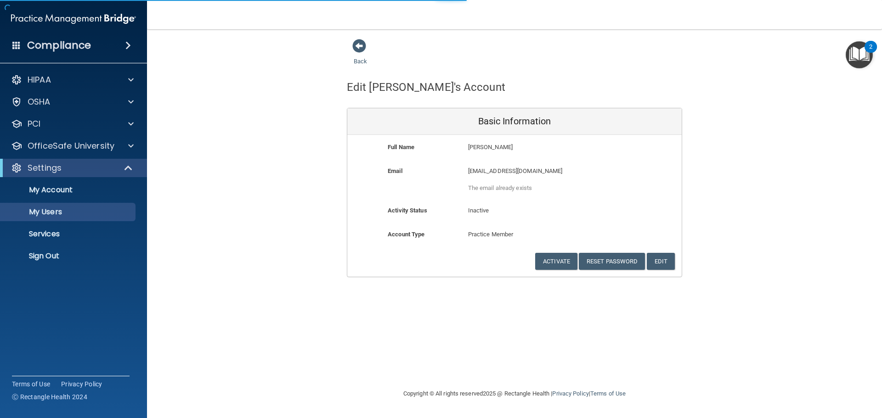
select select "20"
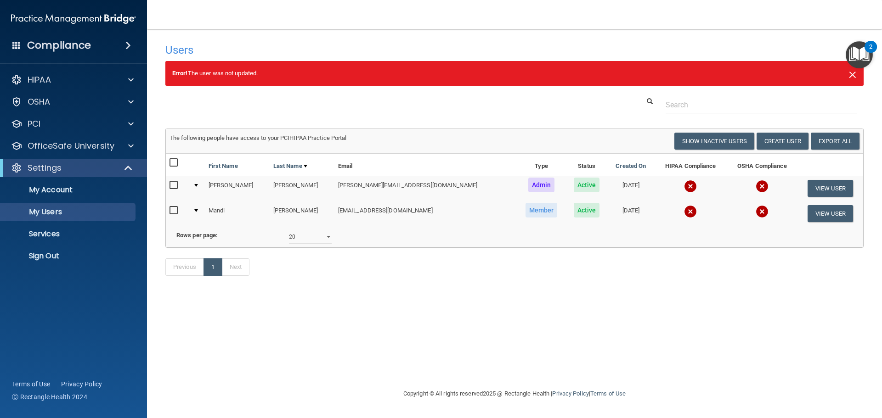
click at [851, 73] on span "×" at bounding box center [852, 73] width 8 height 18
select select "20"
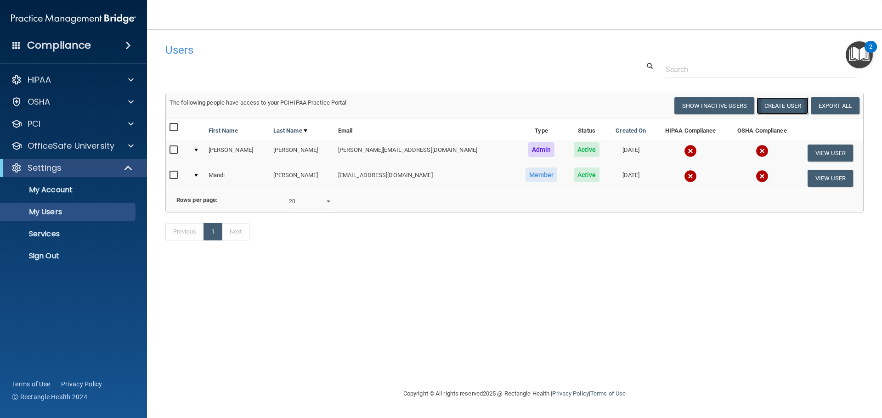
click at [785, 103] on button "Create User" at bounding box center [782, 105] width 52 height 17
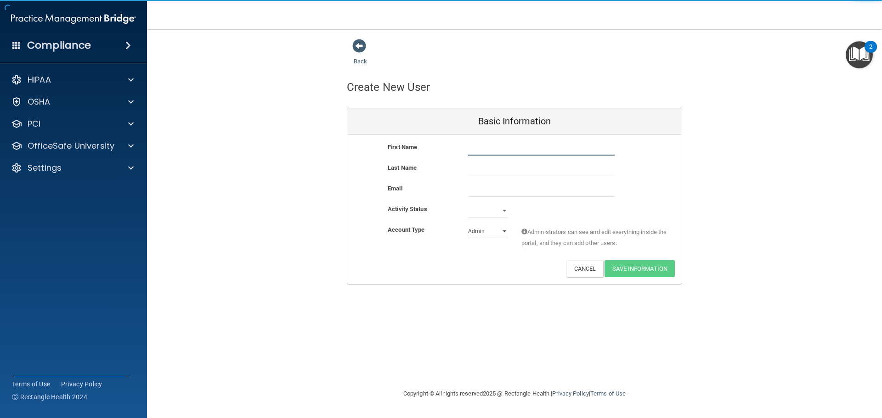
click at [506, 145] on input "text" at bounding box center [541, 149] width 146 height 14
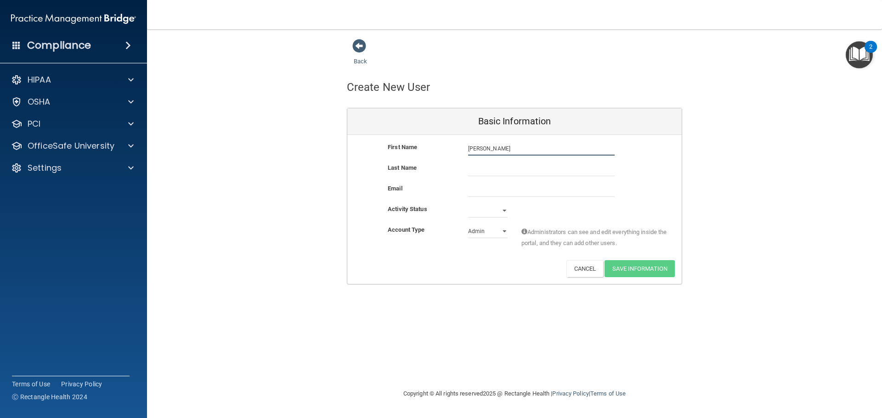
type input "[PERSON_NAME]"
click at [506, 167] on input "text" at bounding box center [541, 170] width 146 height 14
type input "[PERSON_NAME]"
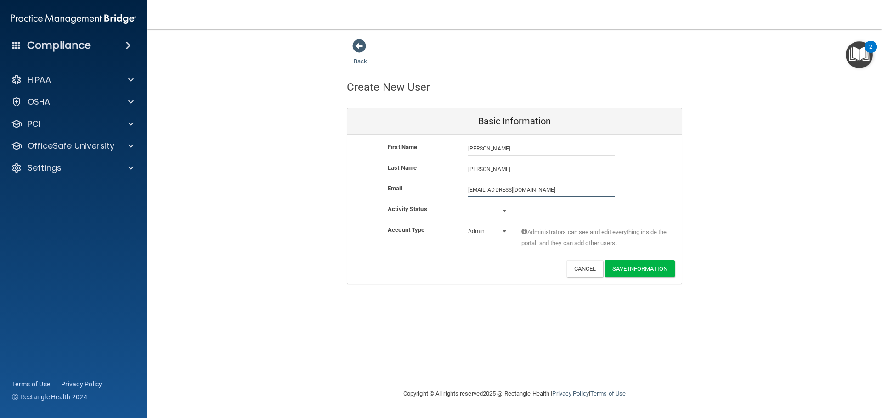
type input "[EMAIL_ADDRESS][DOMAIN_NAME]"
click at [506, 211] on select "Active Inactive" at bounding box center [487, 213] width 39 height 14
select select "active"
click at [468, 204] on select "Active Inactive" at bounding box center [487, 211] width 39 height 14
click at [505, 231] on select "Admin Member" at bounding box center [487, 232] width 39 height 14
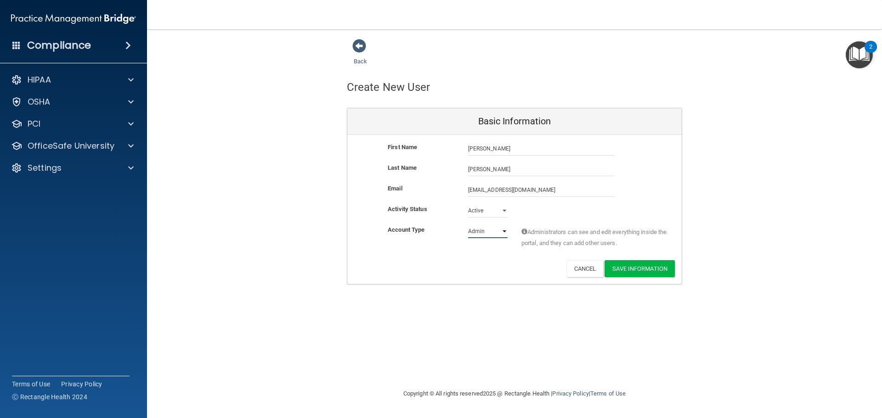
select select "practice_member"
click at [468, 225] on select "Admin Member" at bounding box center [487, 232] width 39 height 14
click at [630, 266] on button "Save Information" at bounding box center [639, 268] width 70 height 17
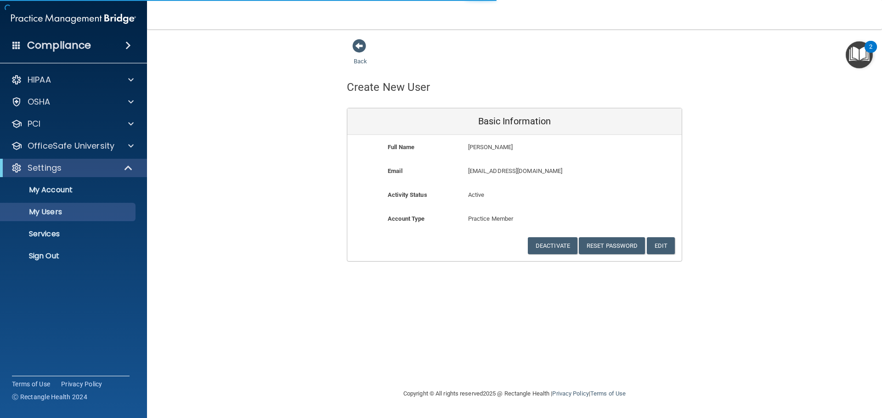
select select "20"
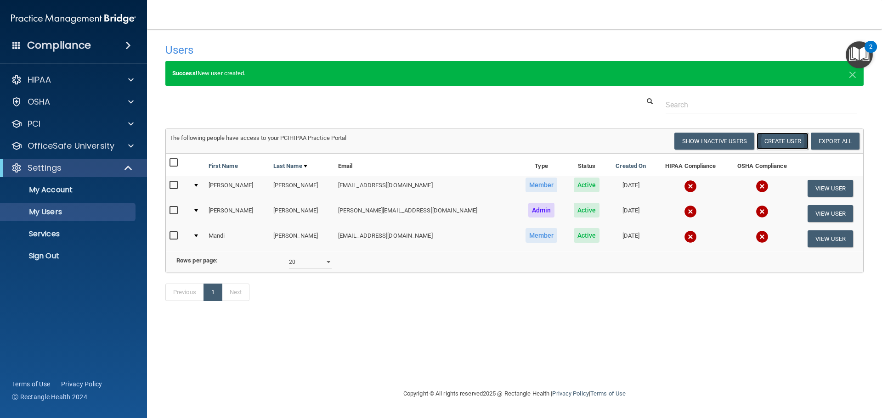
click at [784, 140] on button "Create User" at bounding box center [782, 141] width 52 height 17
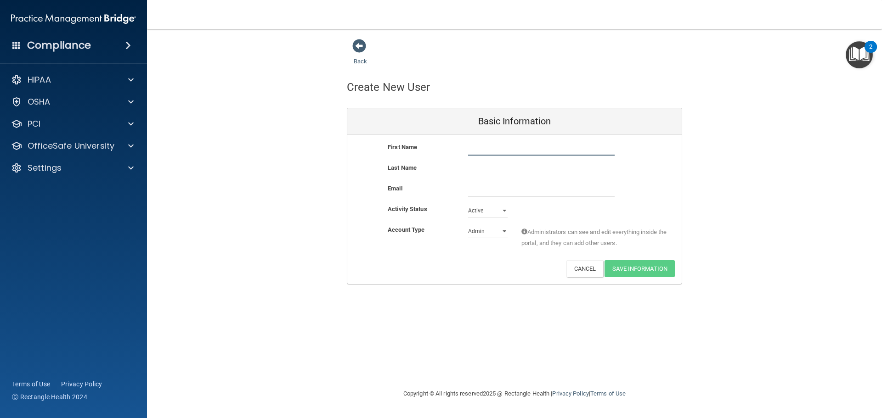
click at [520, 143] on input "text" at bounding box center [541, 149] width 146 height 14
type input "[PERSON_NAME]"
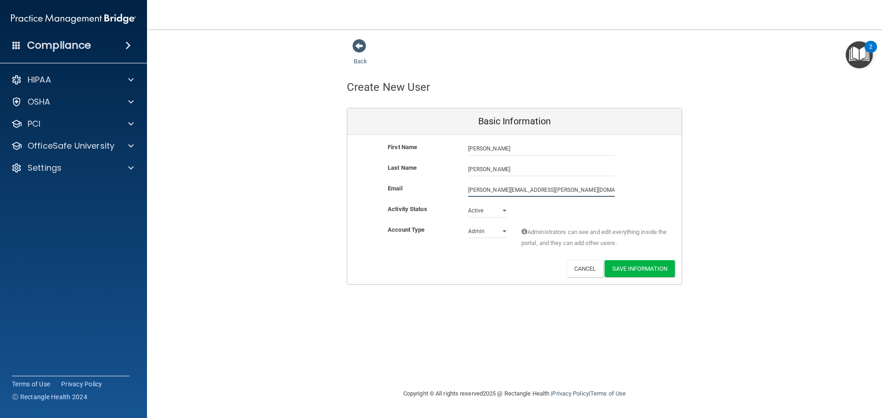
type input "[PERSON_NAME][EMAIL_ADDRESS][PERSON_NAME][DOMAIN_NAME]"
click at [504, 233] on select "Admin Member" at bounding box center [487, 233] width 39 height 14
select select "practice_member"
click at [468, 225] on select "Admin Member" at bounding box center [487, 232] width 39 height 14
click at [632, 265] on button "Save Information" at bounding box center [639, 268] width 70 height 17
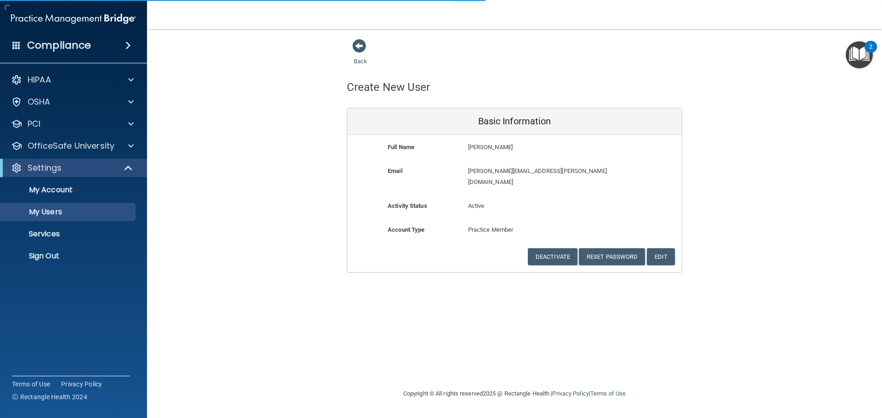
select select "20"
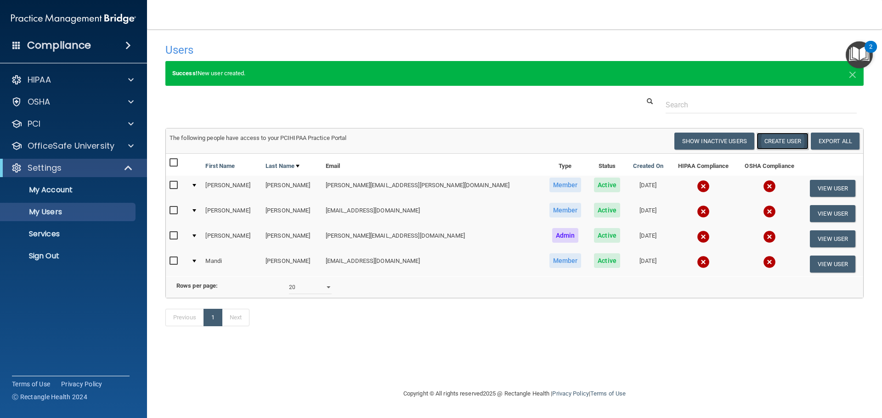
click at [788, 139] on button "Create User" at bounding box center [782, 141] width 52 height 17
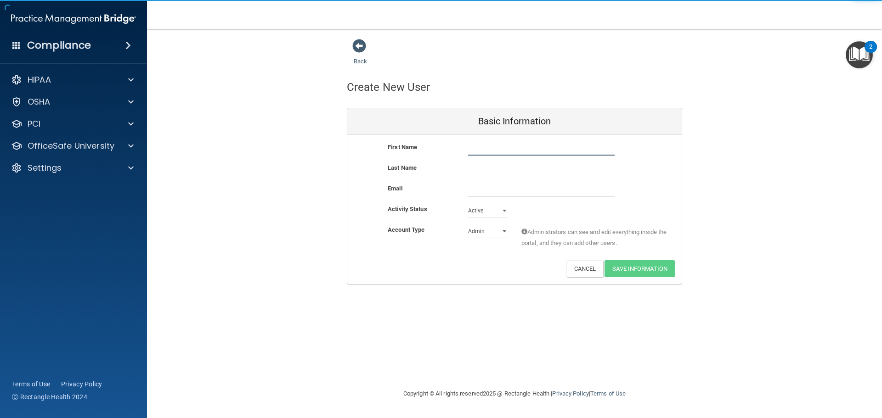
click at [548, 153] on input "text" at bounding box center [541, 149] width 146 height 14
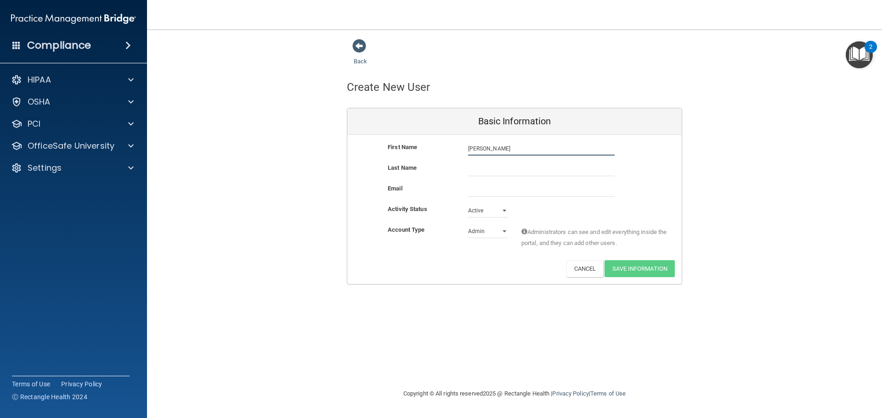
type input "[PERSON_NAME]"
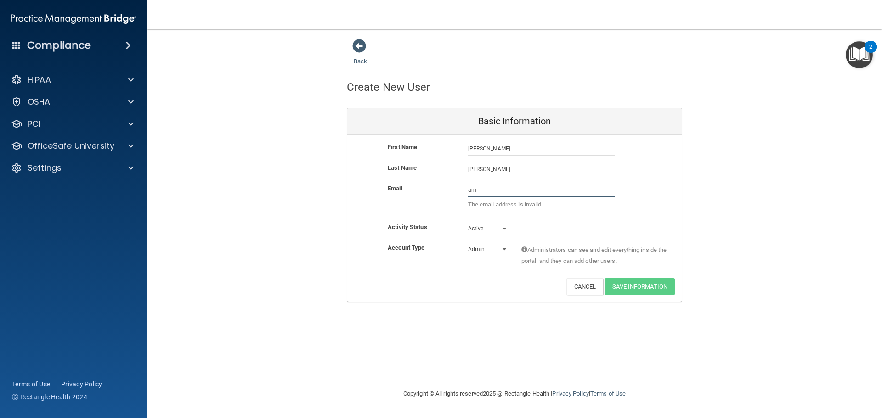
type input "[EMAIL_ADDRESS][DOMAIN_NAME]"
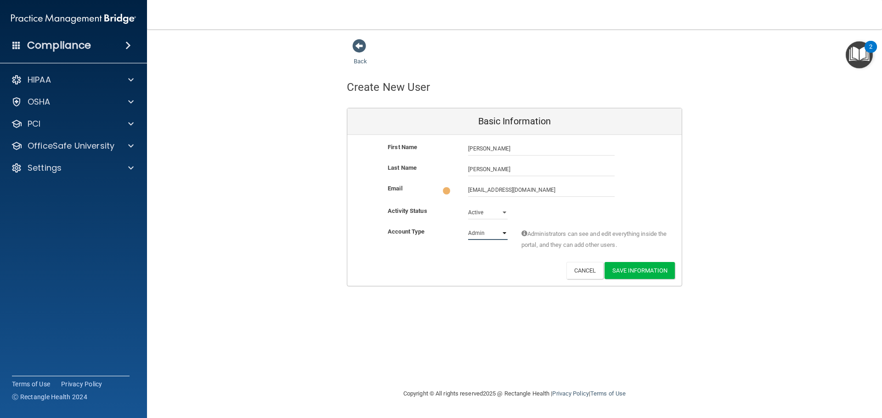
click at [502, 229] on select "Admin Member" at bounding box center [487, 233] width 39 height 14
select select "practice_member"
click at [468, 225] on select "Admin Member" at bounding box center [487, 232] width 39 height 14
click at [640, 264] on button "Save Information" at bounding box center [639, 268] width 70 height 17
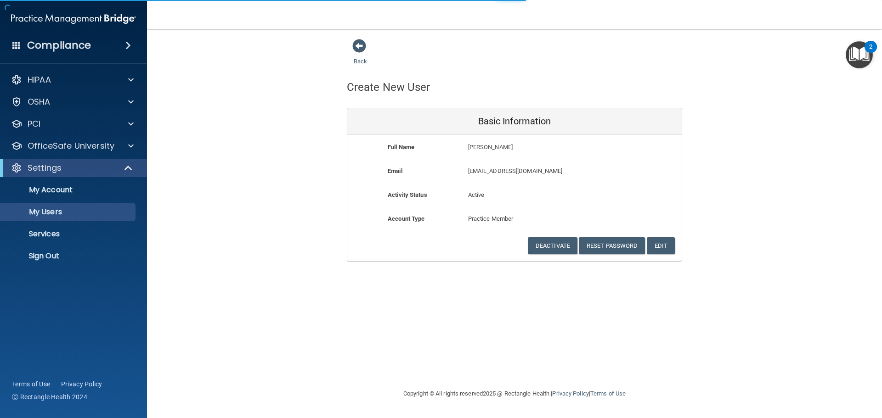
select select "20"
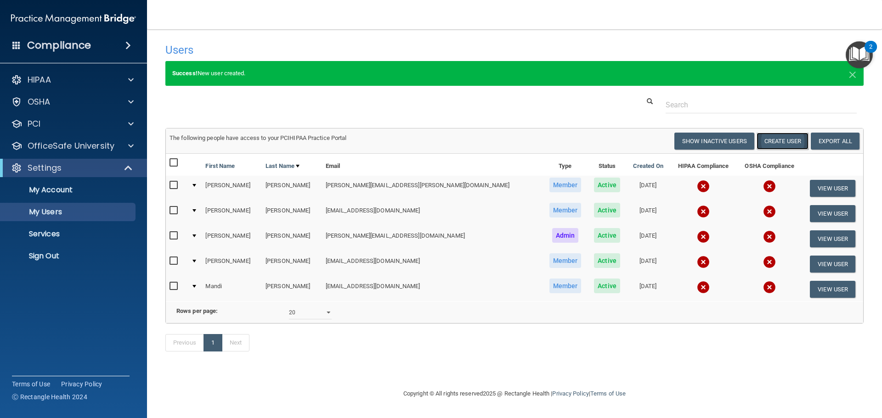
click at [786, 138] on button "Create User" at bounding box center [782, 141] width 52 height 17
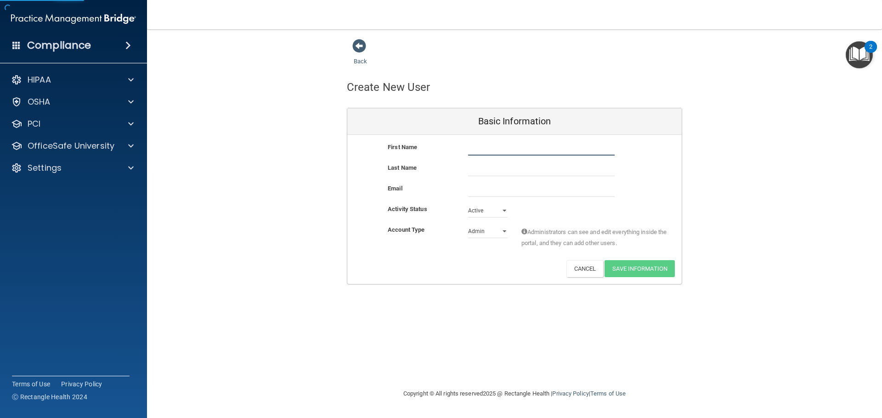
click at [487, 149] on input "text" at bounding box center [541, 149] width 146 height 14
type input "Lily"
type input "[PERSON_NAME]"
click at [486, 185] on input "email" at bounding box center [541, 190] width 146 height 14
paste input "[EMAIL_ADDRESS][DOMAIN_NAME]"
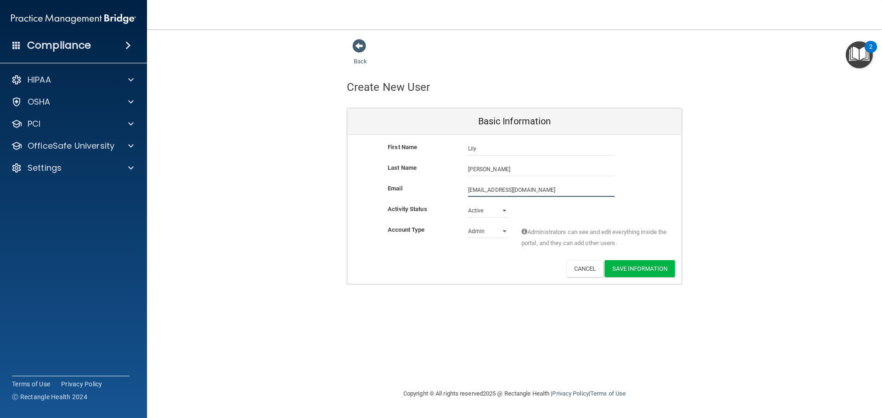
type input "[EMAIL_ADDRESS][DOMAIN_NAME]"
click at [505, 232] on select "Admin Member" at bounding box center [487, 232] width 39 height 14
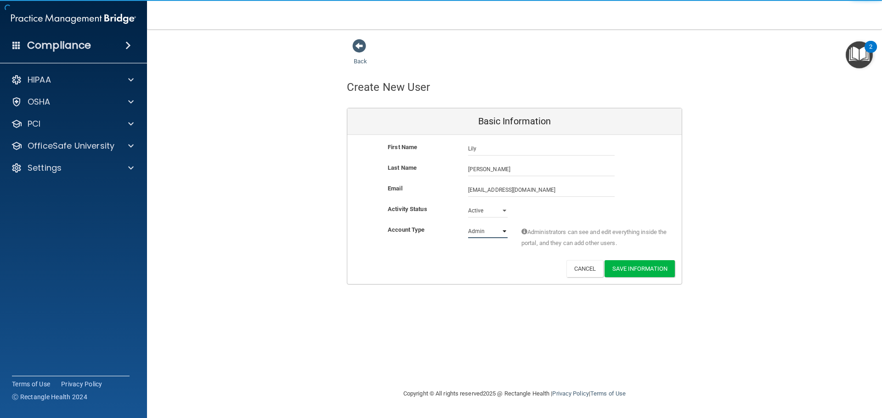
select select "practice_member"
click at [468, 225] on select "Admin Member" at bounding box center [487, 232] width 39 height 14
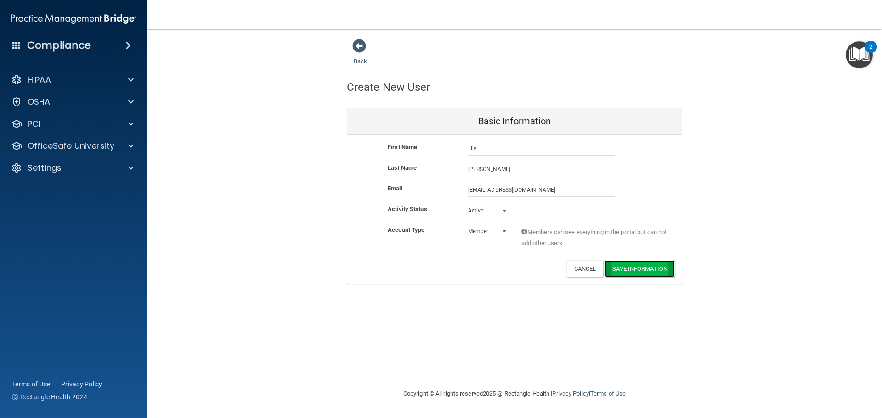
click at [633, 272] on button "Save Information" at bounding box center [639, 268] width 70 height 17
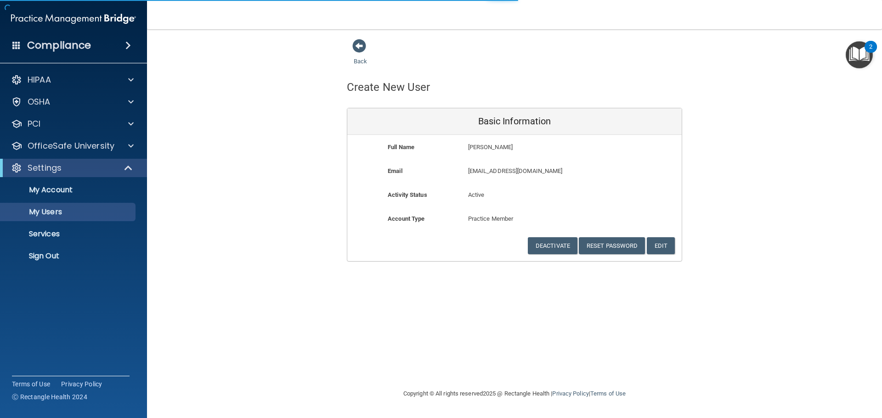
select select "20"
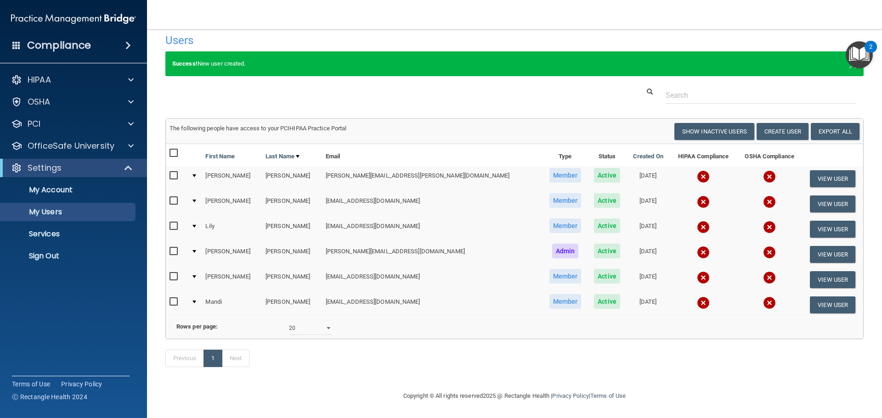
scroll to position [23, 0]
click at [774, 123] on button "Create User" at bounding box center [782, 131] width 52 height 17
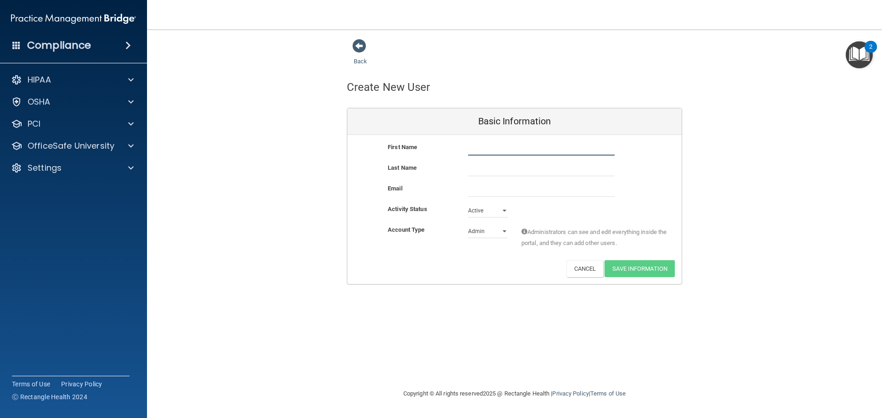
click at [508, 147] on input "text" at bounding box center [541, 149] width 146 height 14
type input "[DEMOGRAPHIC_DATA]"
type input "[PERSON_NAME]"
click at [492, 185] on input "email" at bounding box center [541, 190] width 146 height 14
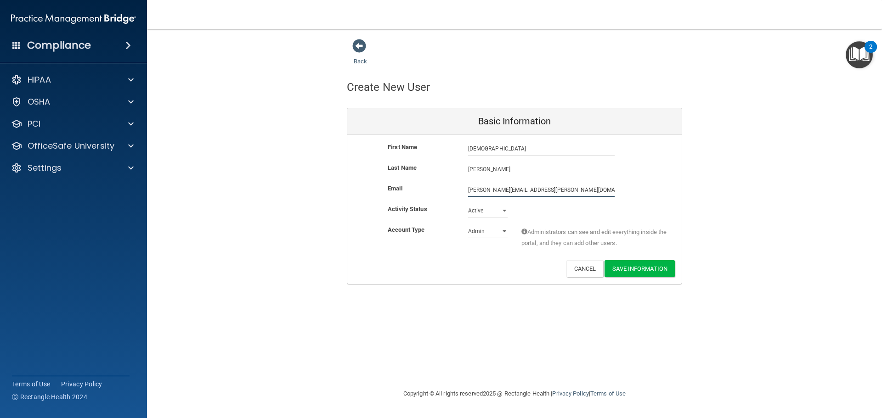
type input "[PERSON_NAME][EMAIL_ADDRESS][PERSON_NAME][DOMAIN_NAME]"
click at [506, 232] on select "Admin Member" at bounding box center [487, 233] width 39 height 14
select select "practice_member"
click at [468, 225] on select "Admin Member" at bounding box center [487, 232] width 39 height 14
click at [630, 270] on button "Save Information" at bounding box center [639, 268] width 70 height 17
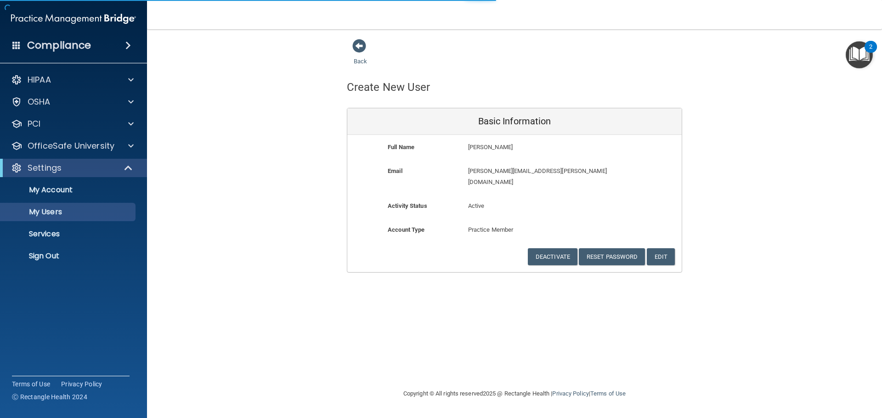
select select "20"
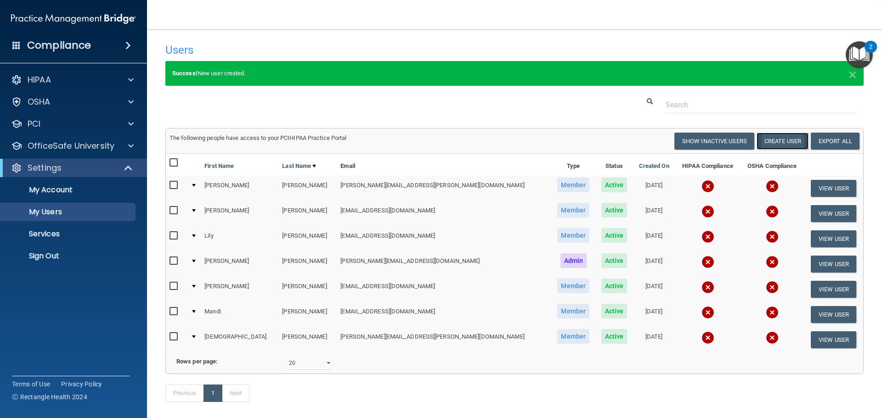
click at [770, 141] on button "Create User" at bounding box center [782, 141] width 52 height 17
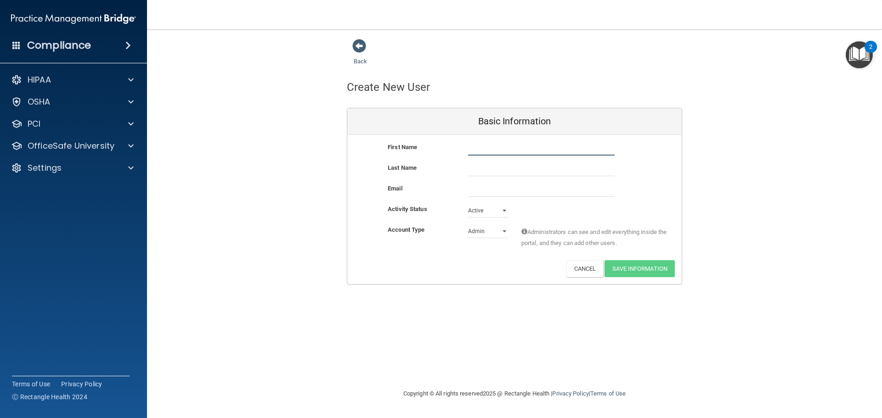
click at [501, 146] on input "text" at bounding box center [541, 149] width 146 height 14
type input "[PERSON_NAME]"
click at [491, 191] on input "email" at bounding box center [541, 190] width 146 height 14
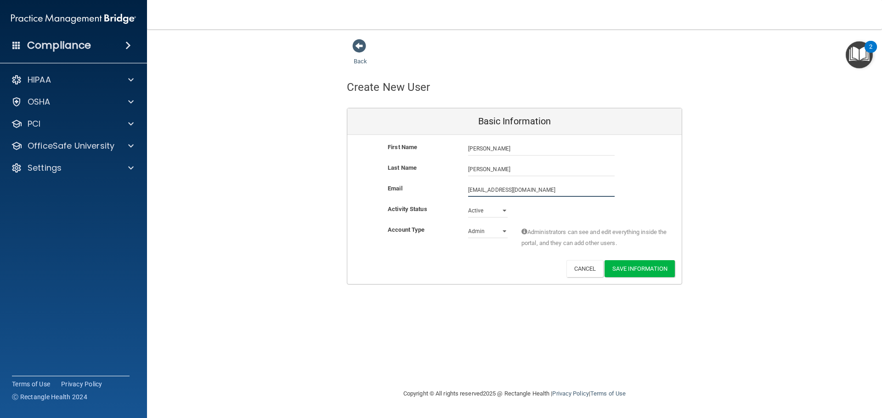
type input "[EMAIL_ADDRESS][DOMAIN_NAME]"
click at [504, 232] on select "Admin Member" at bounding box center [487, 233] width 39 height 14
select select "practice_member"
click at [468, 225] on select "Admin Member" at bounding box center [487, 232] width 39 height 14
click at [637, 264] on button "Save Information" at bounding box center [639, 268] width 70 height 17
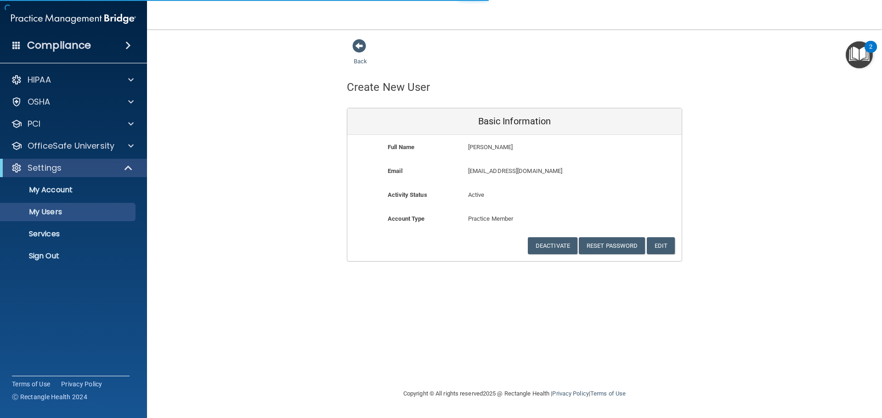
select select "20"
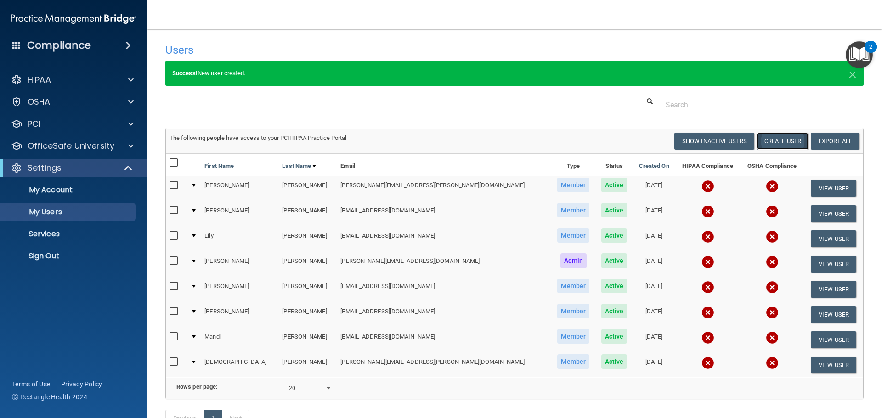
click at [776, 142] on button "Create User" at bounding box center [782, 141] width 52 height 17
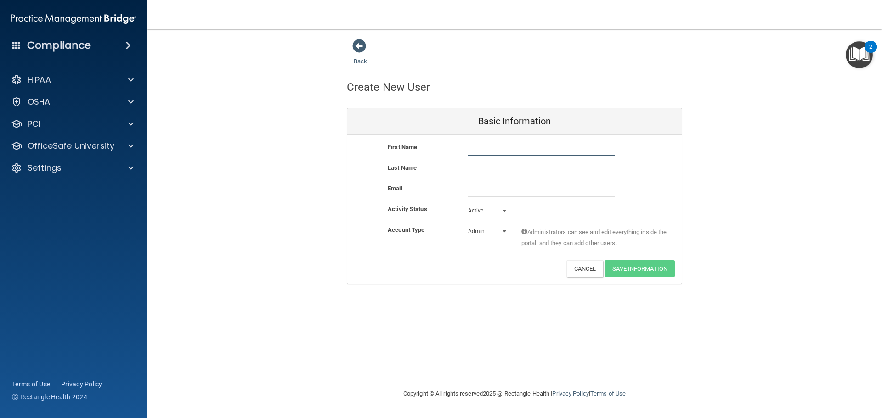
click at [495, 149] on input "text" at bounding box center [541, 149] width 146 height 14
type input "Kelsi"
type input "[PERSON_NAME]"
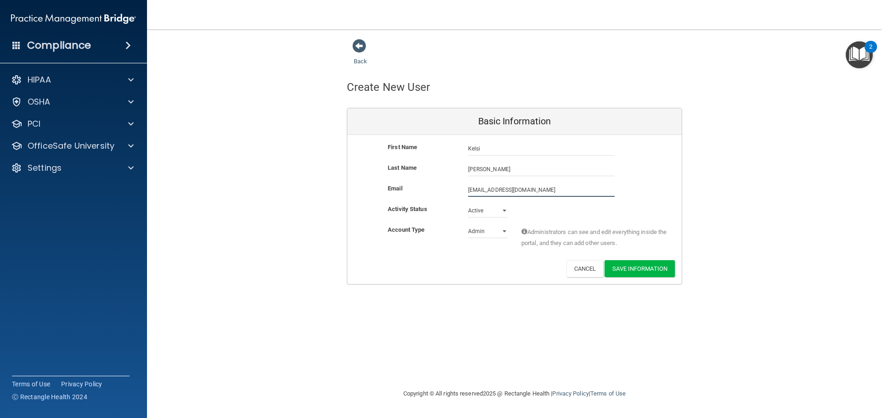
type input "[EMAIL_ADDRESS][DOMAIN_NAME]"
click at [502, 229] on select "Admin Member" at bounding box center [487, 232] width 39 height 14
select select "practice_member"
click at [468, 225] on select "Admin Member" at bounding box center [487, 232] width 39 height 14
click at [634, 266] on button "Save Information" at bounding box center [639, 268] width 70 height 17
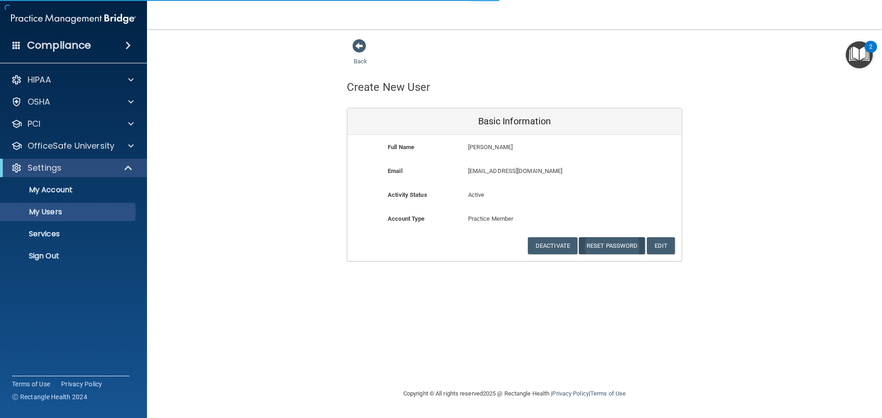
select select "20"
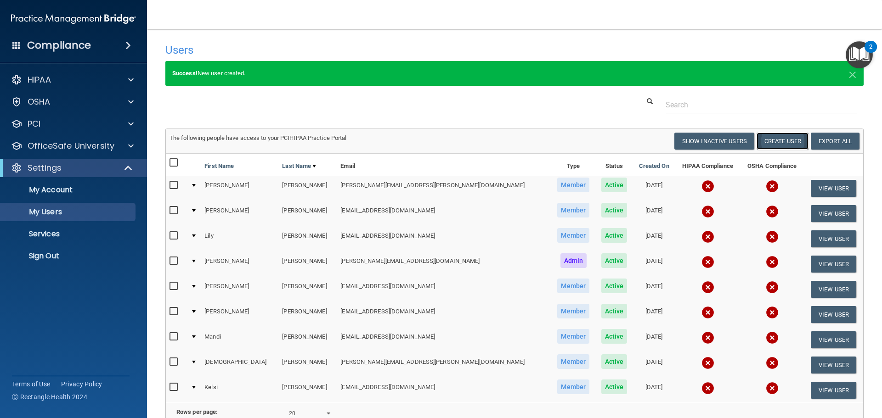
drag, startPoint x: 771, startPoint y: 144, endPoint x: 761, endPoint y: 143, distance: 9.7
click at [770, 144] on button "Create User" at bounding box center [782, 141] width 52 height 17
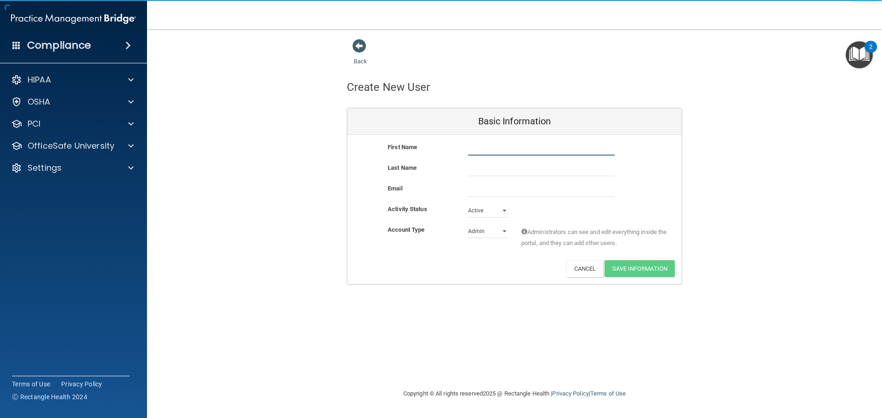
click at [493, 152] on input "text" at bounding box center [541, 149] width 146 height 14
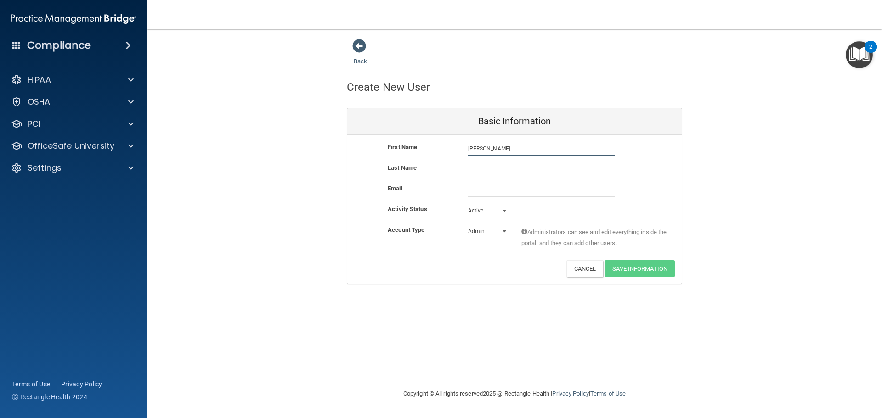
type input "[PERSON_NAME]"
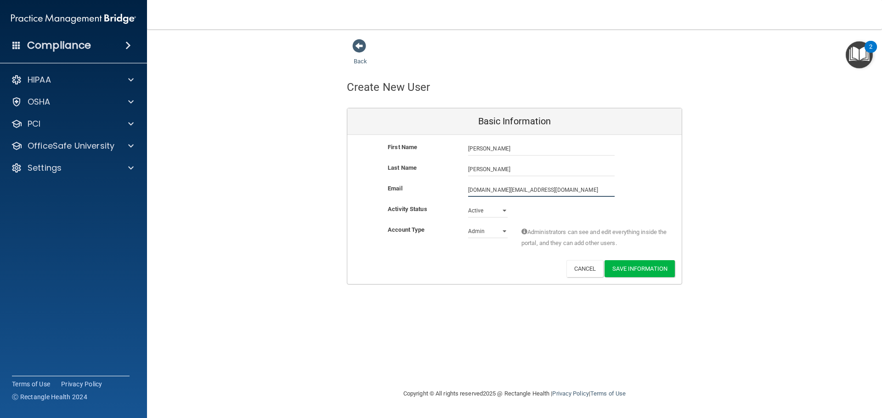
type input "[DOMAIN_NAME][EMAIL_ADDRESS][DOMAIN_NAME]"
click at [506, 230] on select "Admin Member" at bounding box center [487, 233] width 39 height 14
select select "practice_member"
click at [468, 225] on select "Admin Member" at bounding box center [487, 232] width 39 height 14
click at [625, 265] on button "Save Information" at bounding box center [639, 268] width 70 height 17
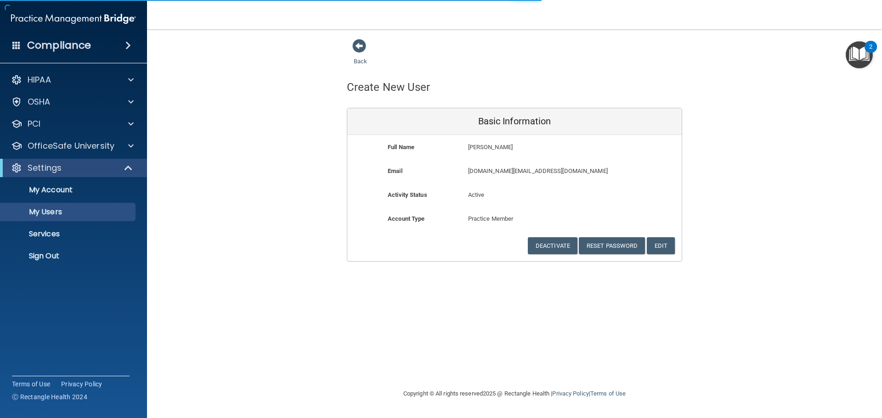
select select "20"
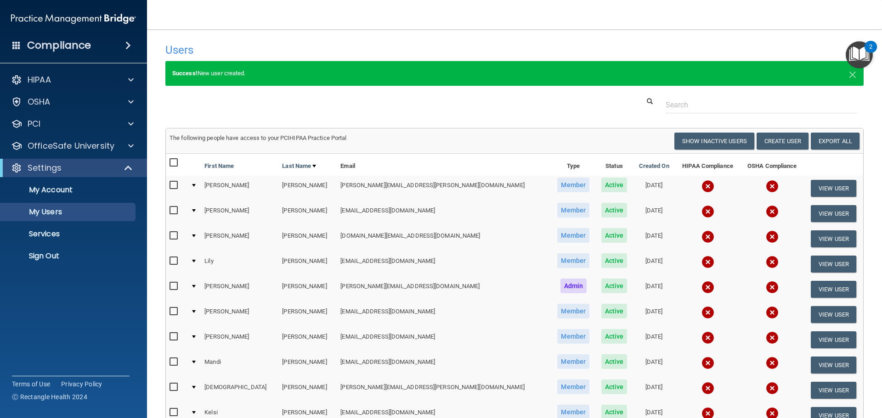
click at [52, 17] on img at bounding box center [73, 19] width 125 height 18
click at [39, 16] on img at bounding box center [73, 19] width 125 height 18
drag, startPoint x: 8, startPoint y: 1, endPoint x: 180, endPoint y: 20, distance: 172.4
click at [180, 20] on nav "Toggle navigation Brenda Ray [EMAIL_ADDRESS][DOMAIN_NAME] Manage My Enterprise …" at bounding box center [514, 14] width 735 height 29
click at [63, 23] on img at bounding box center [73, 19] width 125 height 18
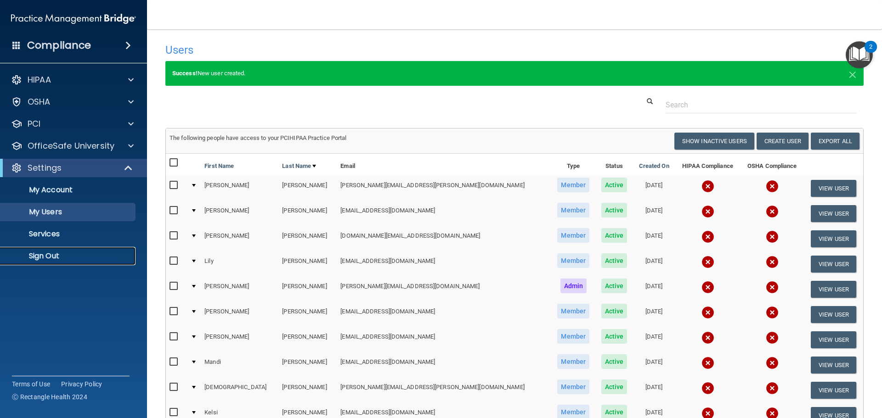
click at [51, 254] on p "Sign Out" at bounding box center [68, 256] width 125 height 9
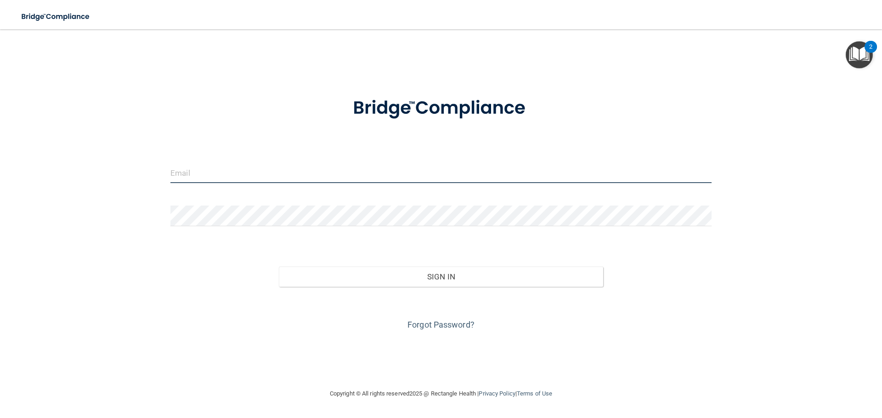
type input "[PERSON_NAME][EMAIL_ADDRESS][DOMAIN_NAME]"
